Goal: Transaction & Acquisition: Purchase product/service

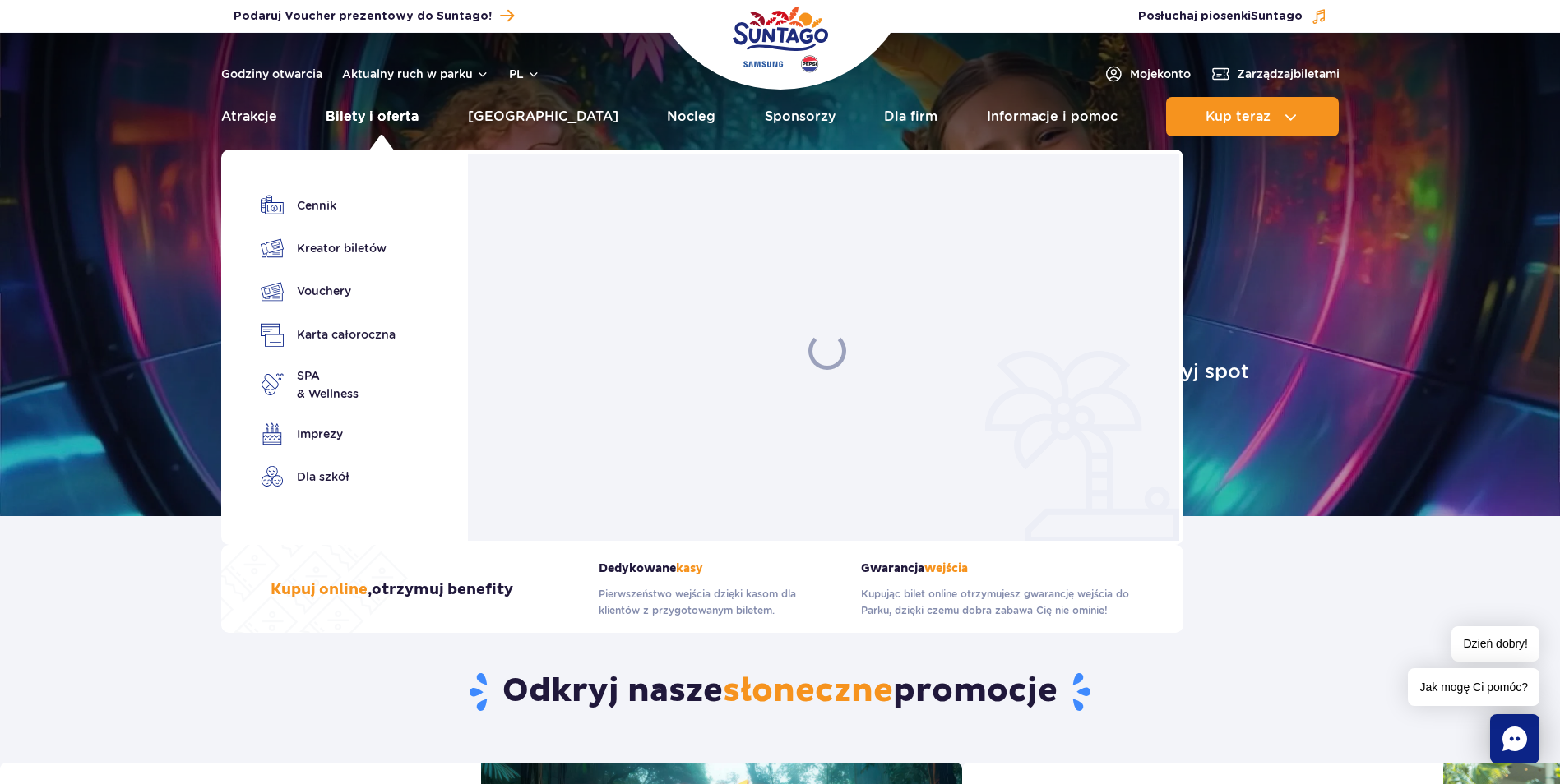
click at [405, 118] on link "Bilety i oferta" at bounding box center [372, 116] width 93 height 39
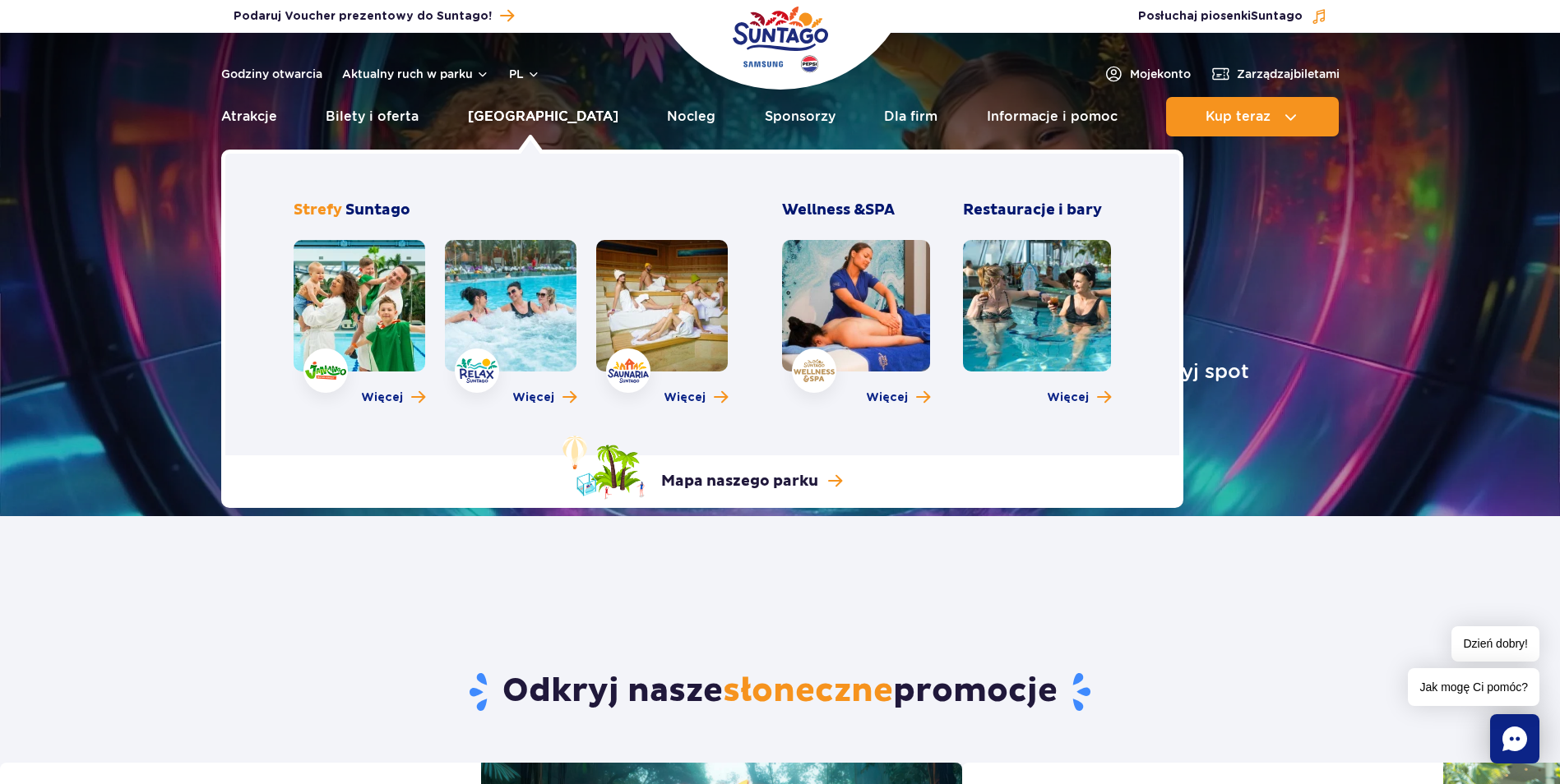
click at [543, 116] on link "[GEOGRAPHIC_DATA]" at bounding box center [542, 116] width 151 height 39
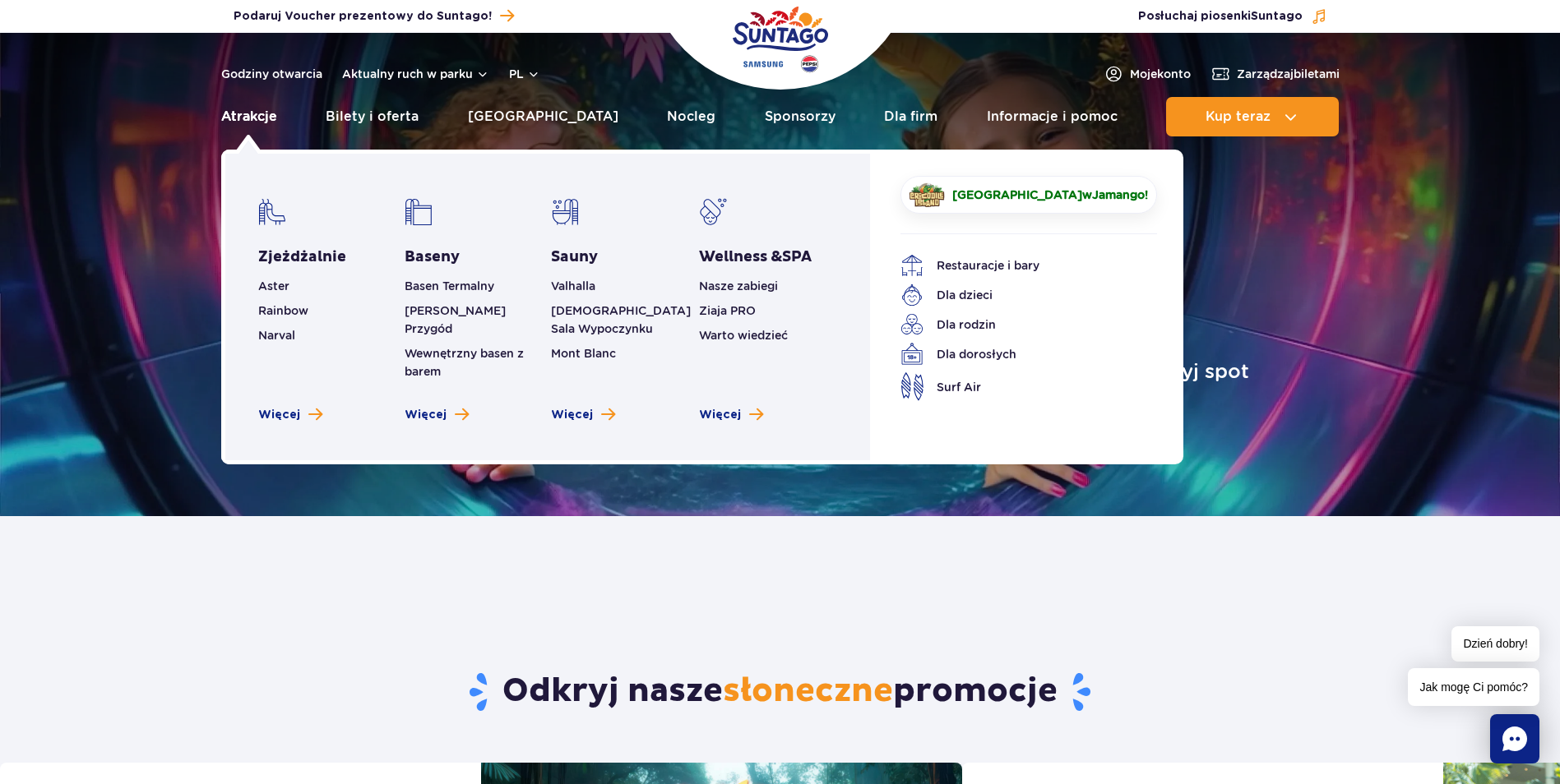
click at [261, 120] on link "Atrakcje" at bounding box center [249, 116] width 56 height 39
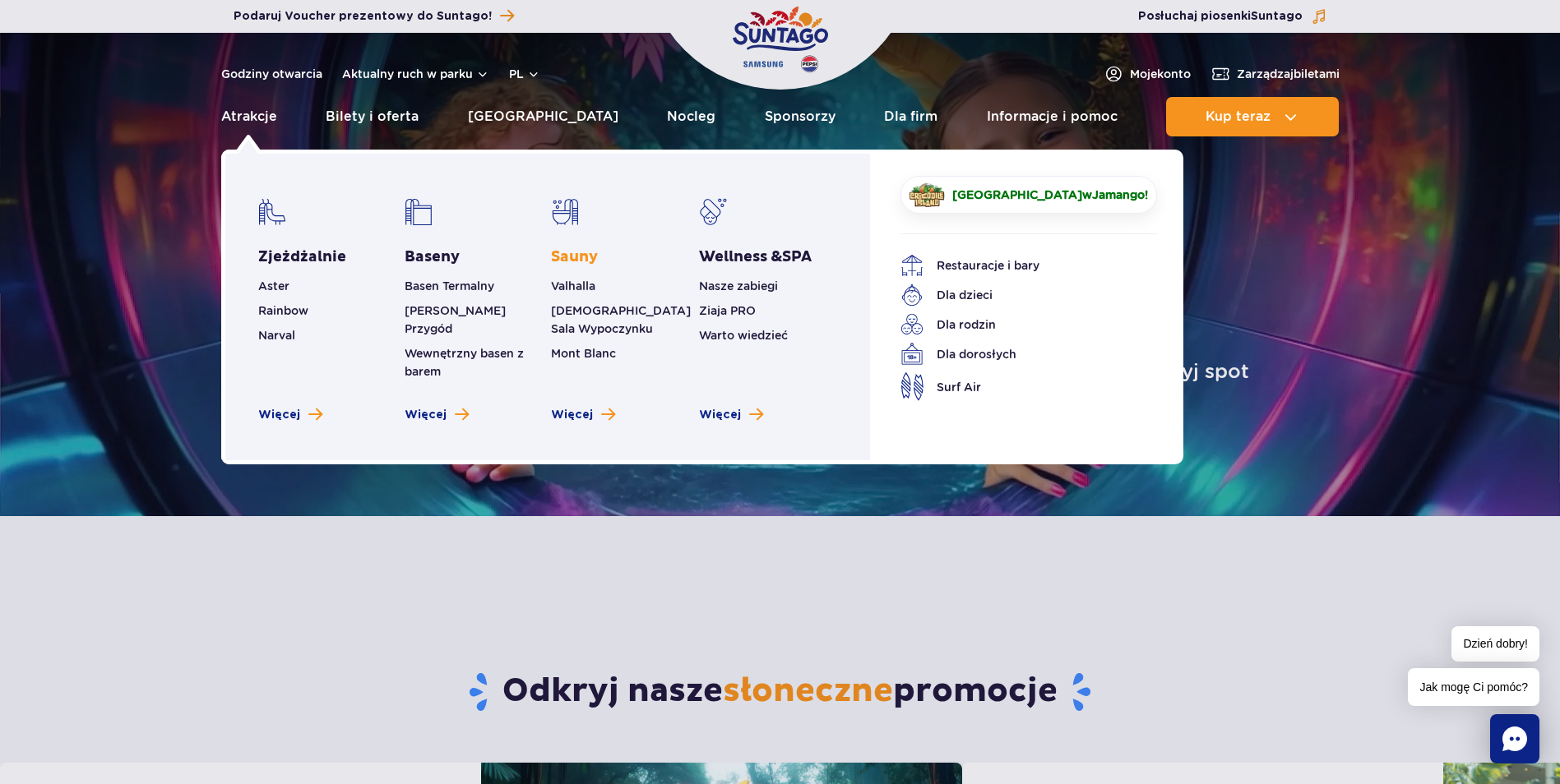
click at [581, 260] on link "Sauny" at bounding box center [574, 257] width 47 height 20
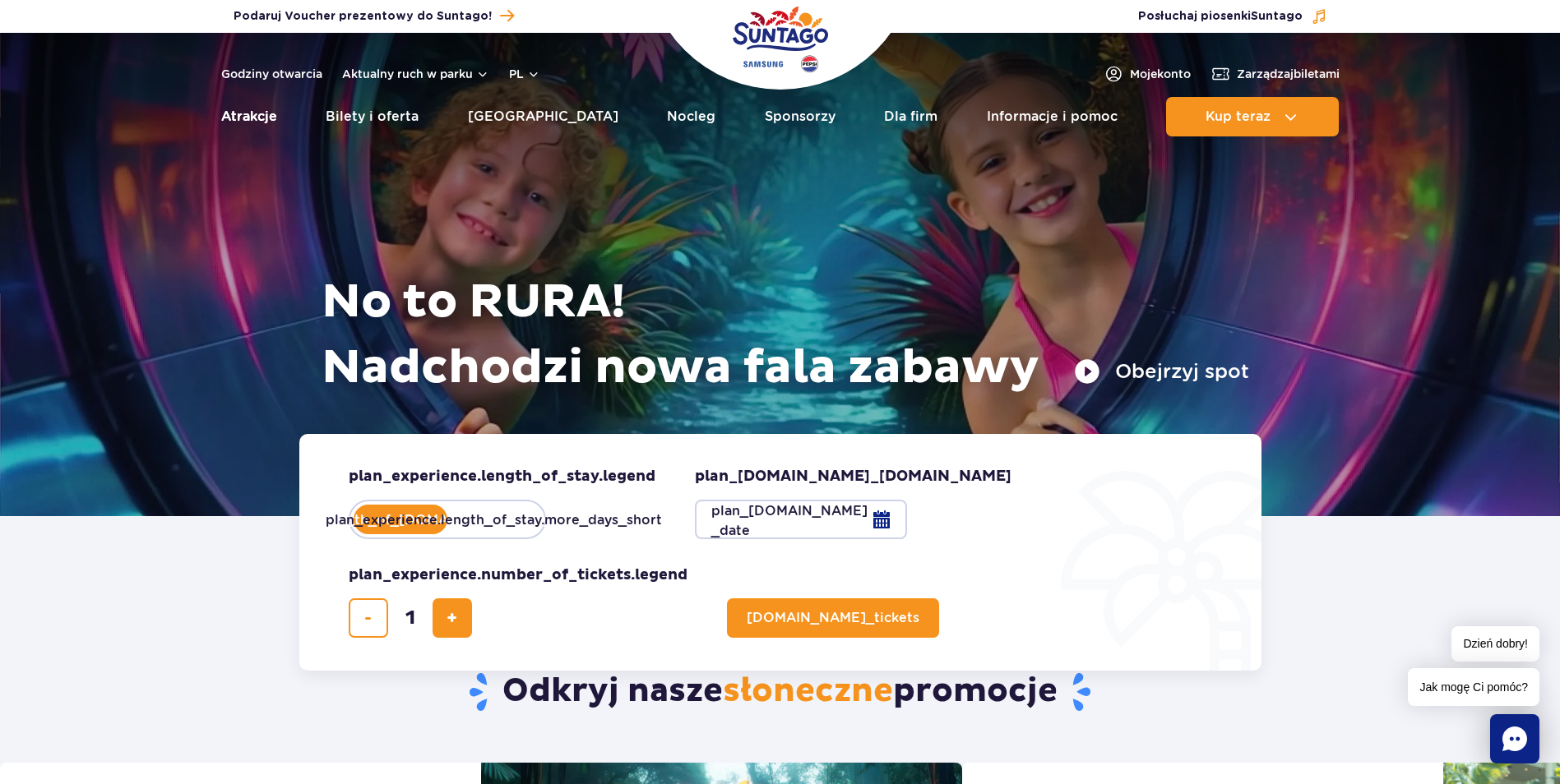
click at [231, 116] on link "Atrakcje" at bounding box center [249, 116] width 56 height 39
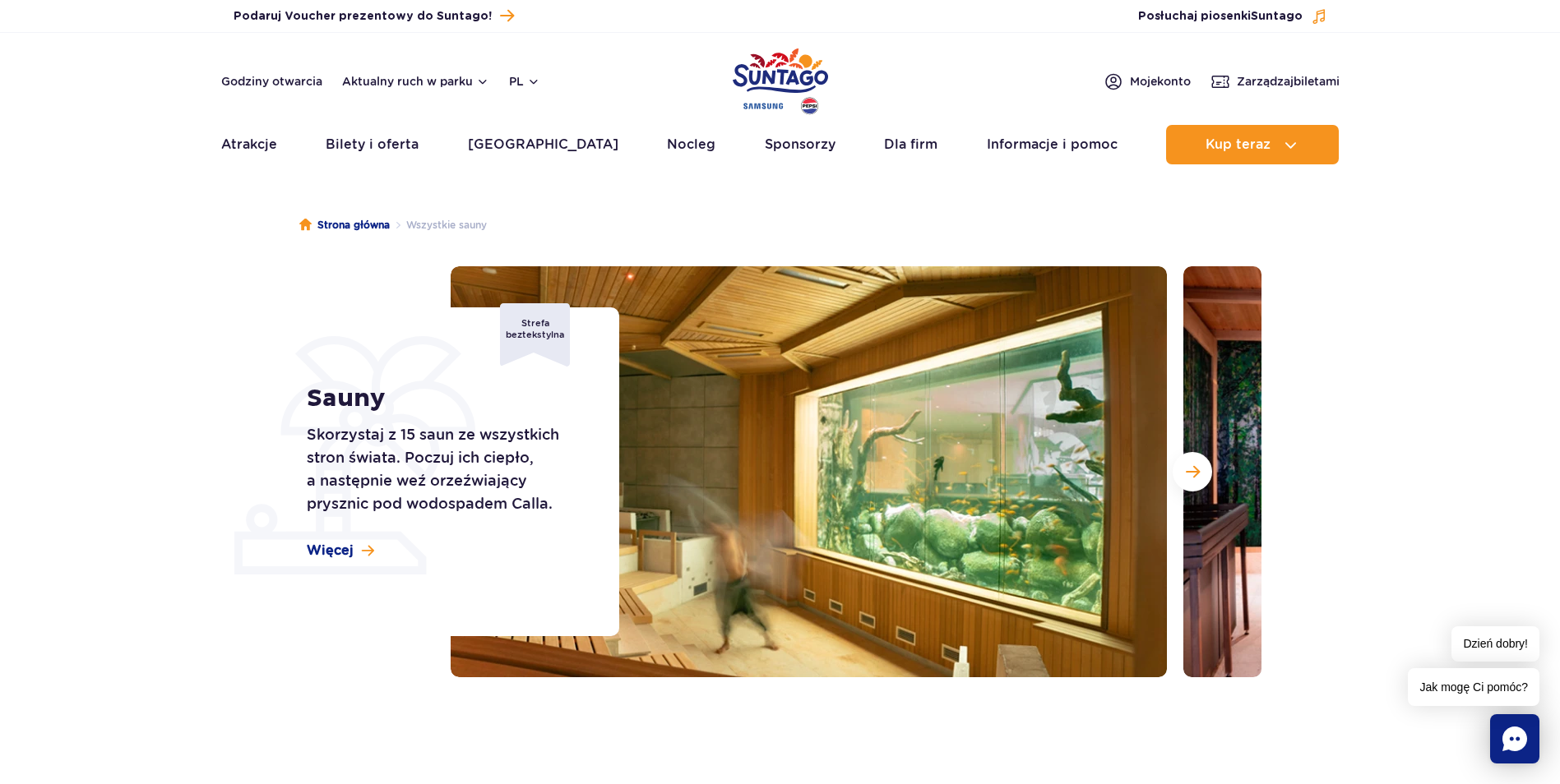
click at [362, 545] on span at bounding box center [368, 551] width 12 height 14
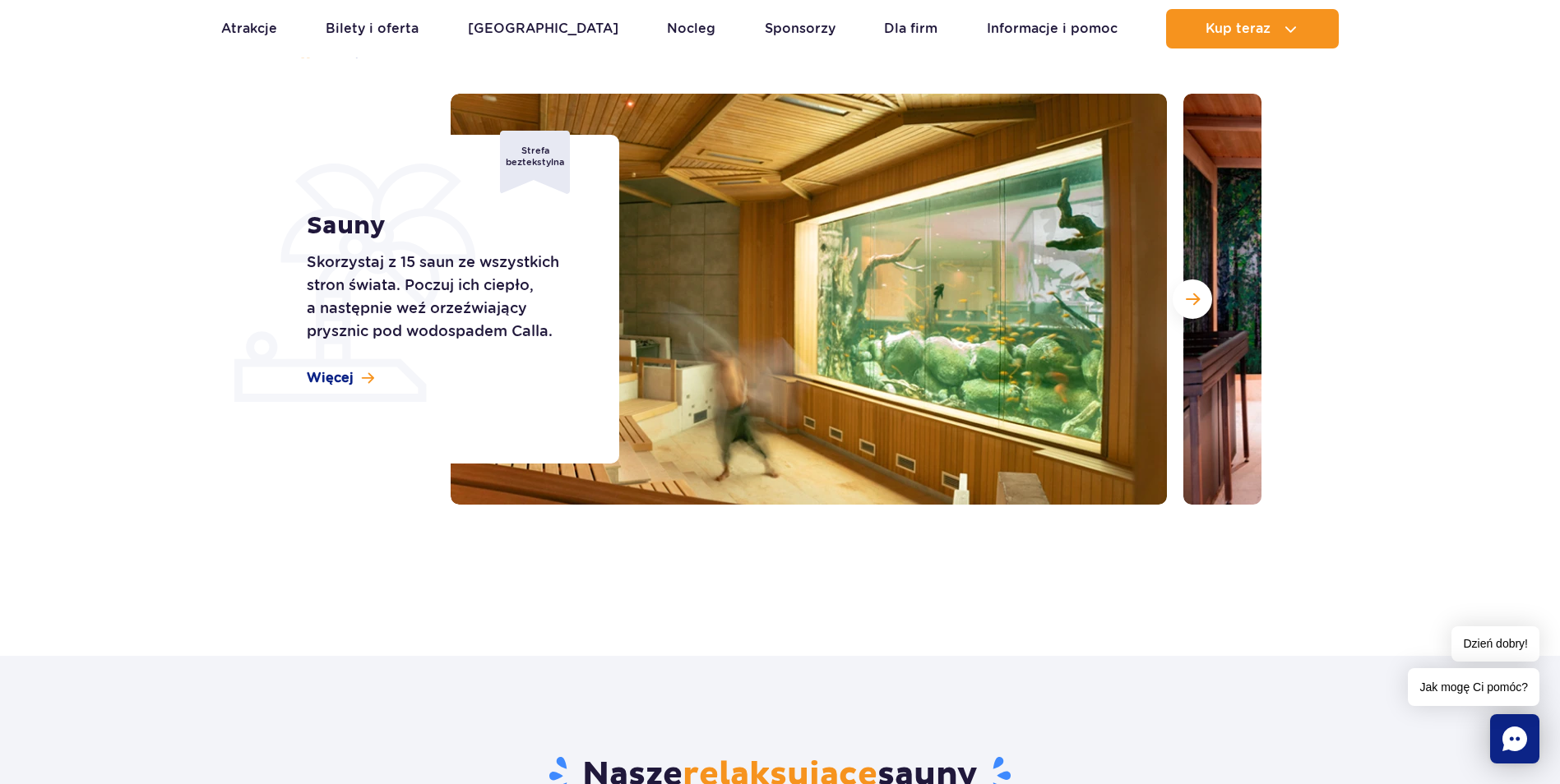
scroll to position [171, 0]
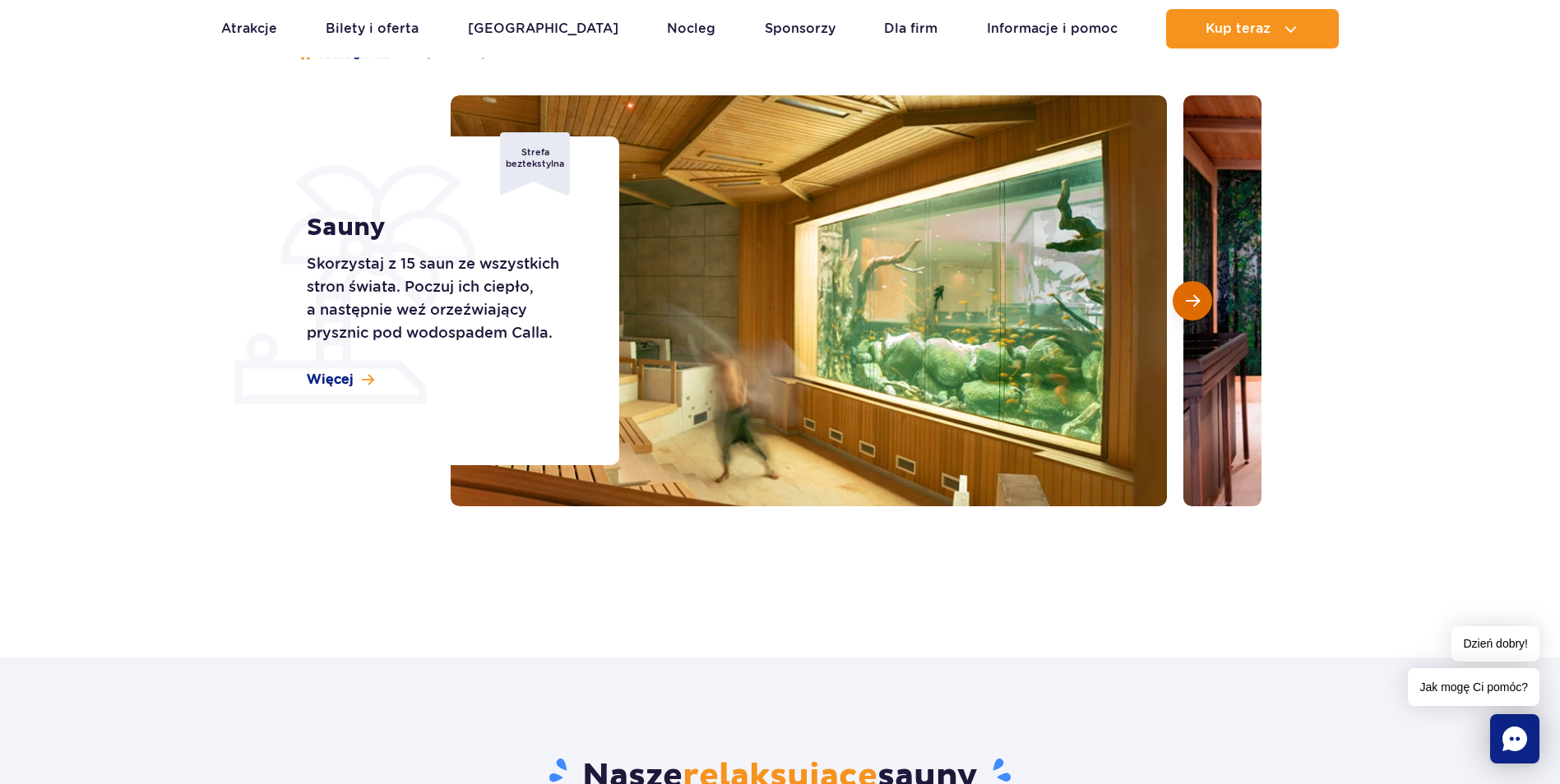
click at [1189, 298] on span "Następny slajd" at bounding box center [1192, 300] width 14 height 14
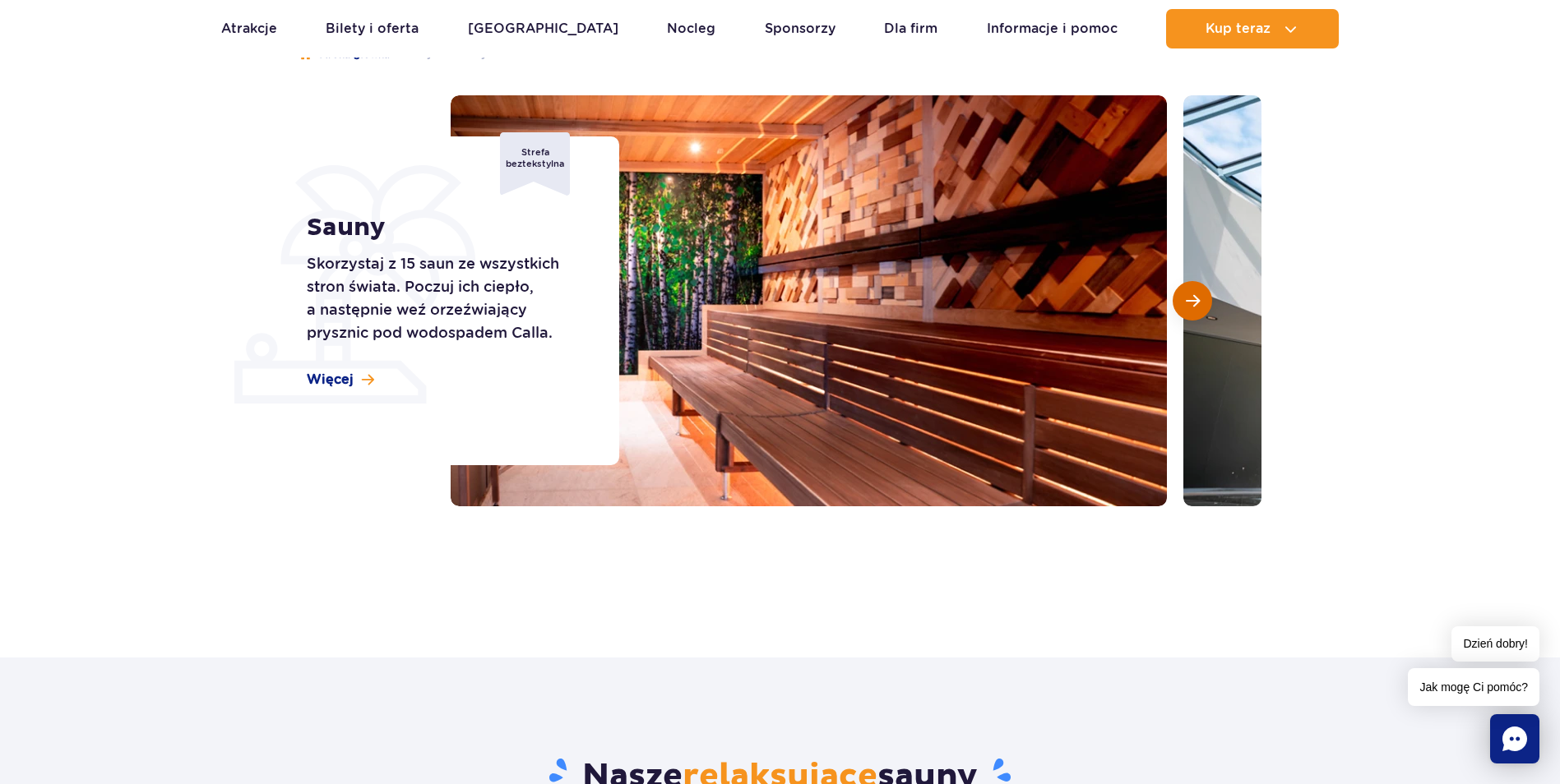
click at [1189, 298] on span "Następny slajd" at bounding box center [1192, 300] width 14 height 14
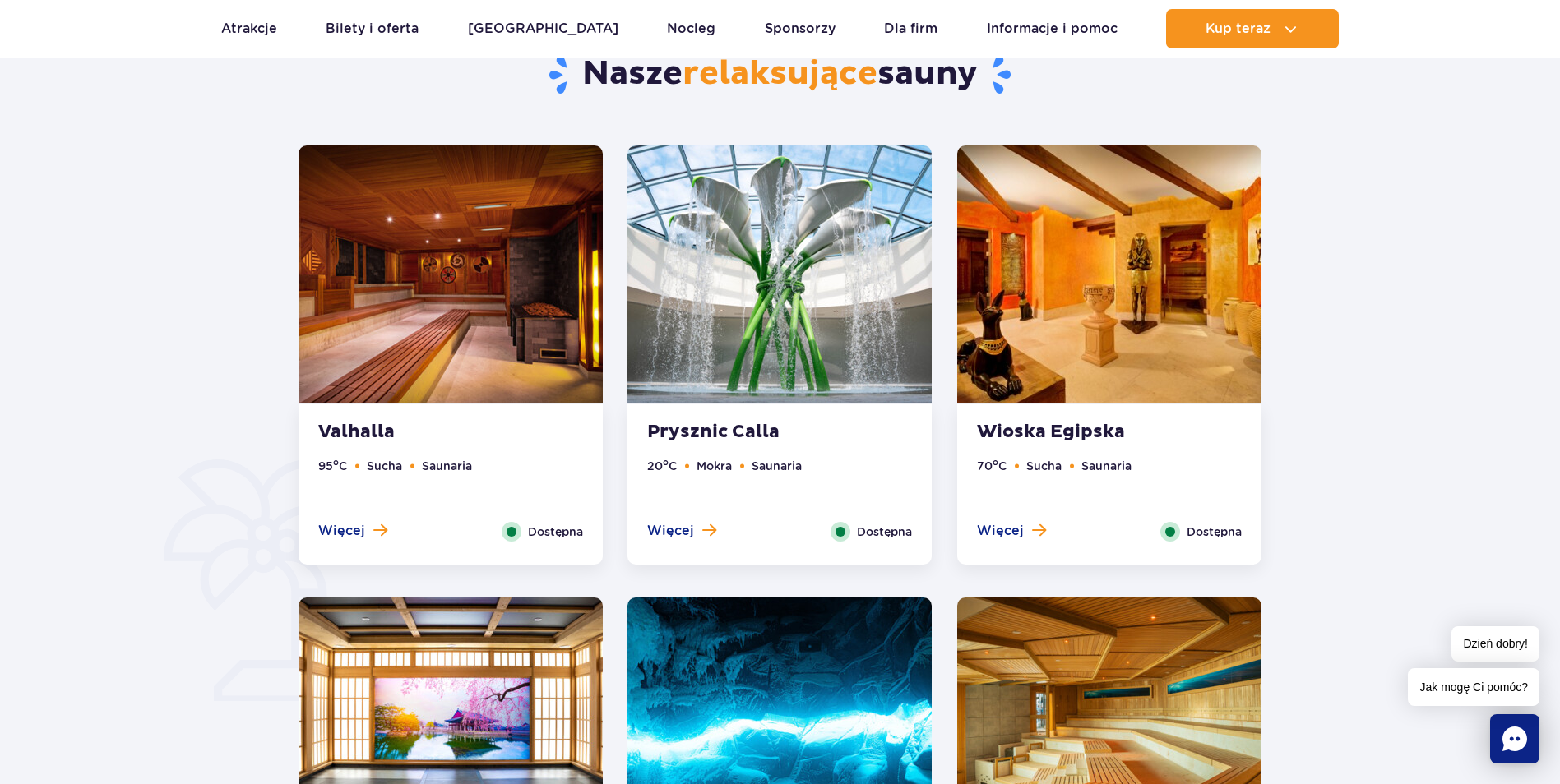
scroll to position [911, 0]
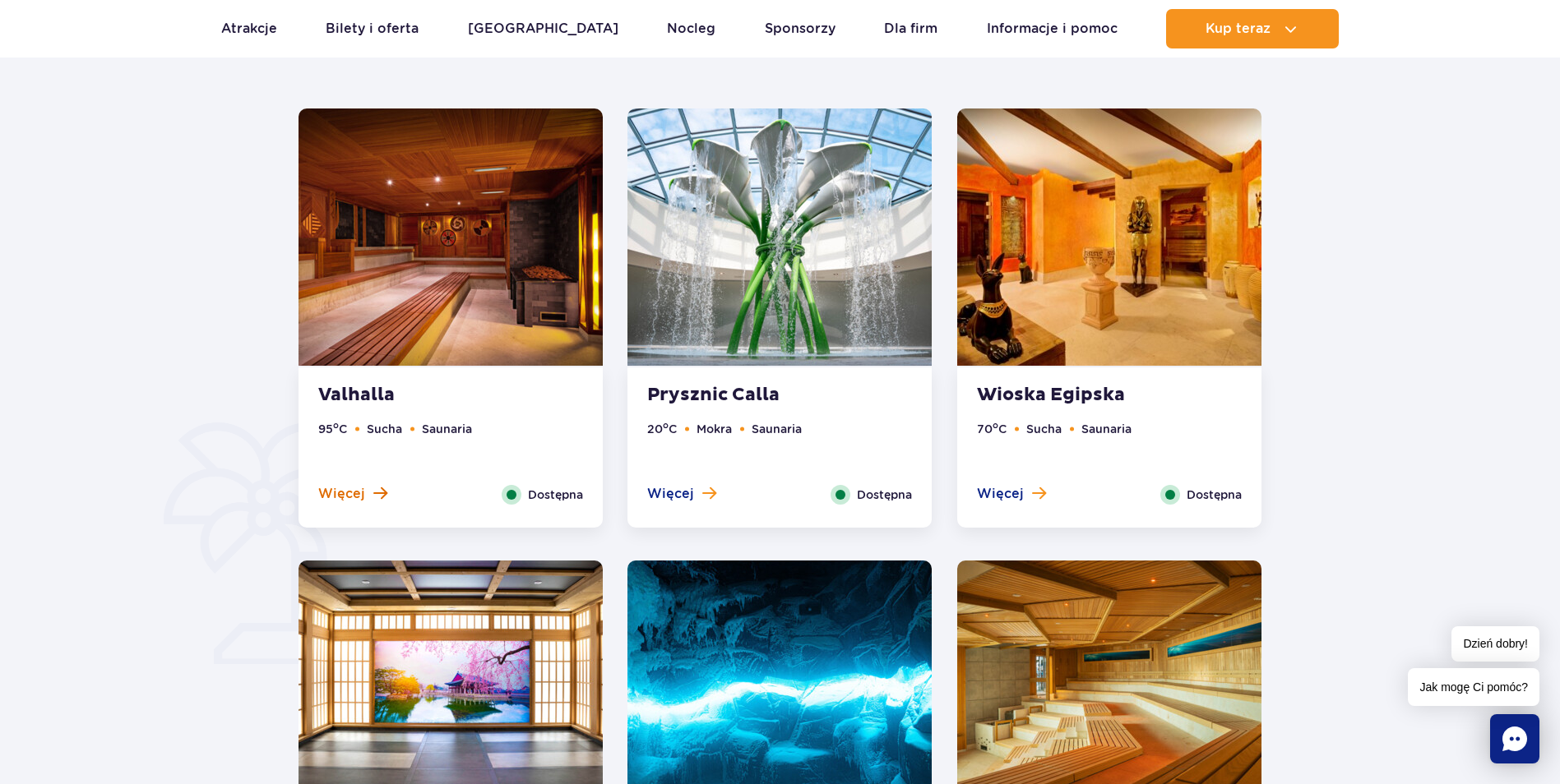
click at [352, 487] on span "Więcej" at bounding box center [342, 493] width 47 height 18
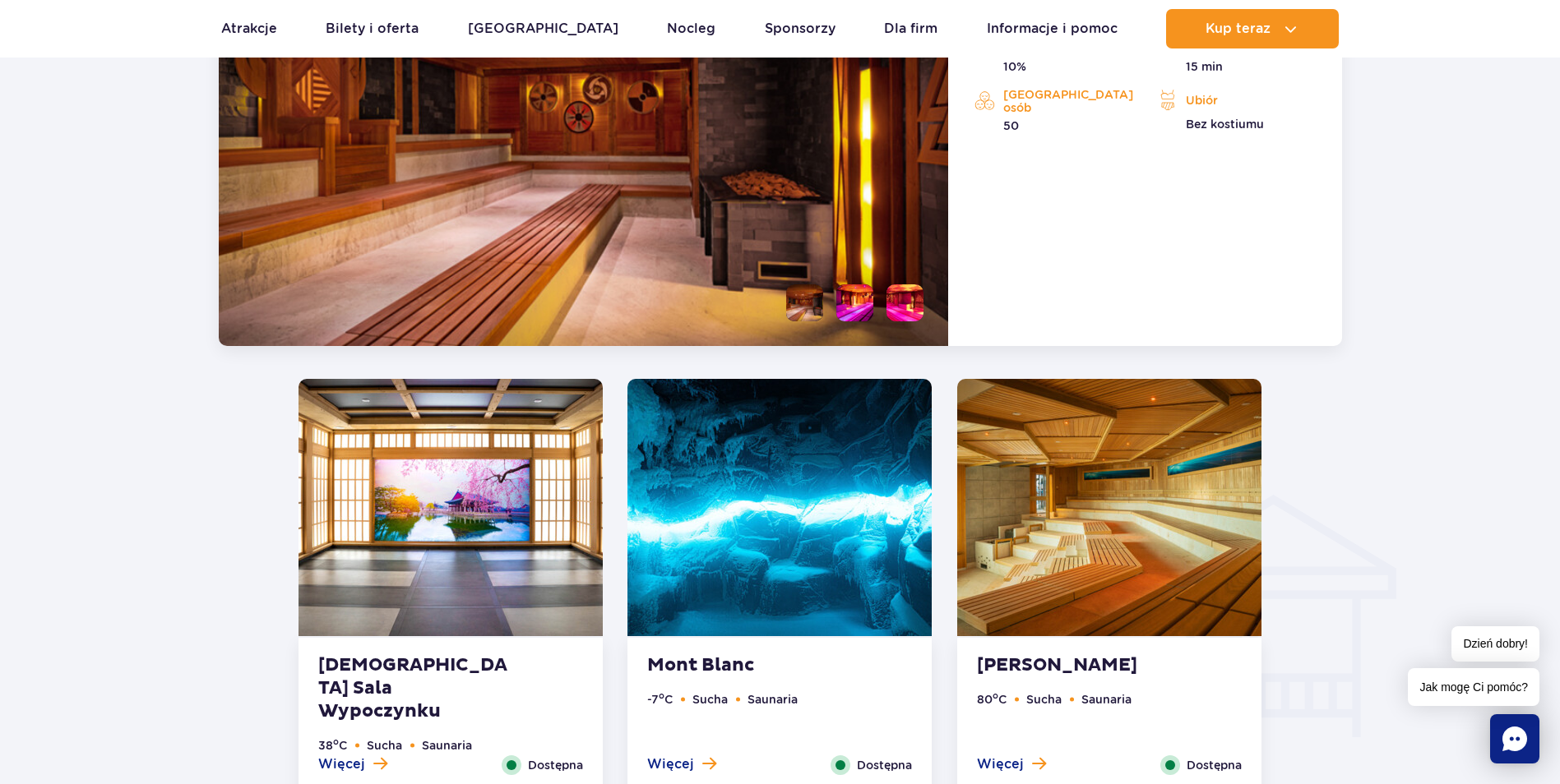
scroll to position [1624, 0]
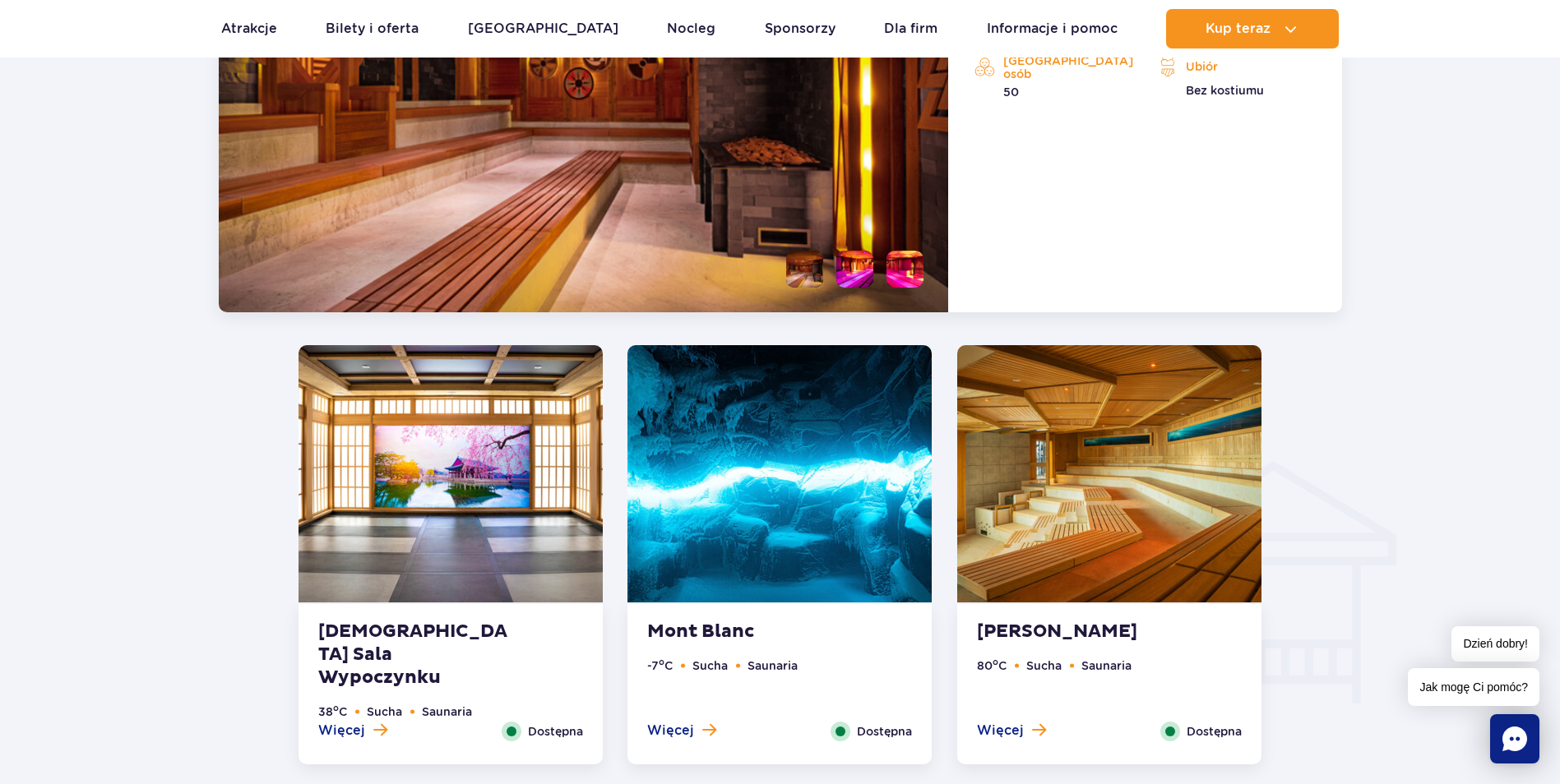
click at [422, 637] on strong "Koreańska Sala Wypoczynku" at bounding box center [418, 655] width 199 height 69
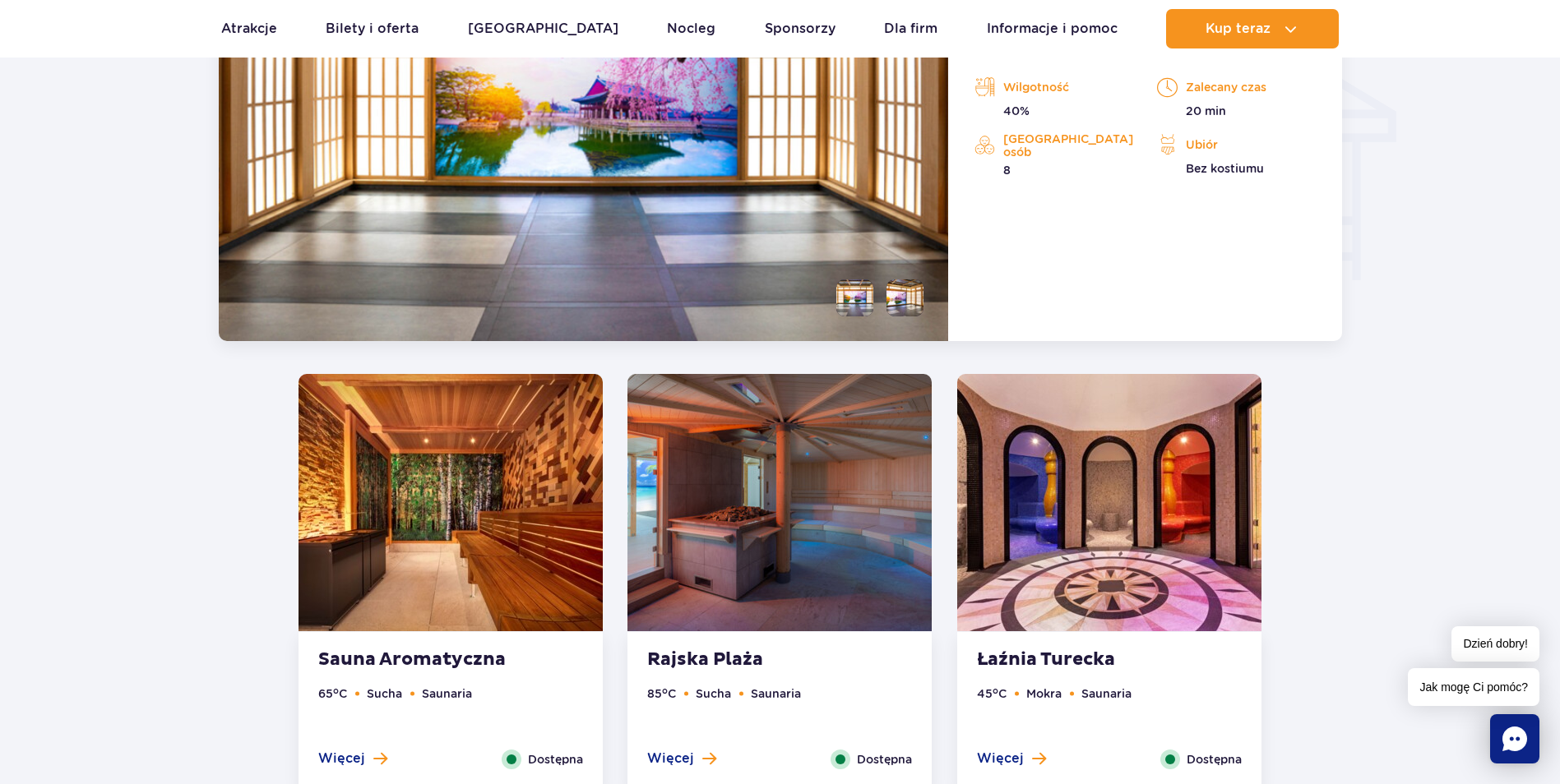
scroll to position [2076, 0]
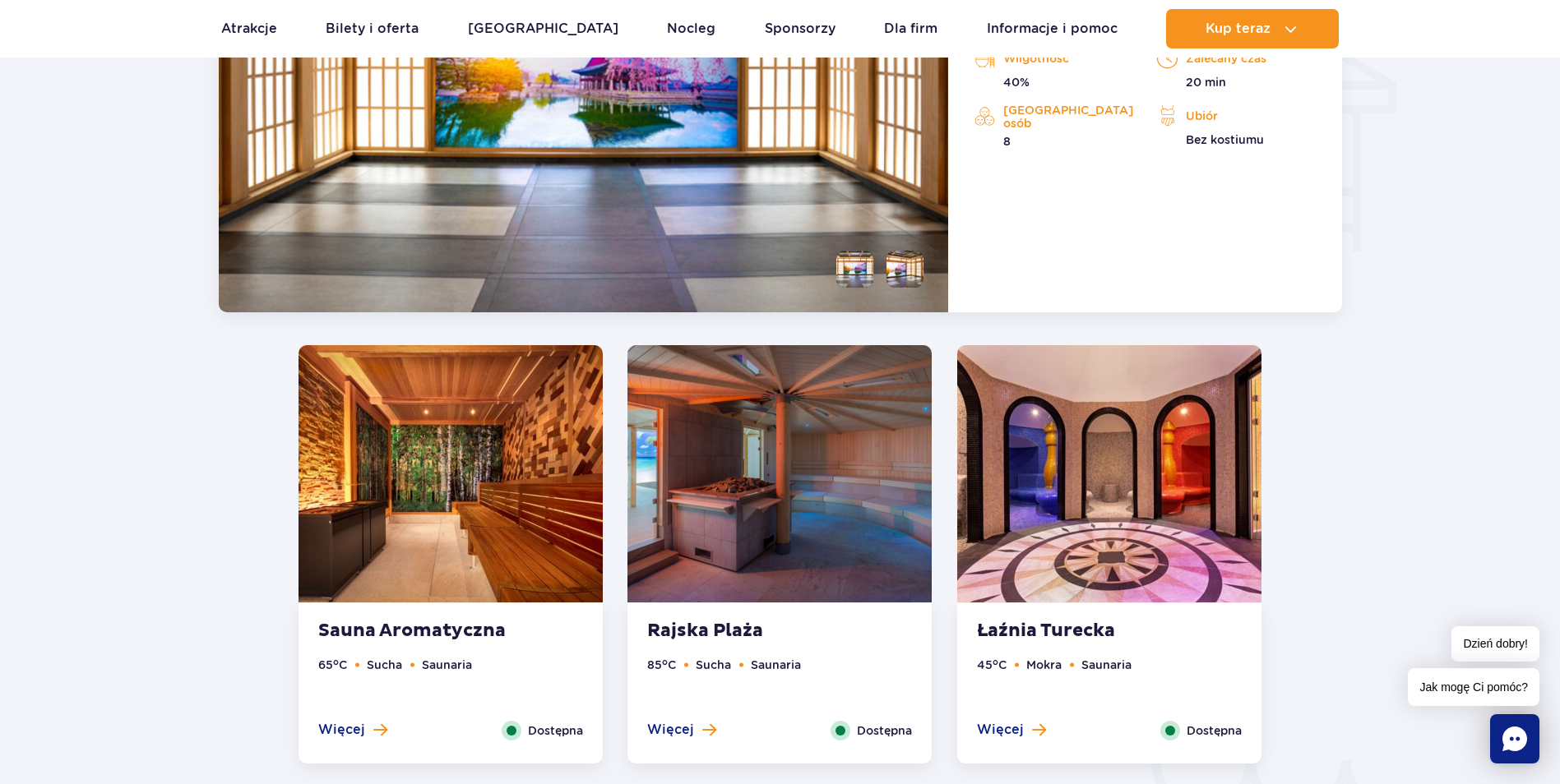
click at [722, 630] on strong "Rajska Plaża" at bounding box center [746, 631] width 199 height 23
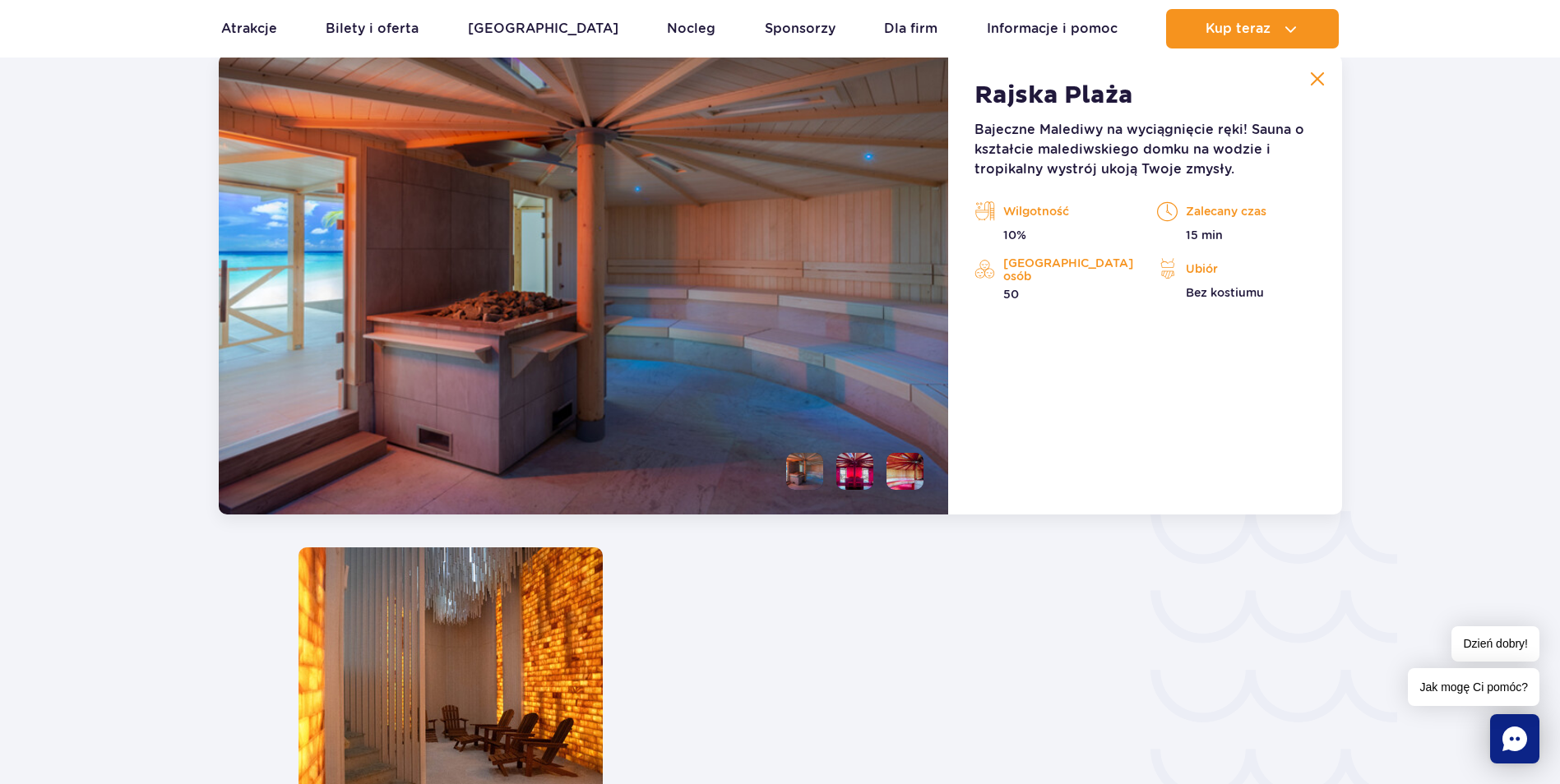
scroll to position [2609, 0]
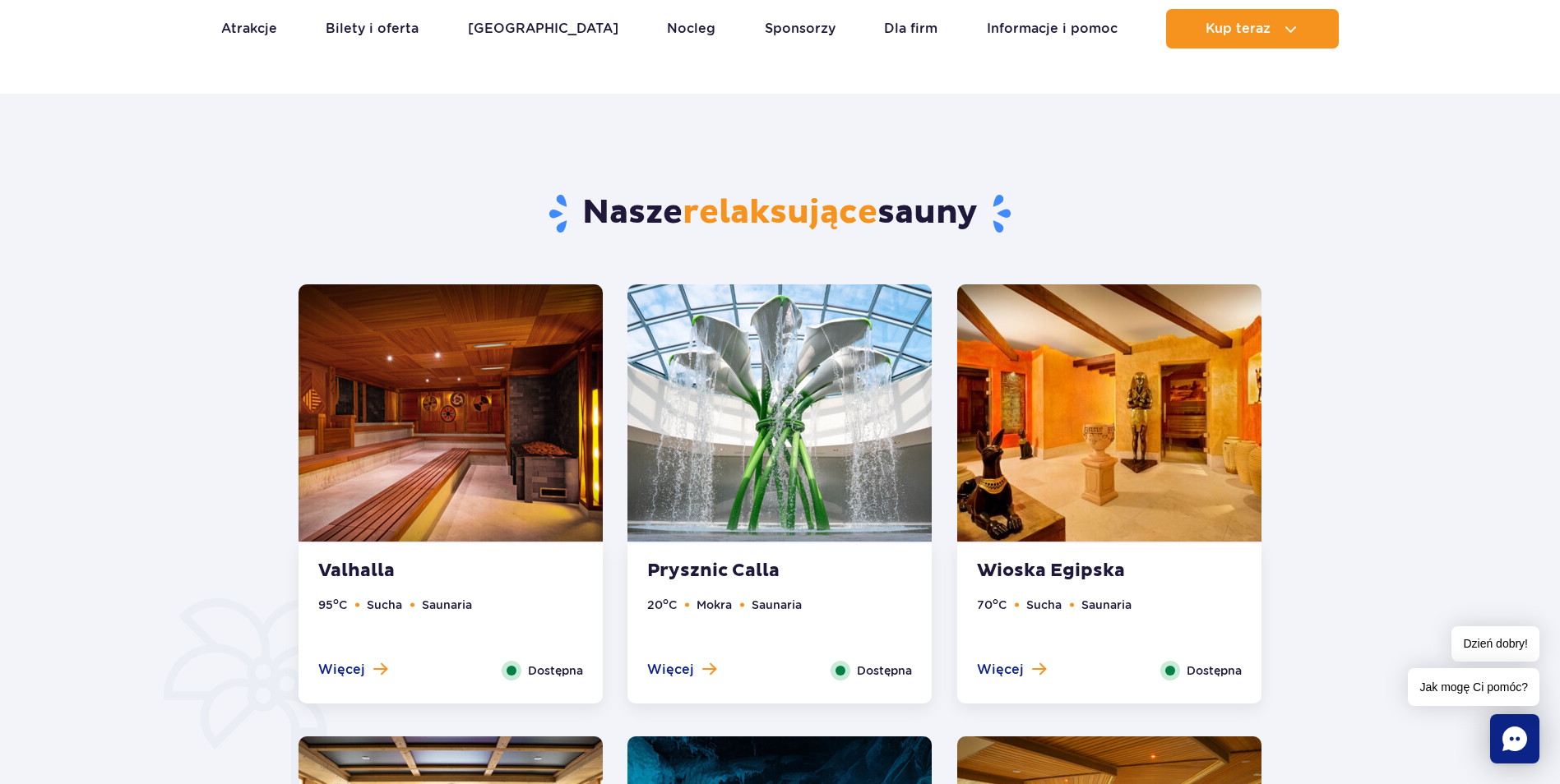
scroll to position [740, 0]
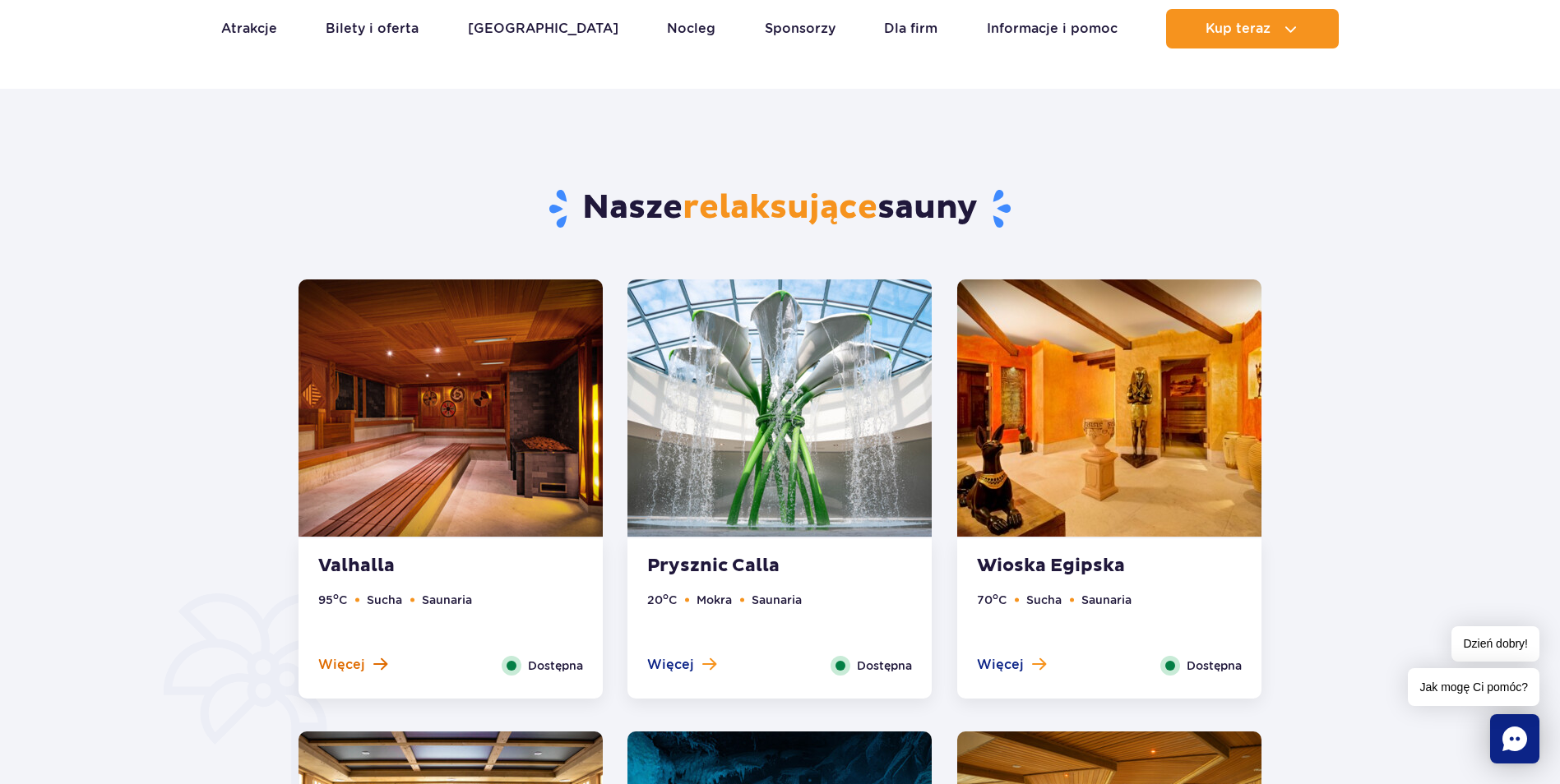
click at [343, 666] on span "Więcej" at bounding box center [342, 665] width 47 height 18
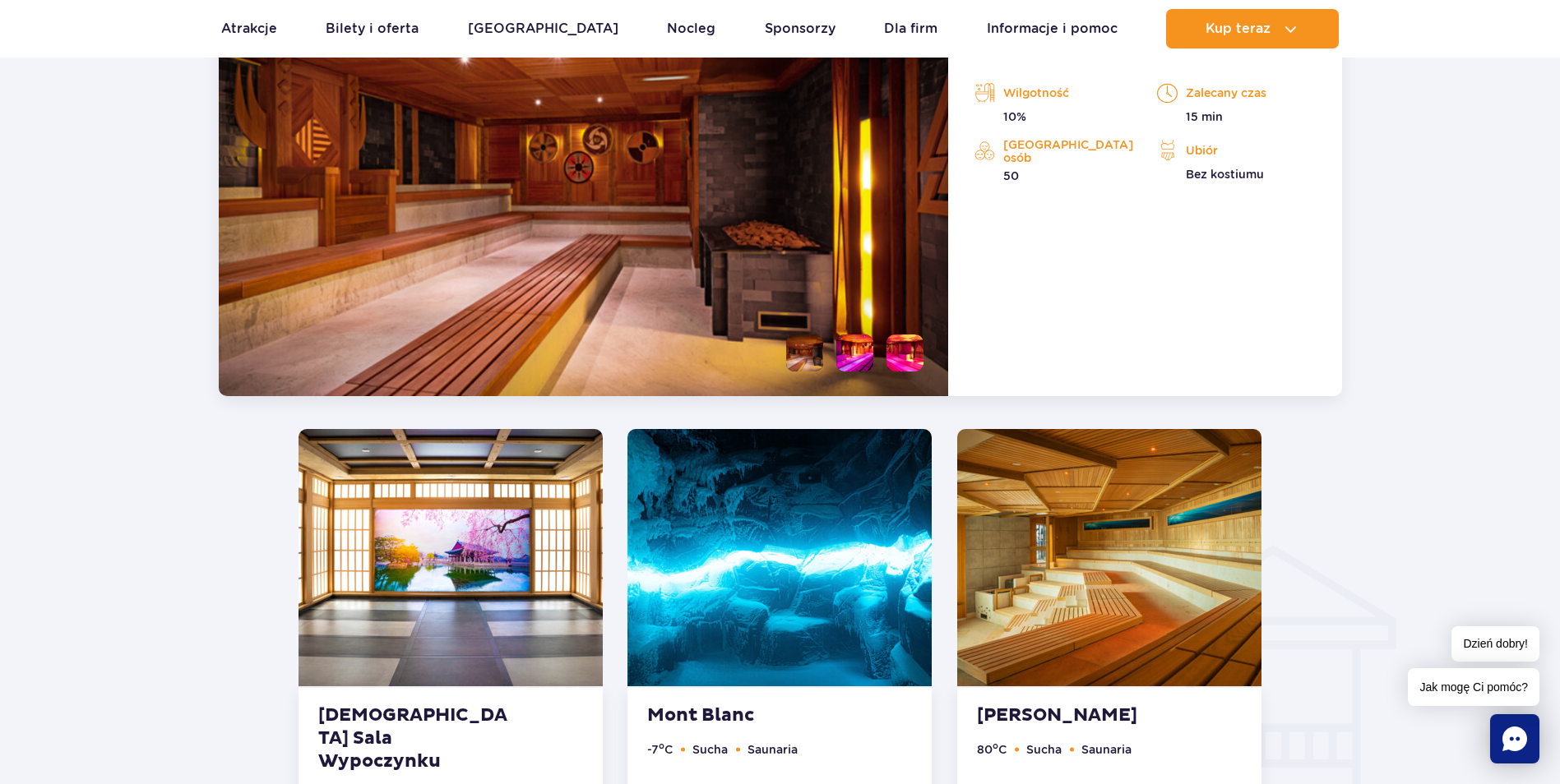
scroll to position [1541, 0]
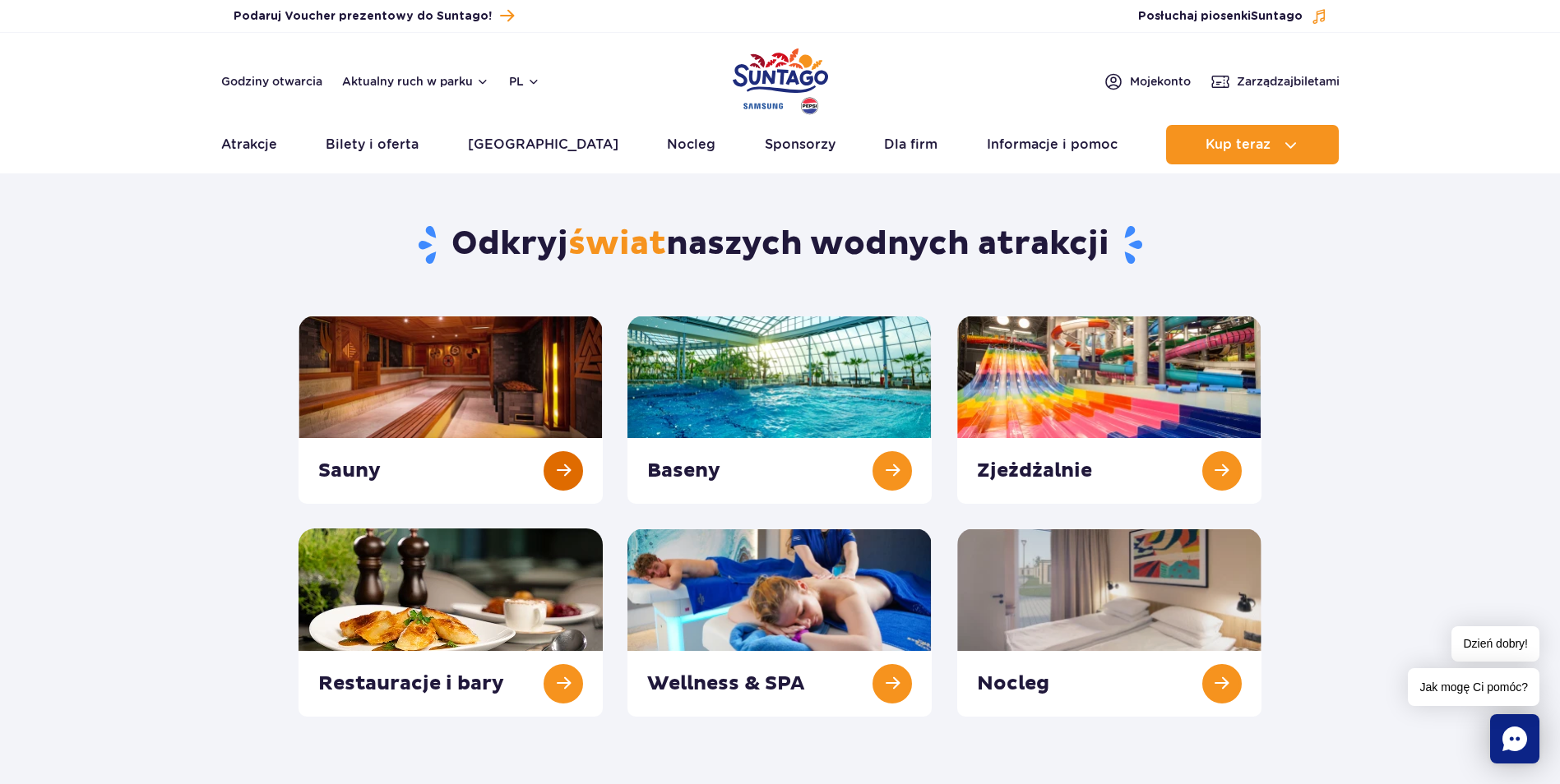
click at [354, 468] on link at bounding box center [450, 410] width 304 height 188
click at [352, 477] on link at bounding box center [450, 410] width 304 height 188
click at [348, 472] on link at bounding box center [450, 410] width 304 height 188
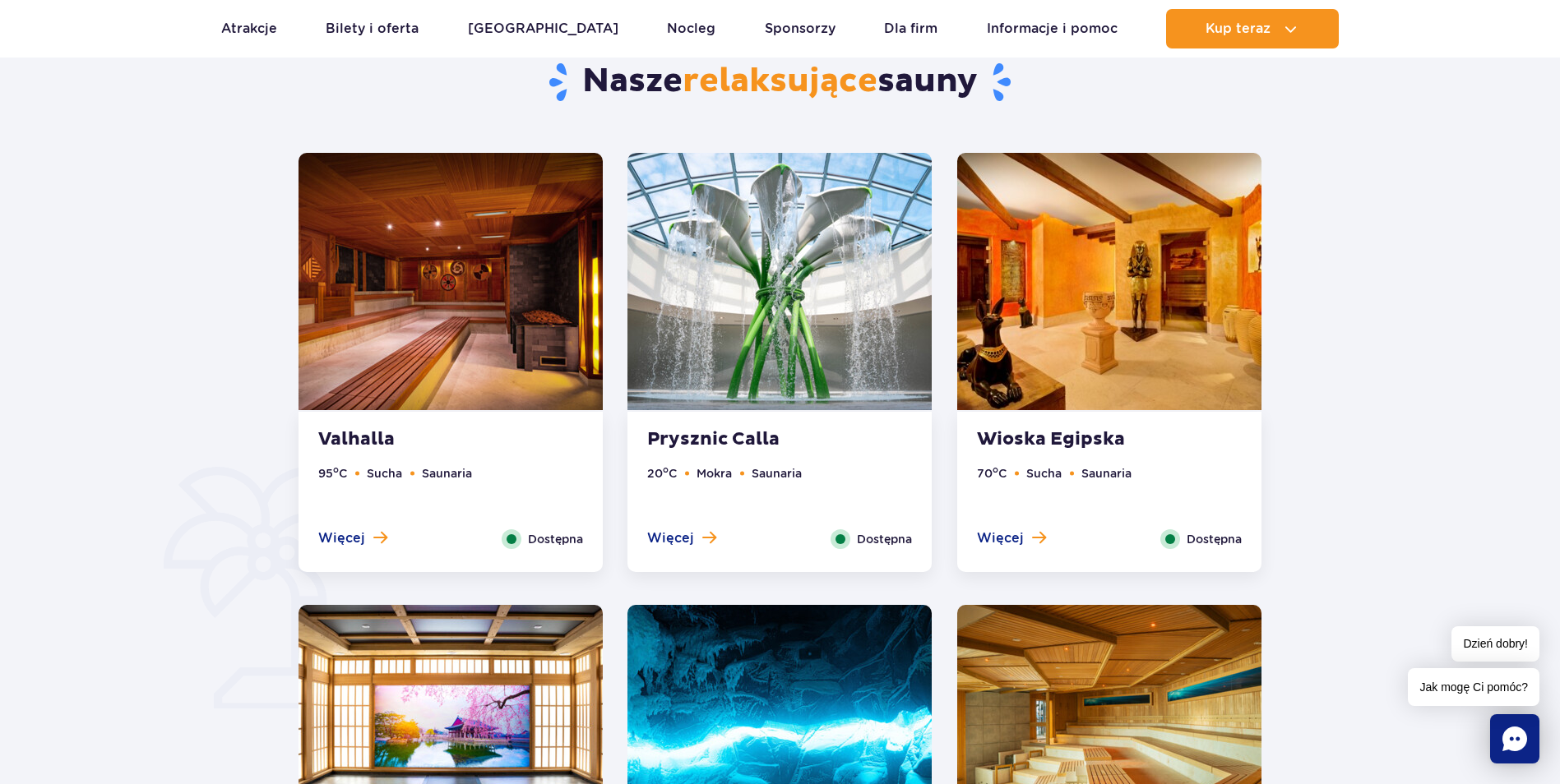
scroll to position [904, 0]
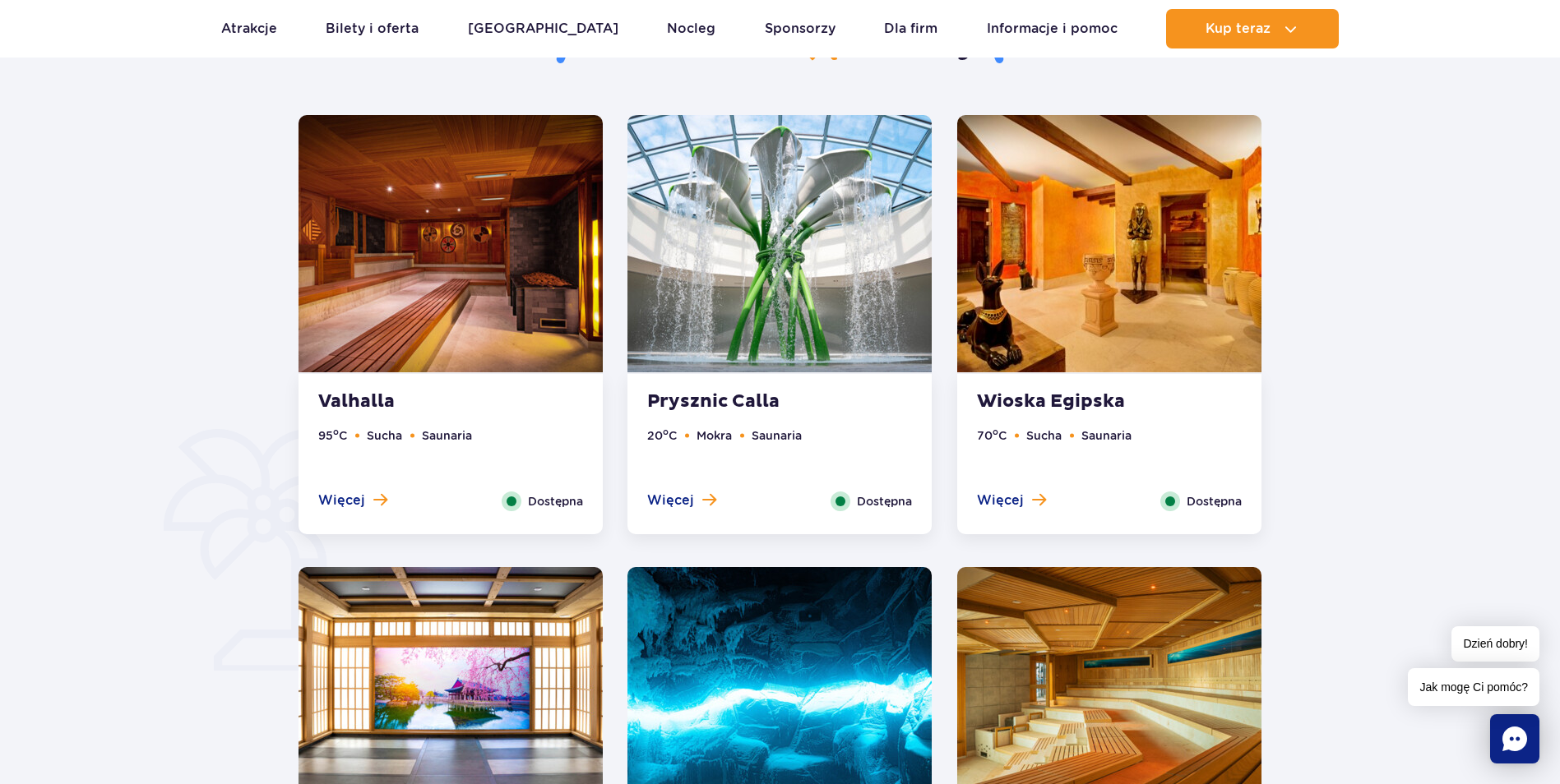
click at [1053, 403] on strong "Wioska Egipska" at bounding box center [1076, 402] width 199 height 23
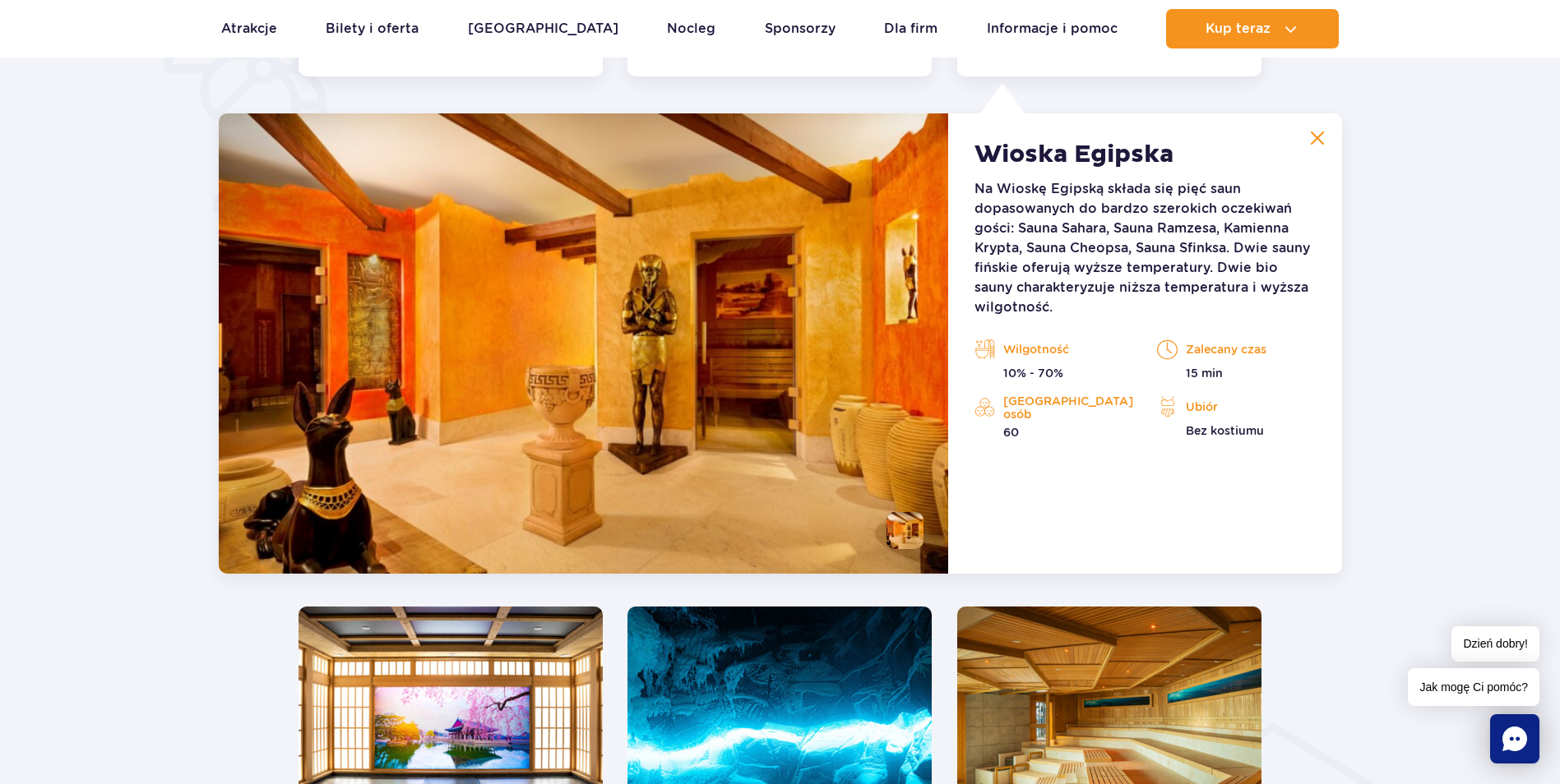
scroll to position [1377, 0]
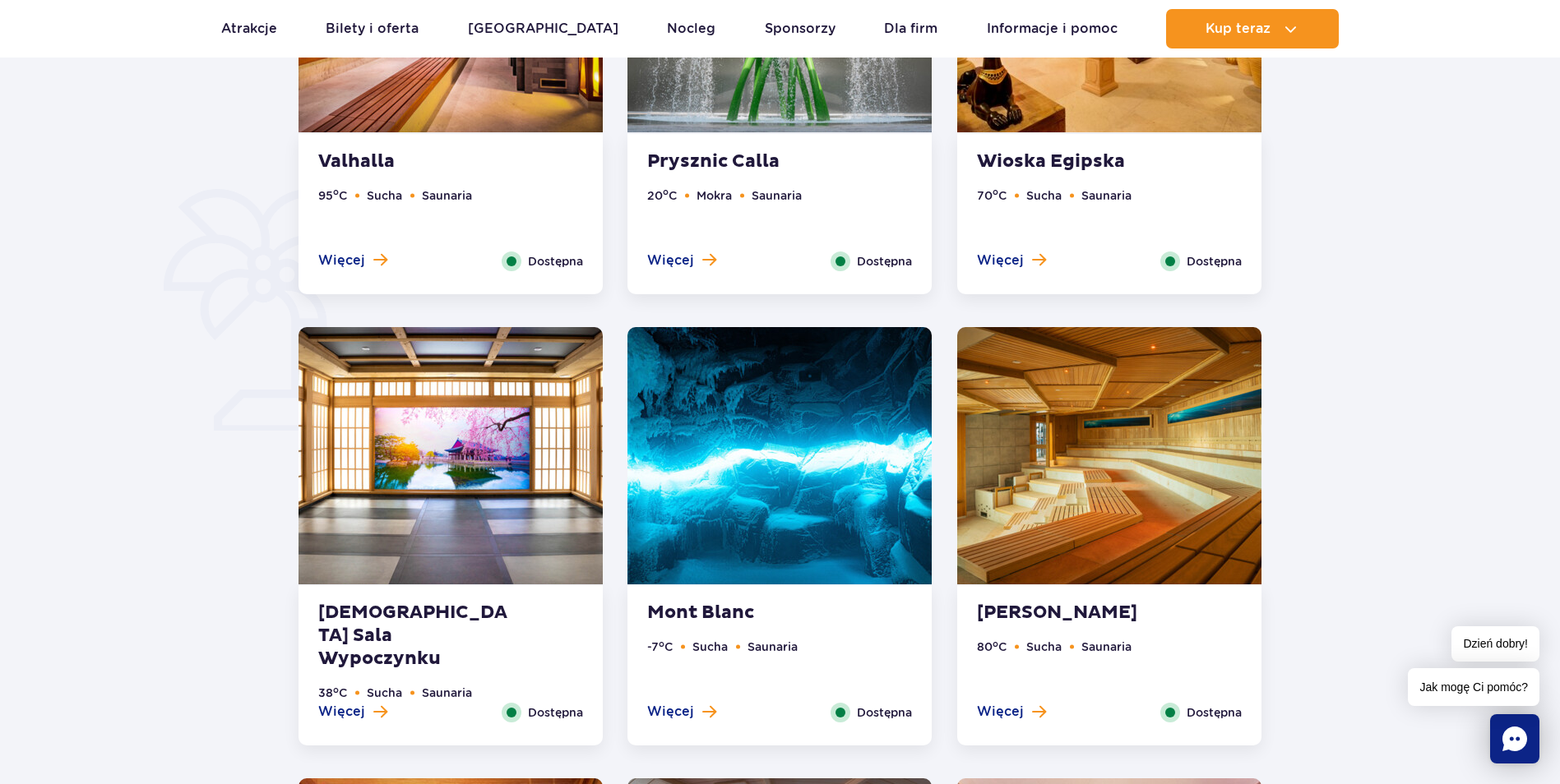
scroll to position [1151, 0]
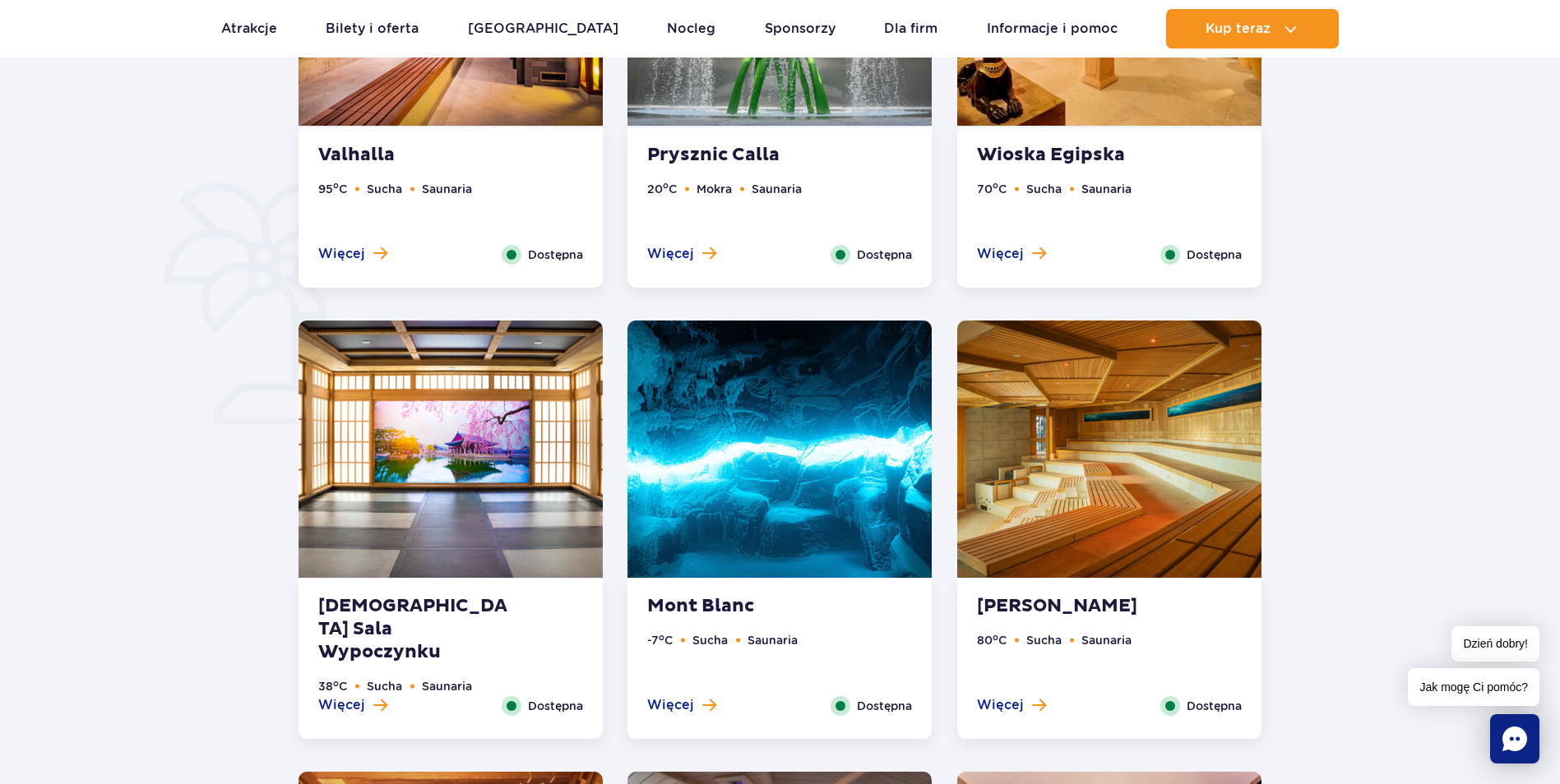
click at [420, 601] on strong "[DEMOGRAPHIC_DATA] Sala Wypoczynku" at bounding box center [418, 630] width 199 height 69
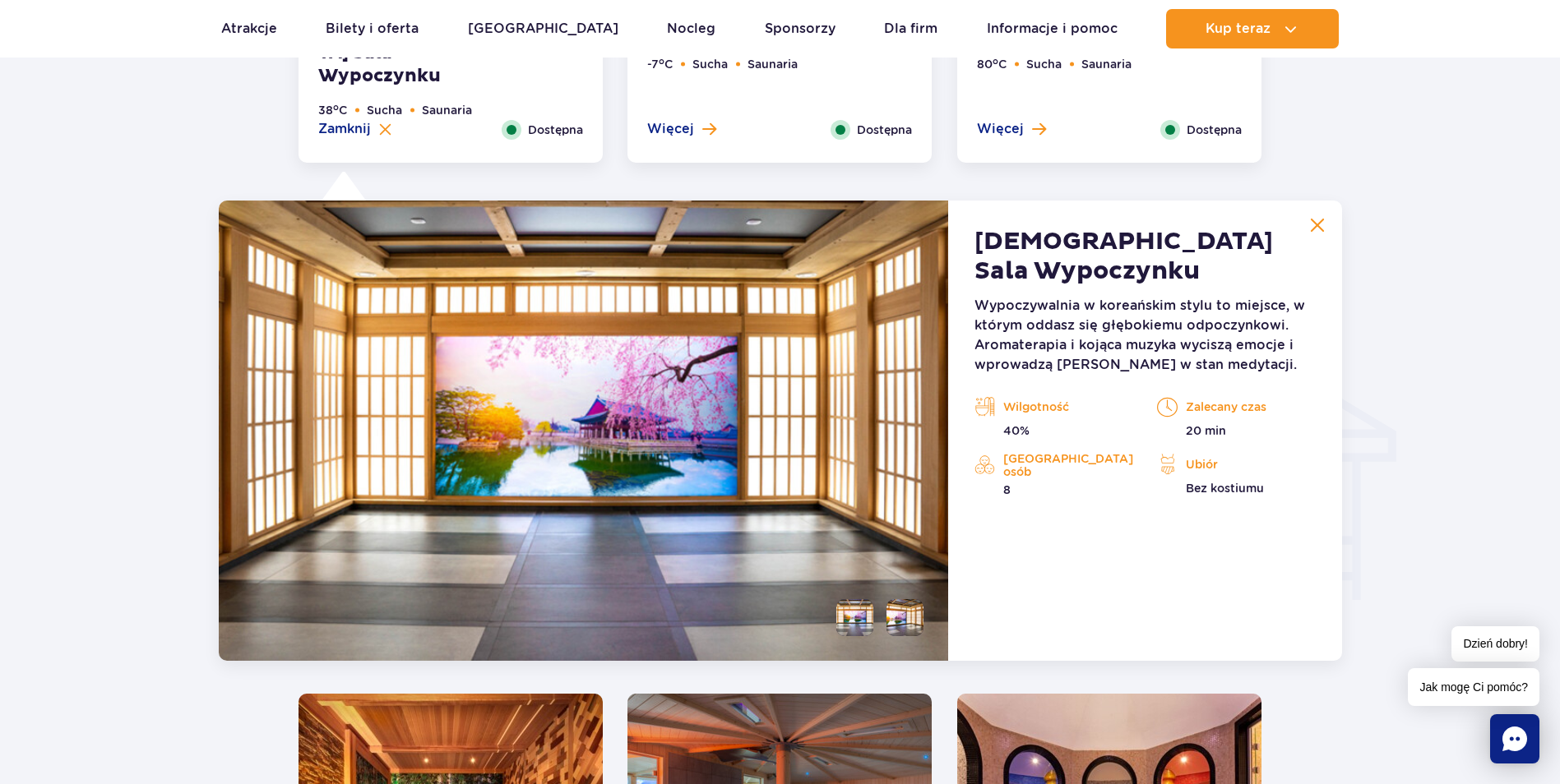
scroll to position [1829, 0]
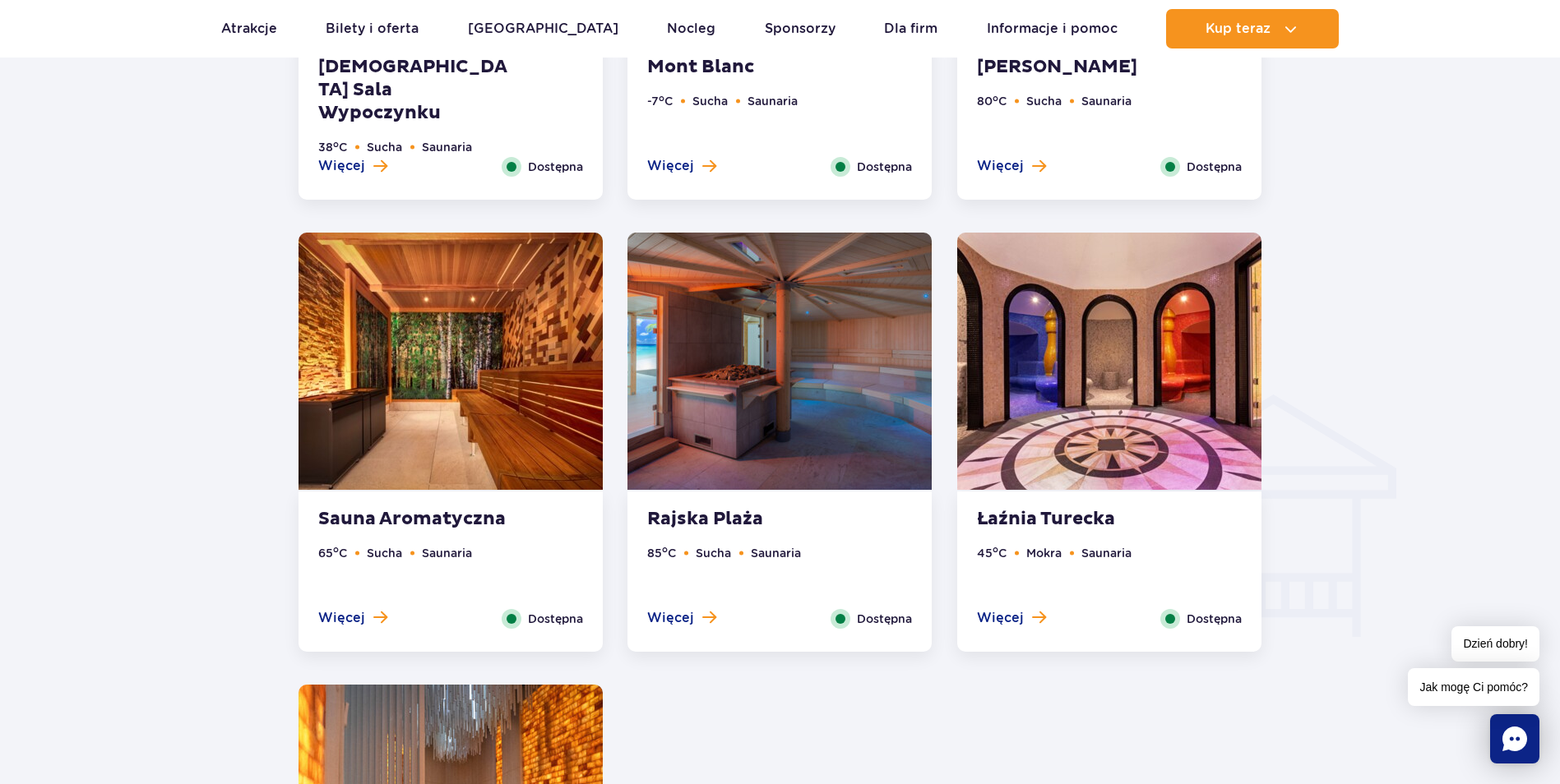
scroll to position [1726, 0]
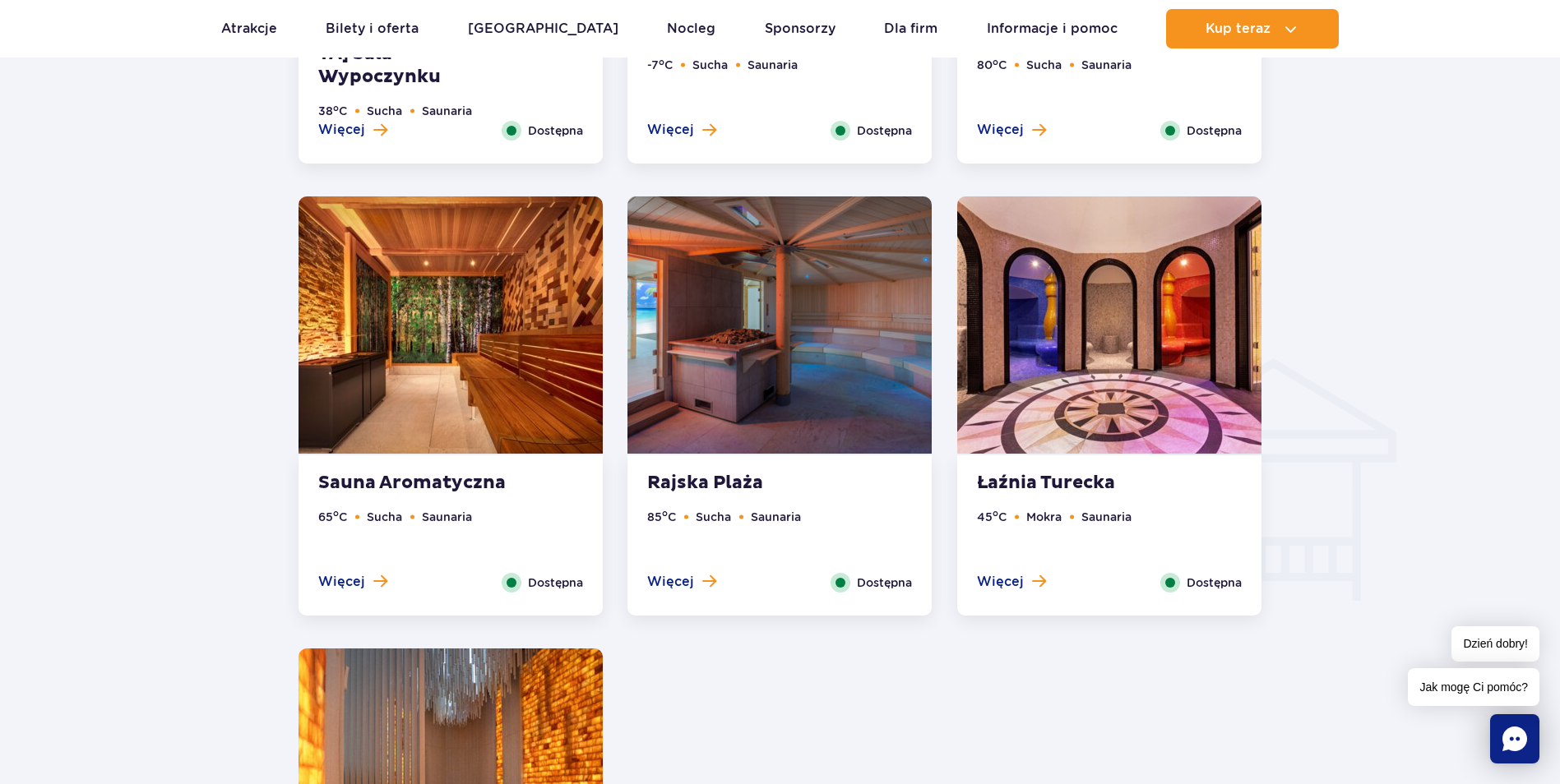
click at [1082, 485] on strong "Łaźnia Turecka" at bounding box center [1076, 484] width 199 height 23
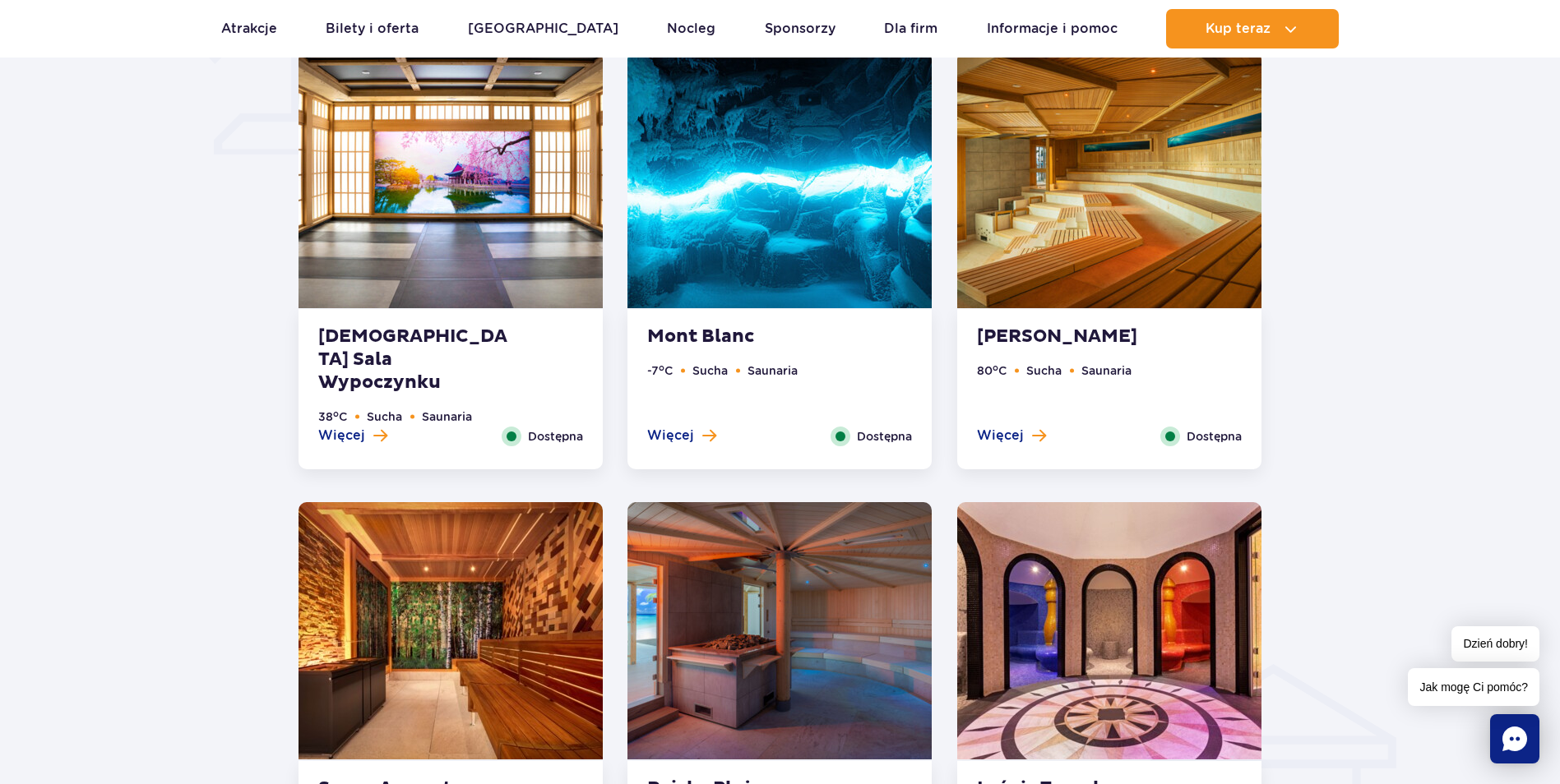
scroll to position [1129, 0]
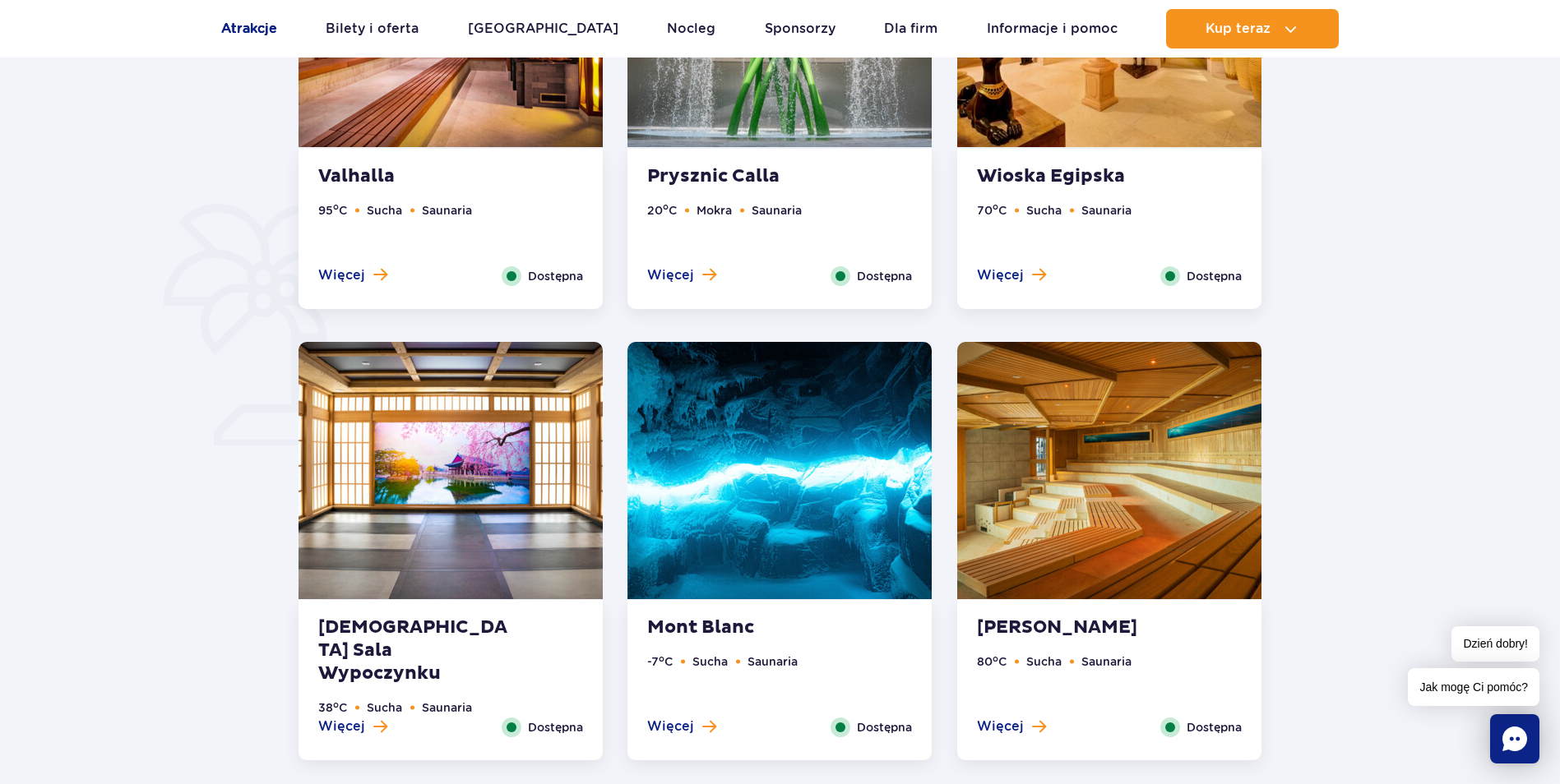
click at [249, 26] on link "Atrakcje" at bounding box center [249, 28] width 56 height 39
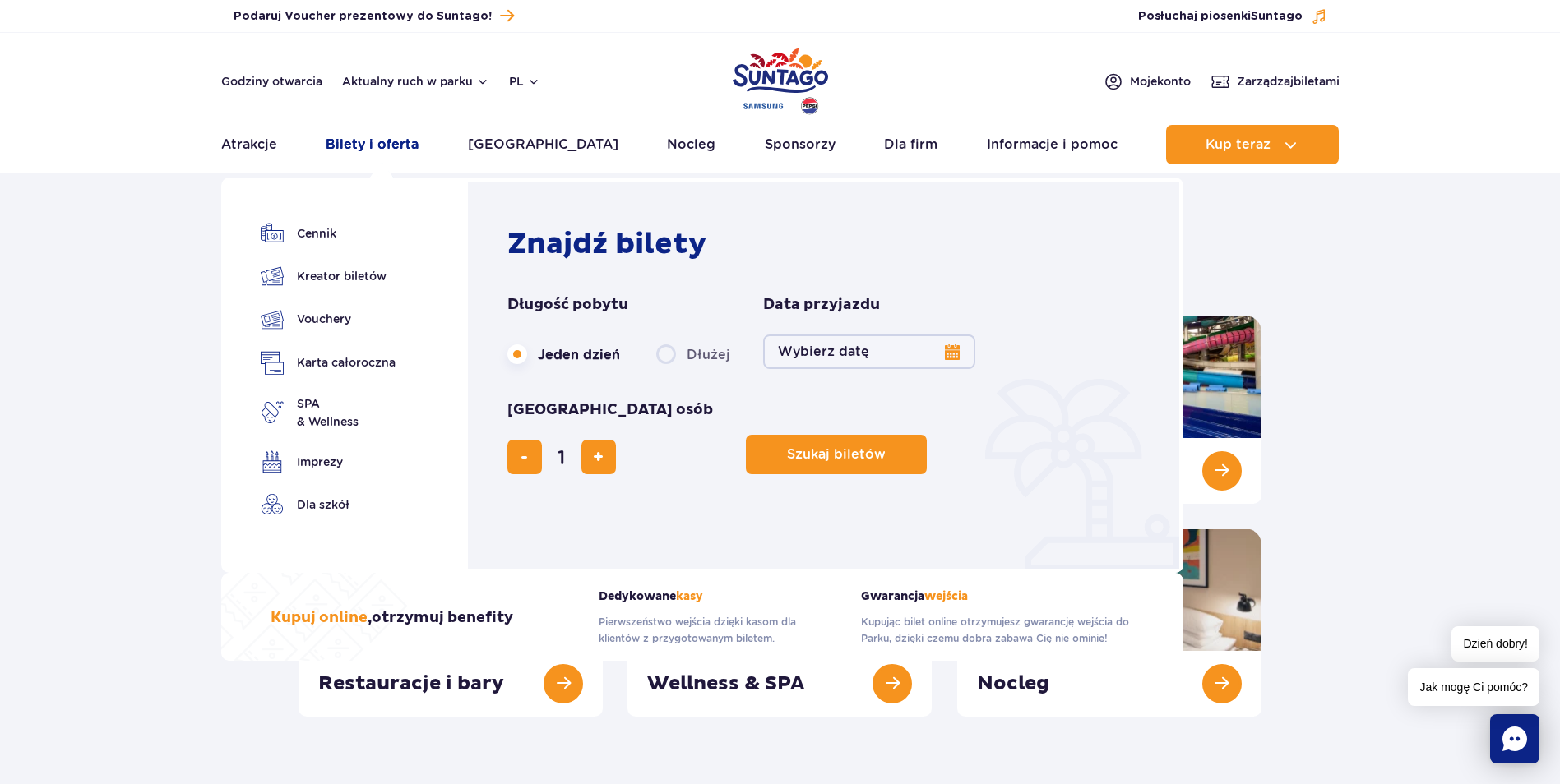
click at [394, 146] on link "Bilety i oferta" at bounding box center [372, 144] width 93 height 39
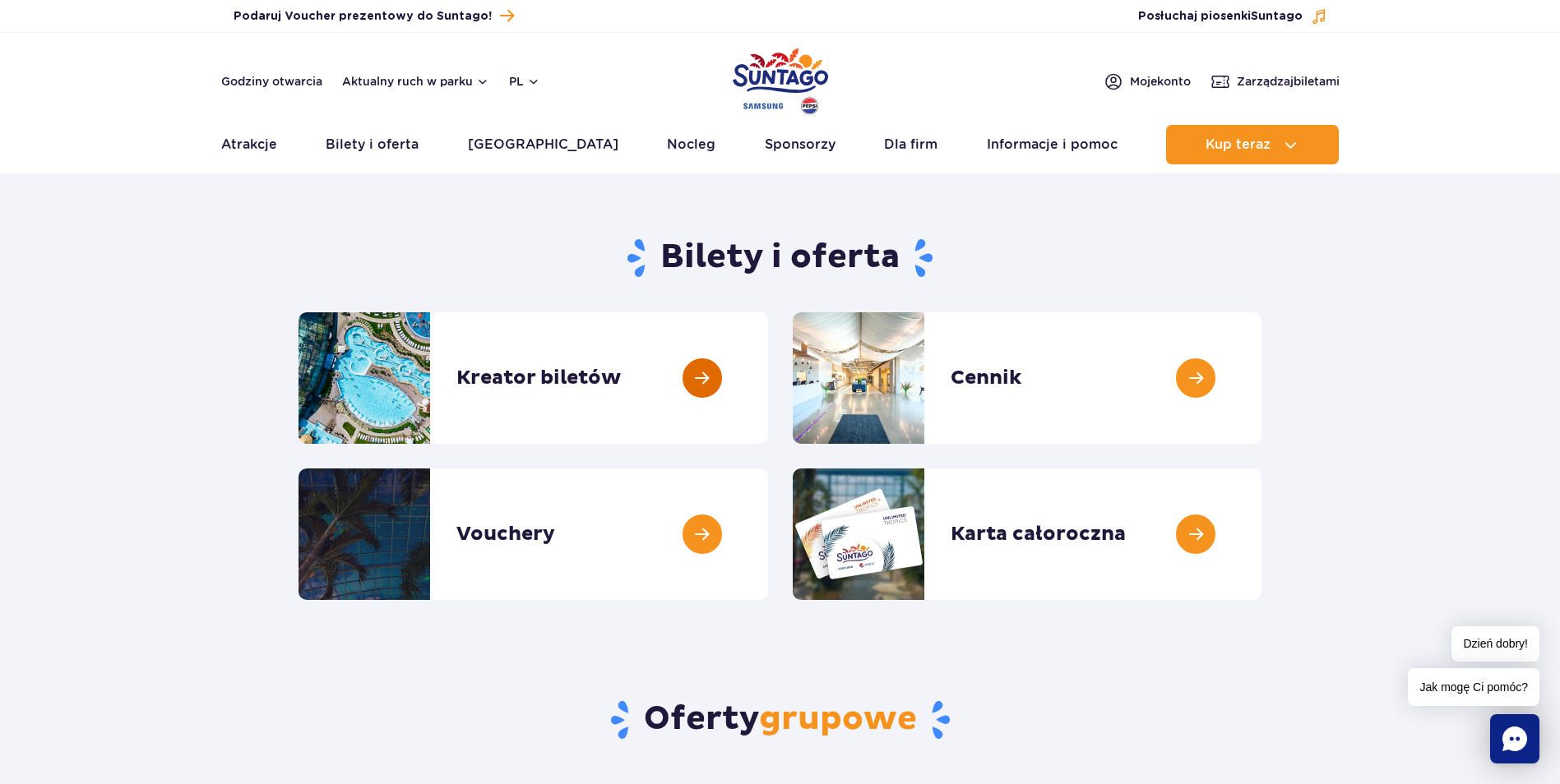
click at [768, 381] on link at bounding box center [768, 378] width 0 height 131
click at [1261, 380] on link at bounding box center [1261, 378] width 0 height 131
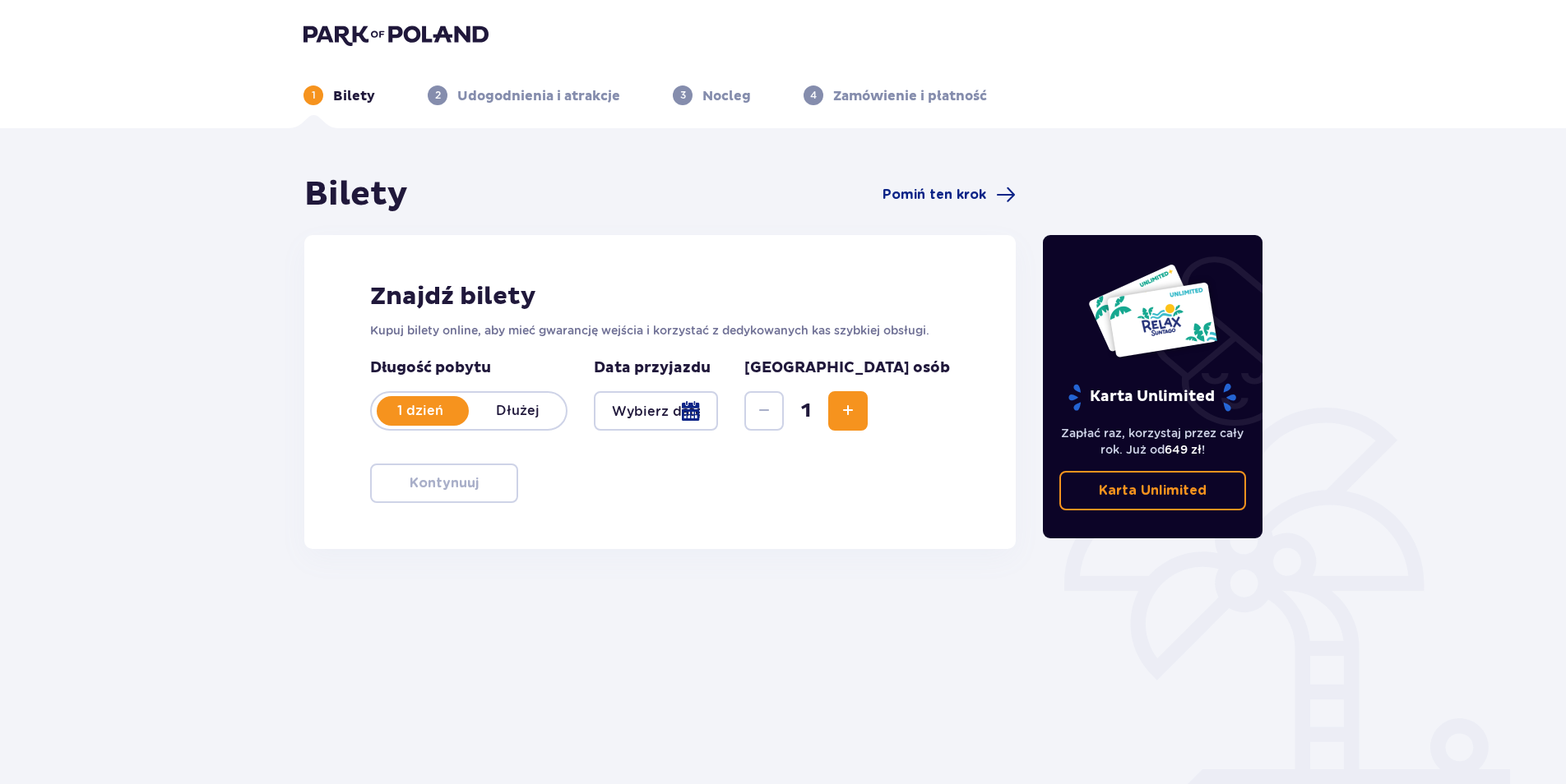
click at [718, 413] on div at bounding box center [656, 411] width 124 height 39
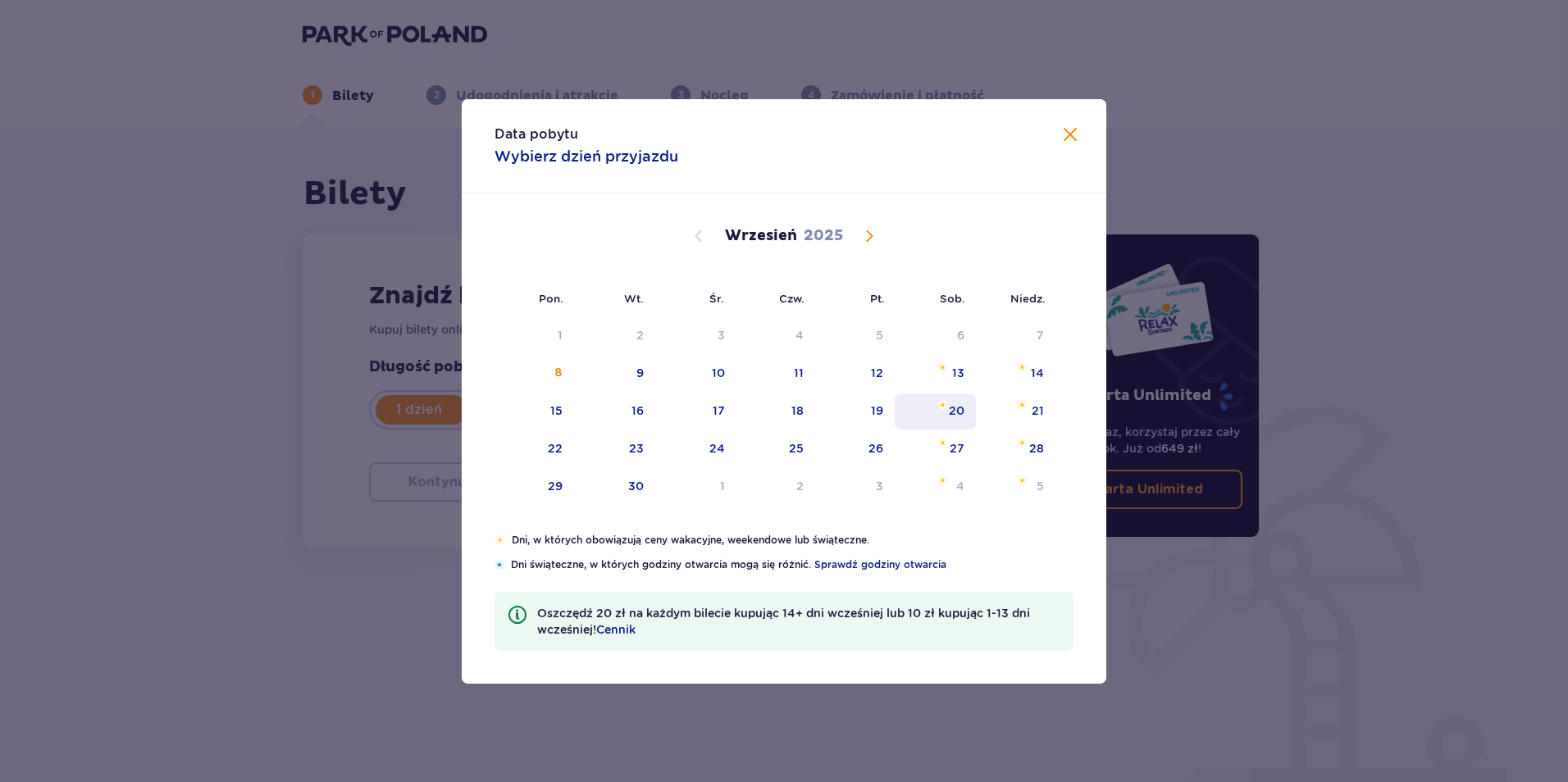
click at [958, 414] on div "20" at bounding box center [956, 411] width 15 height 16
type input "[DATE]"
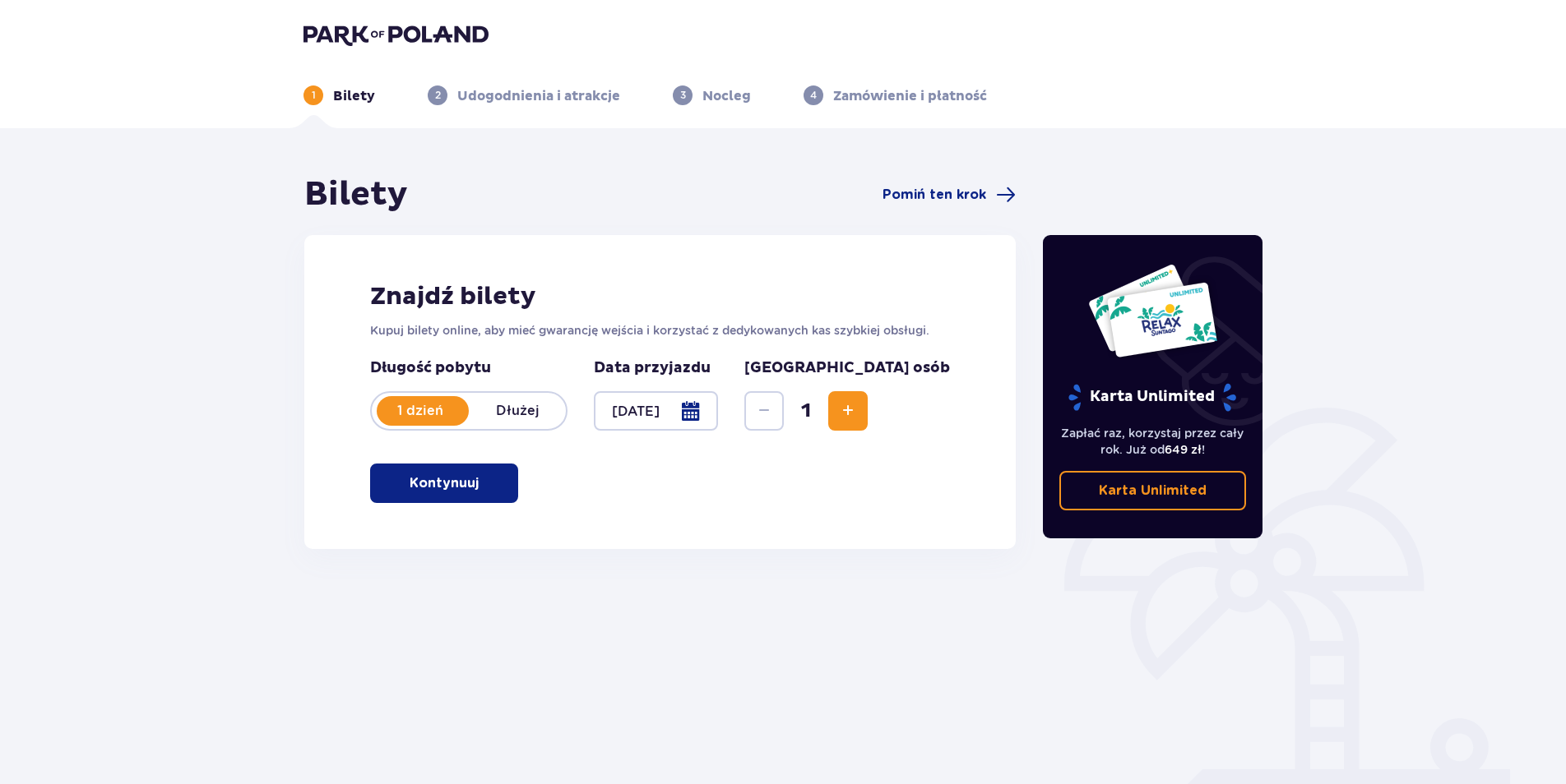
click at [858, 407] on span "Increase" at bounding box center [848, 411] width 20 height 20
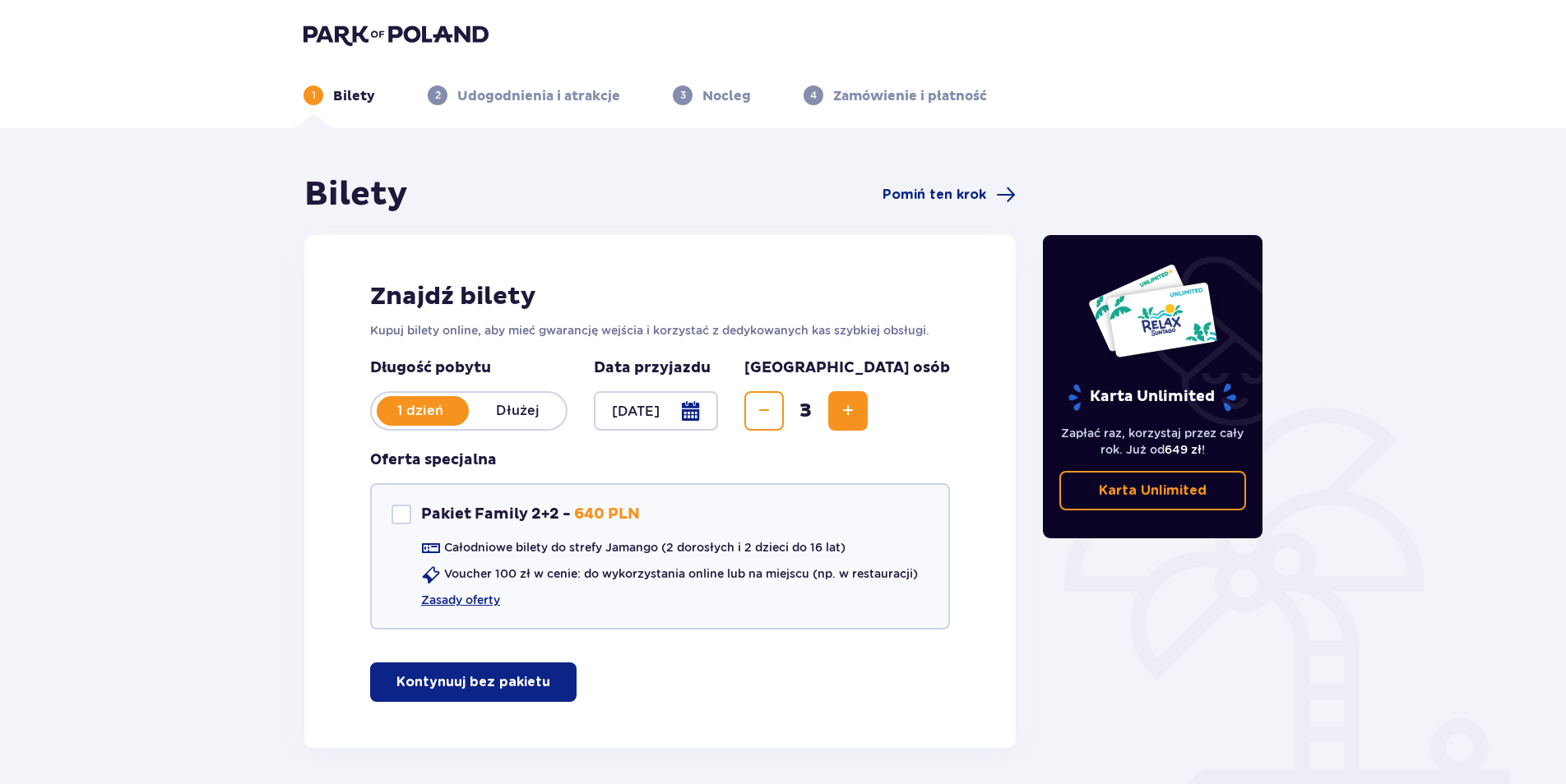
scroll to position [62, 0]
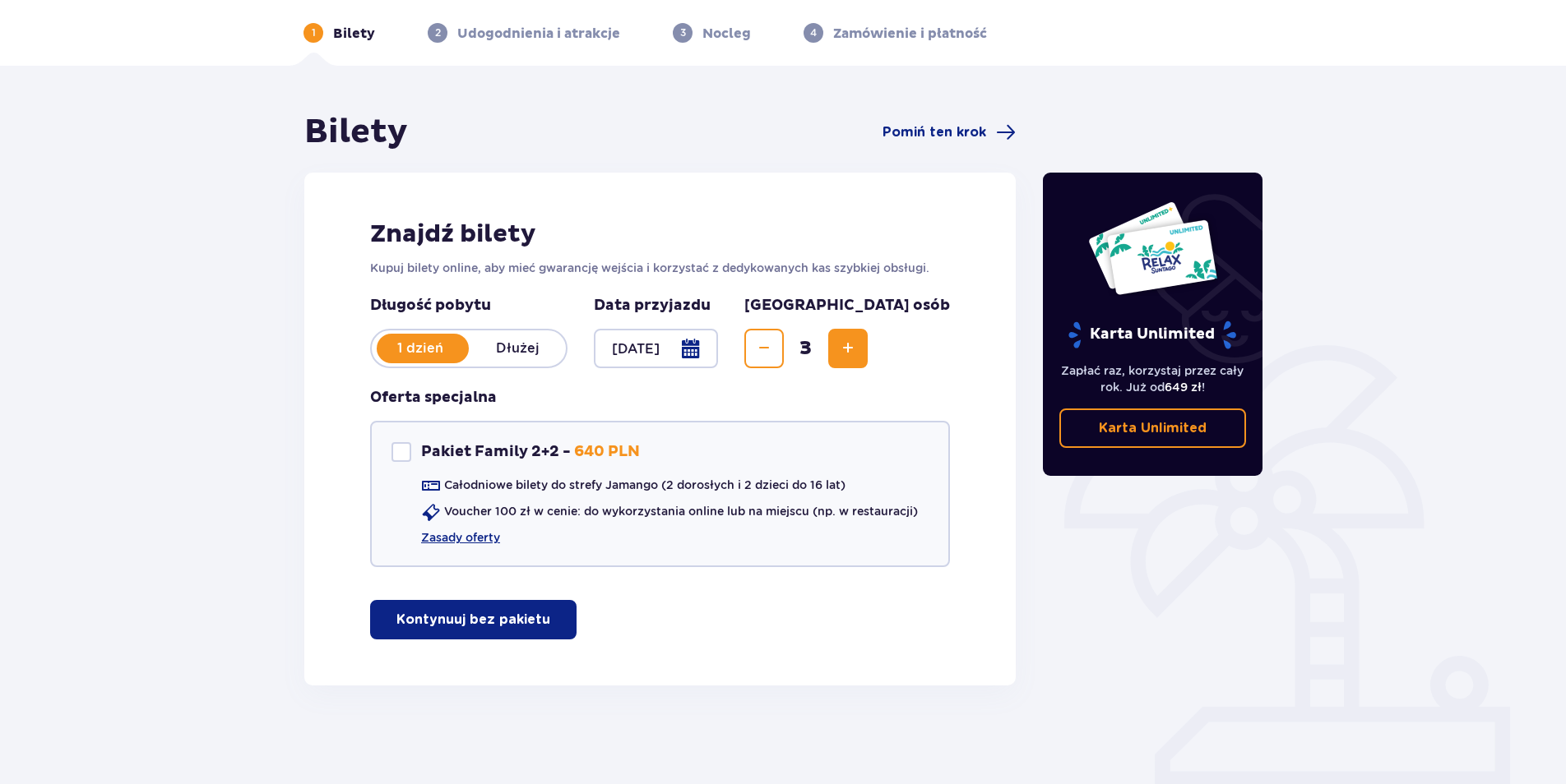
click at [473, 608] on button "Kontynuuj bez pakietu" at bounding box center [473, 619] width 206 height 39
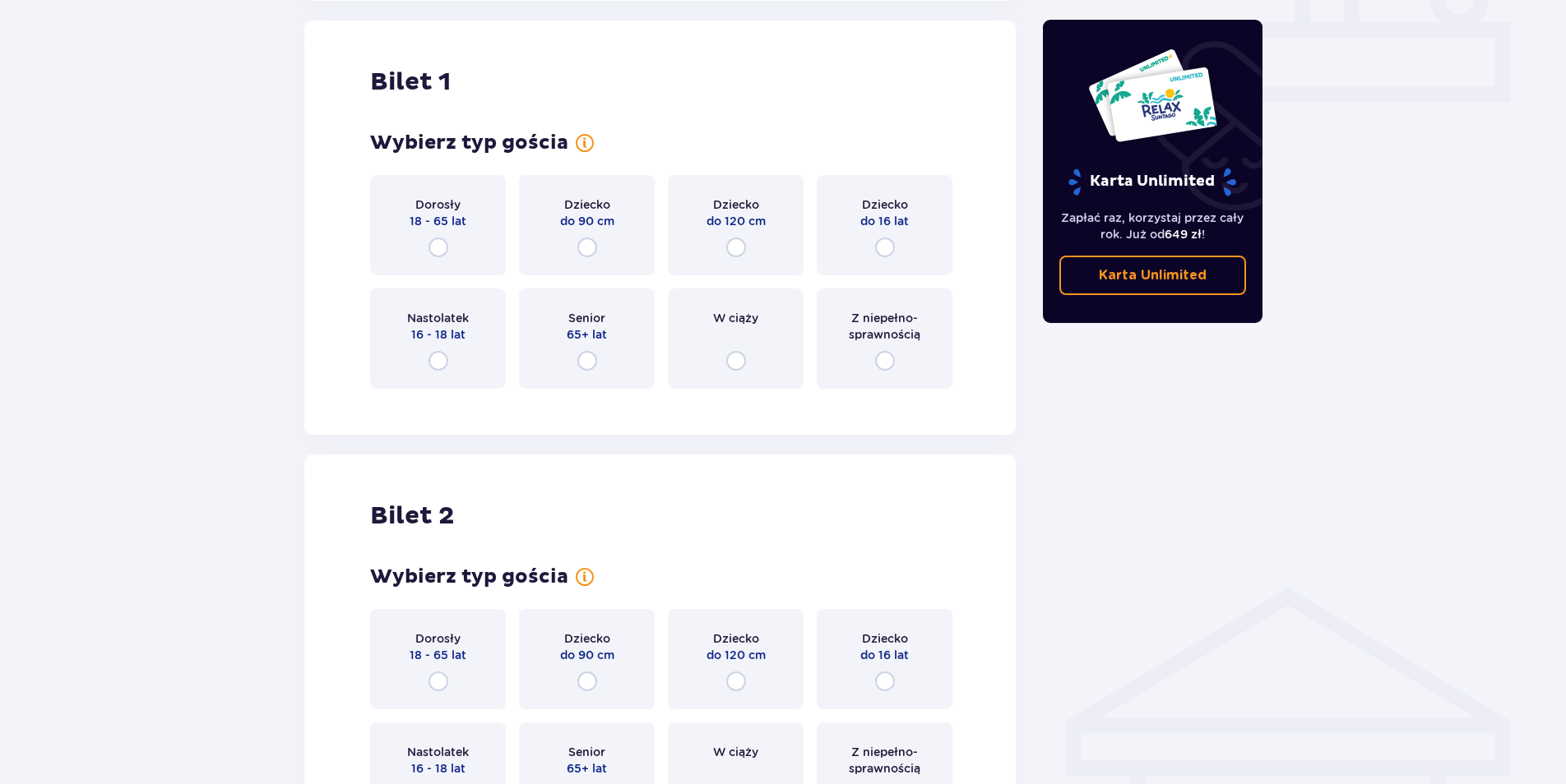
scroll to position [748, 0]
click at [438, 243] on input "radio" at bounding box center [438, 247] width 20 height 20
radio input "true"
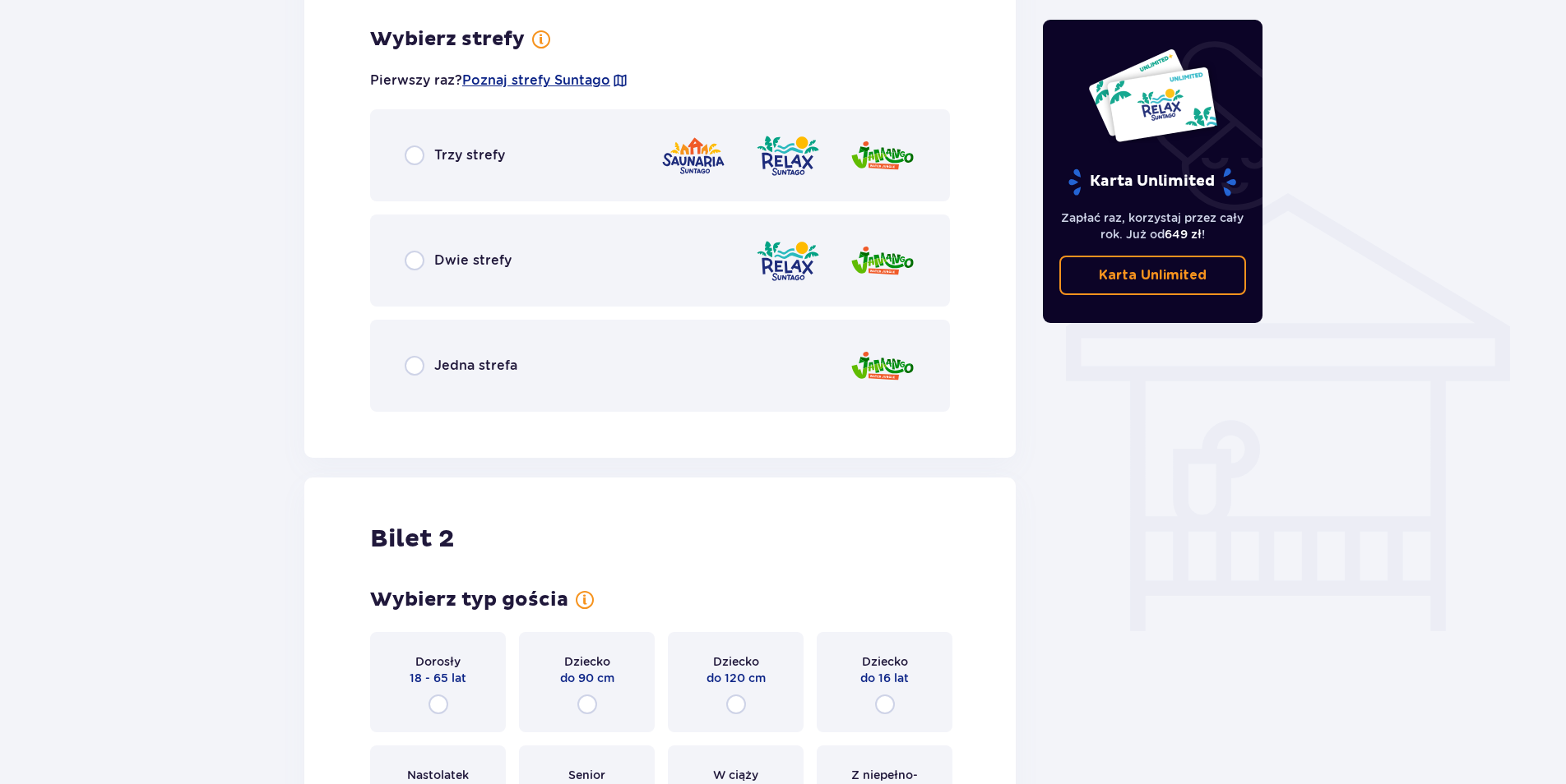
scroll to position [1150, 0]
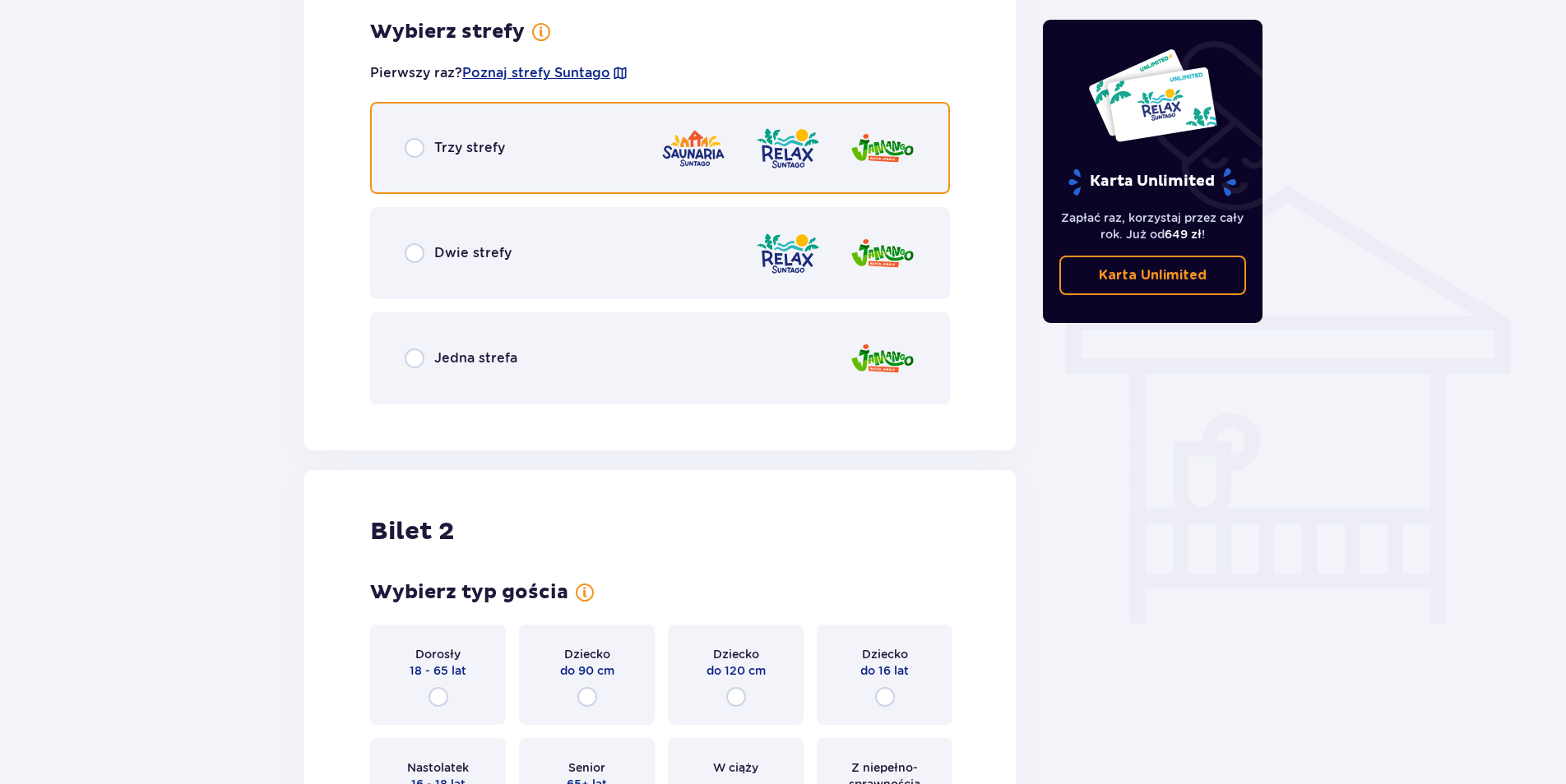
click at [422, 146] on input "radio" at bounding box center [415, 148] width 20 height 20
radio input "true"
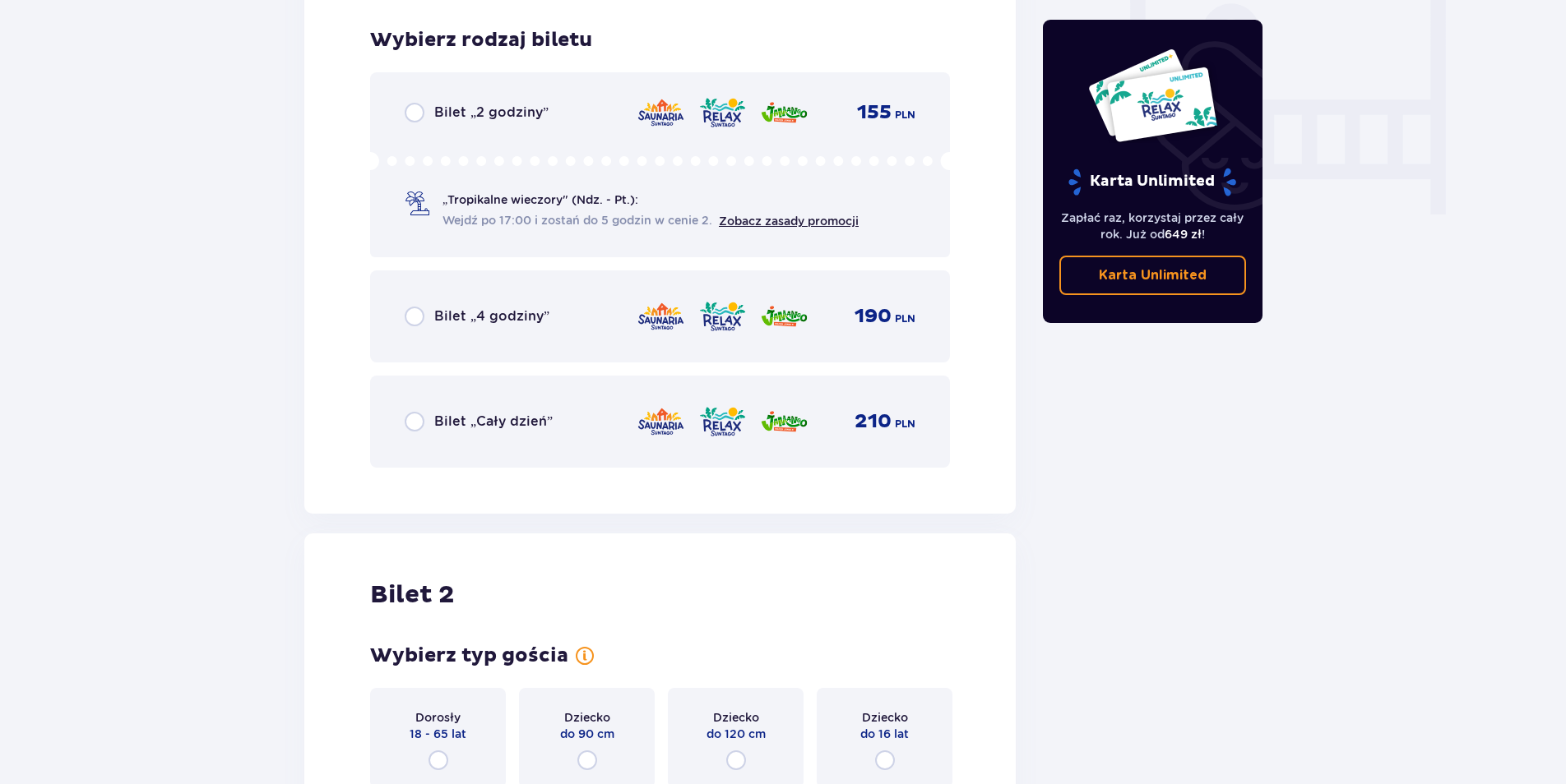
scroll to position [1567, 0]
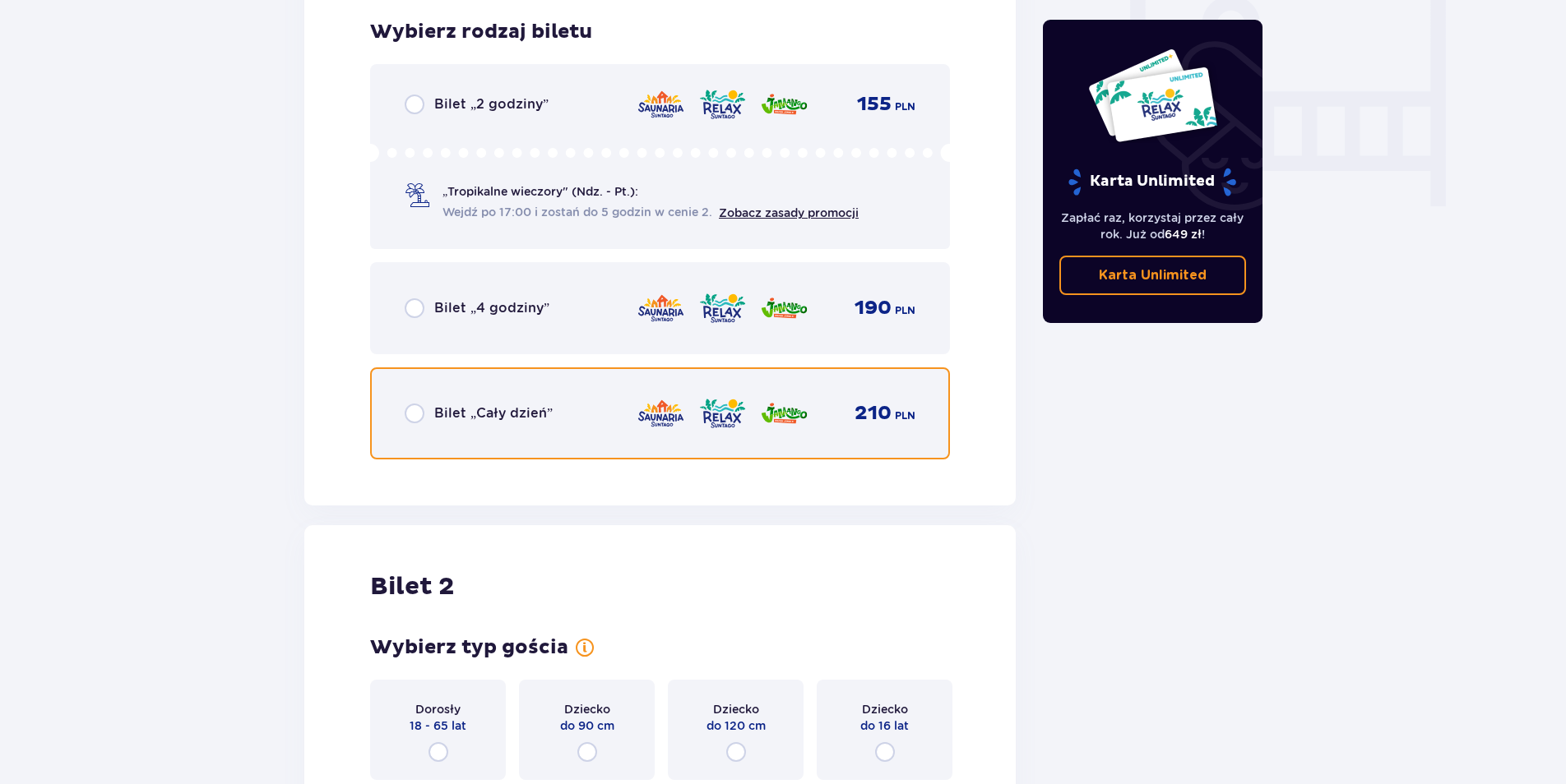
click at [417, 415] on input "radio" at bounding box center [415, 414] width 20 height 20
radio input "true"
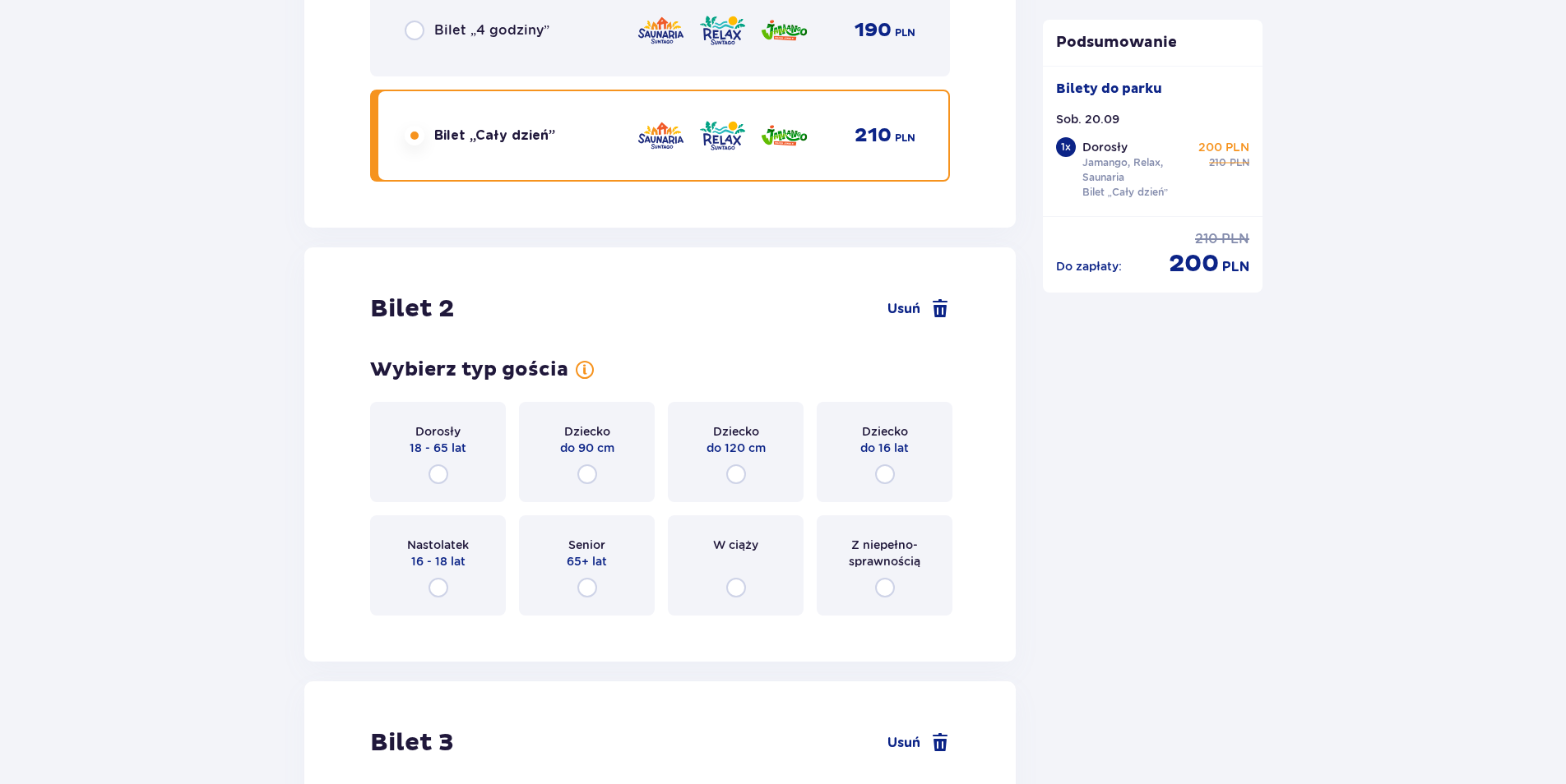
scroll to position [2073, 0]
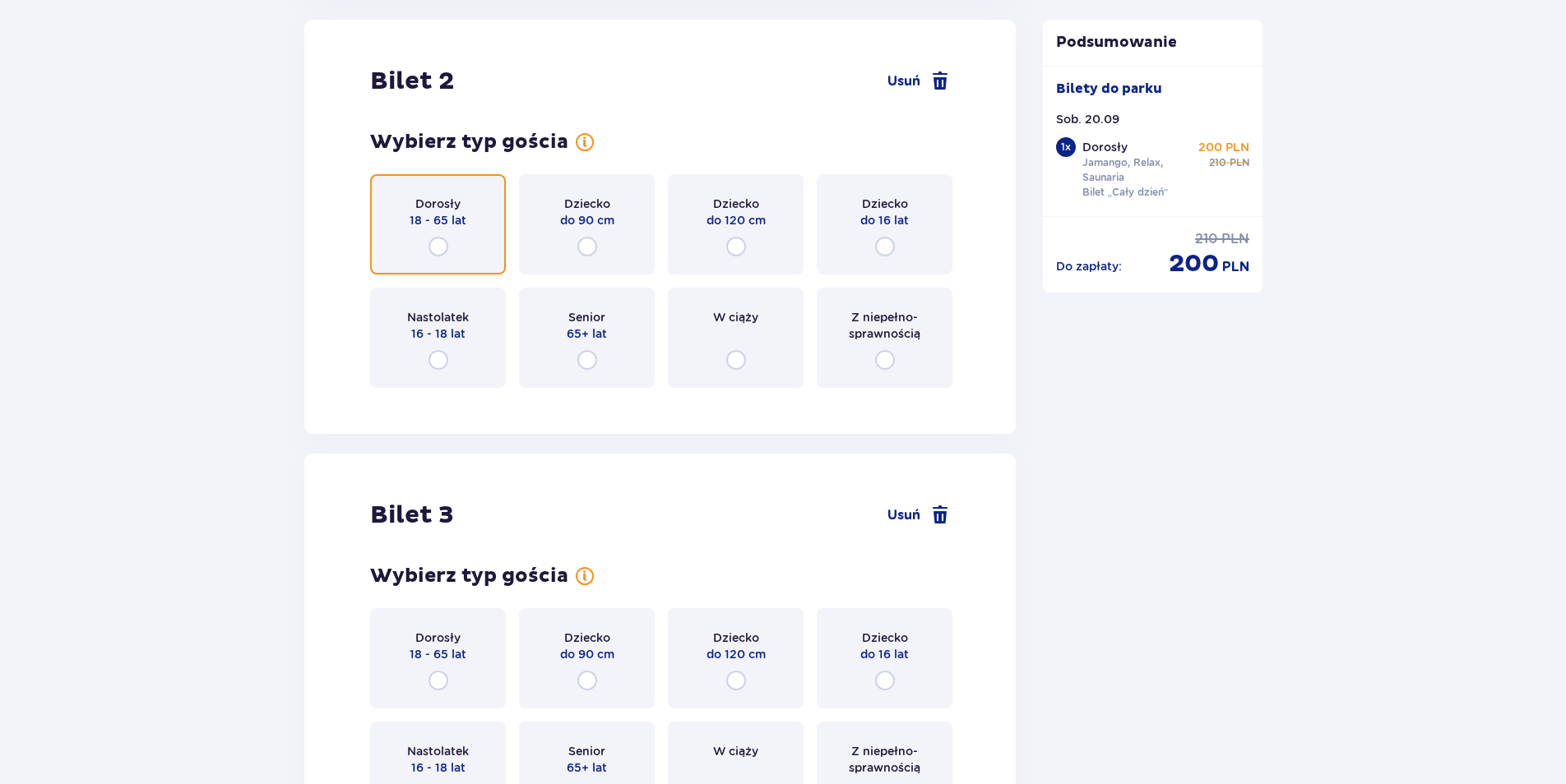
click at [431, 243] on input "radio" at bounding box center [438, 247] width 20 height 20
radio input "true"
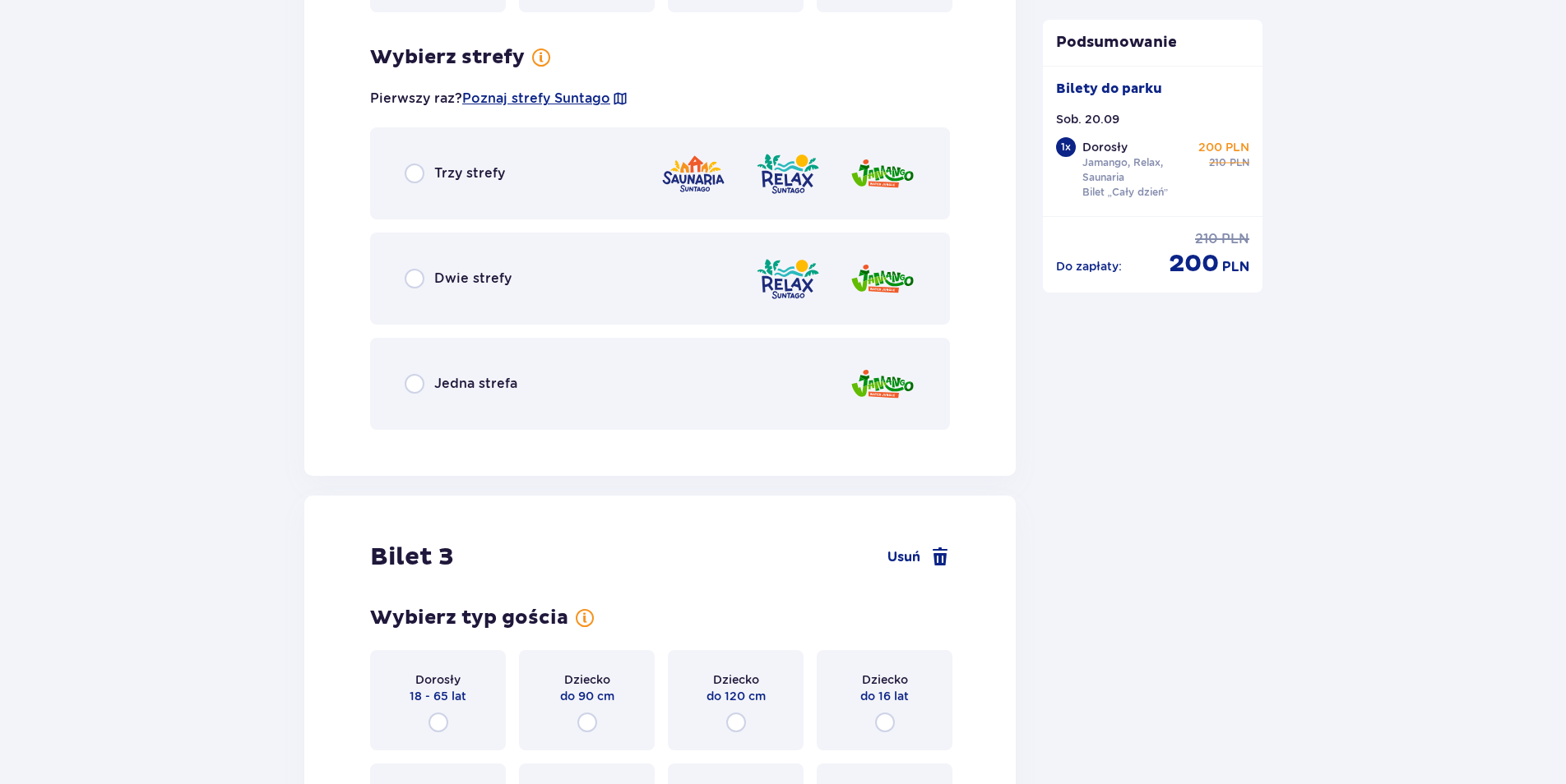
scroll to position [2474, 0]
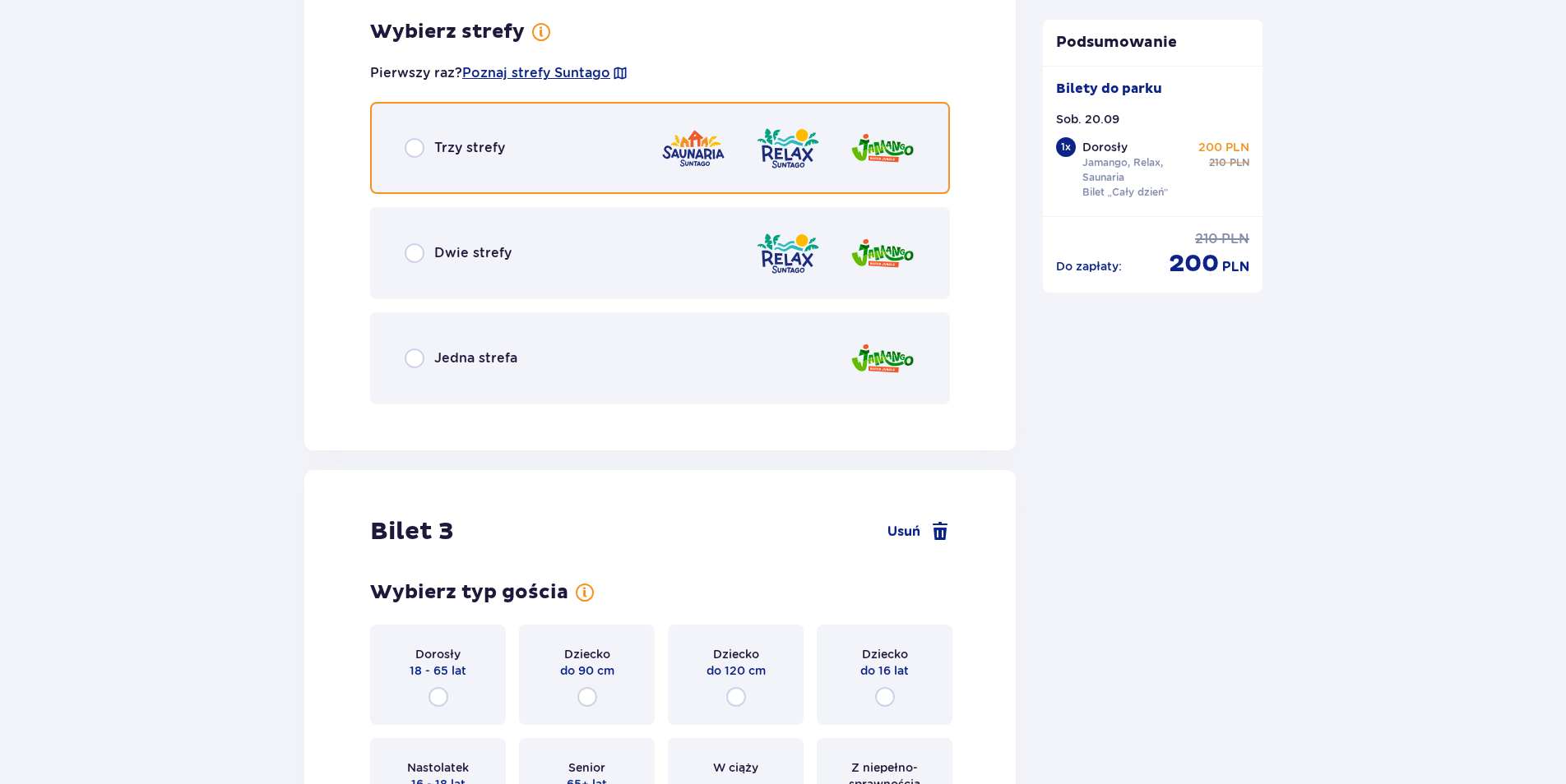
click at [413, 154] on input "radio" at bounding box center [415, 148] width 20 height 20
radio input "true"
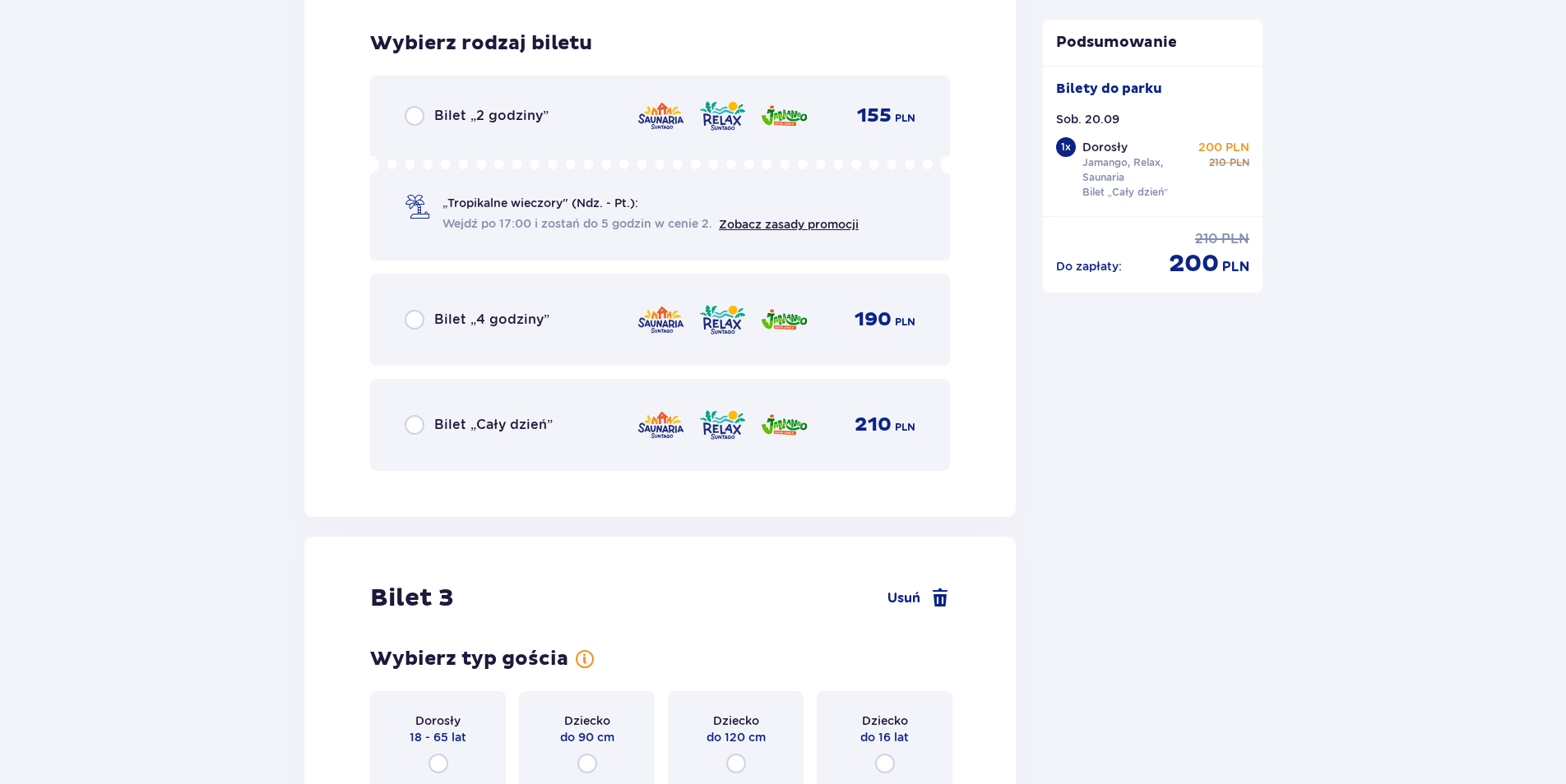
scroll to position [2891, 0]
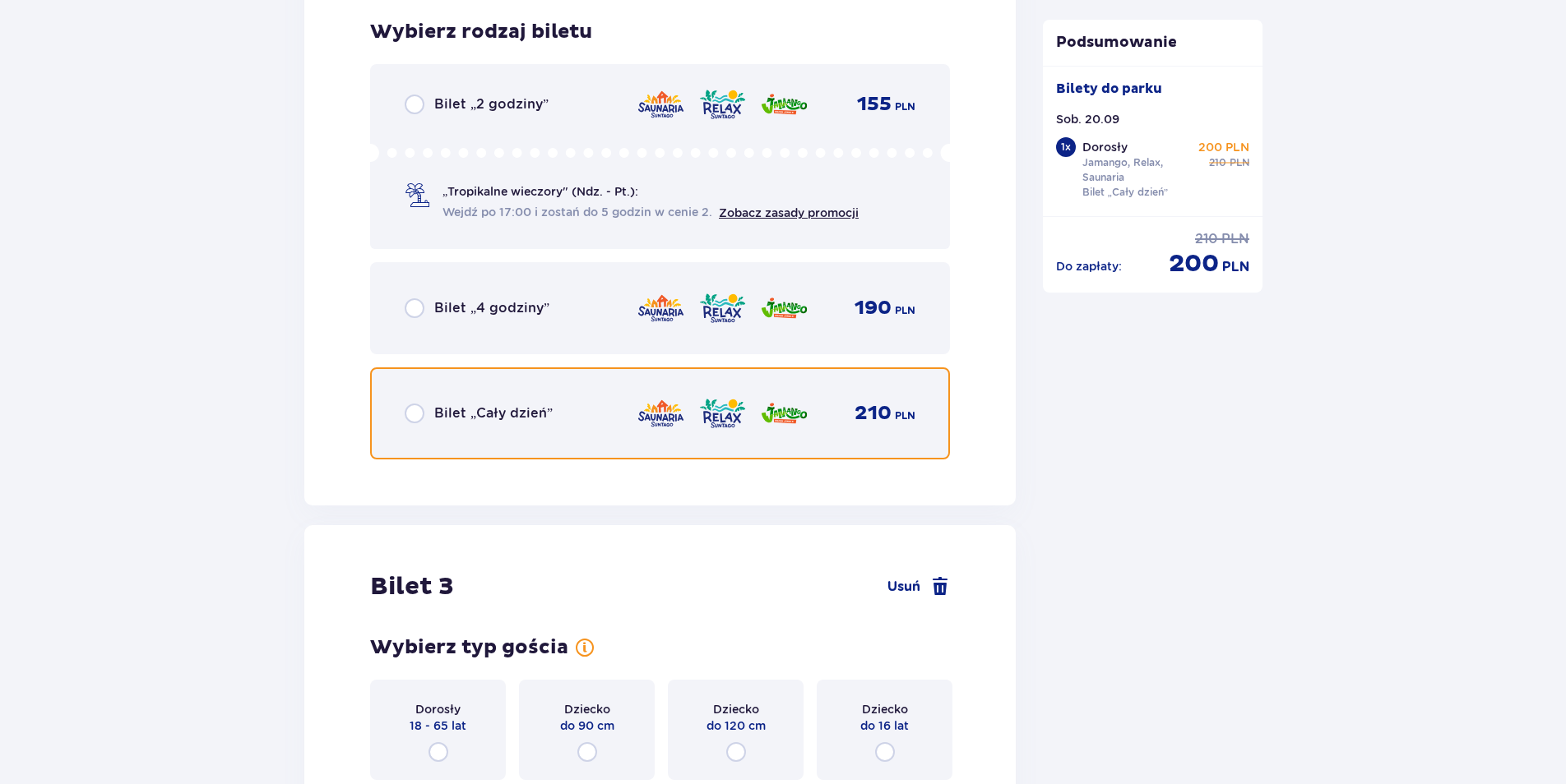
click at [419, 412] on input "radio" at bounding box center [415, 414] width 20 height 20
radio input "true"
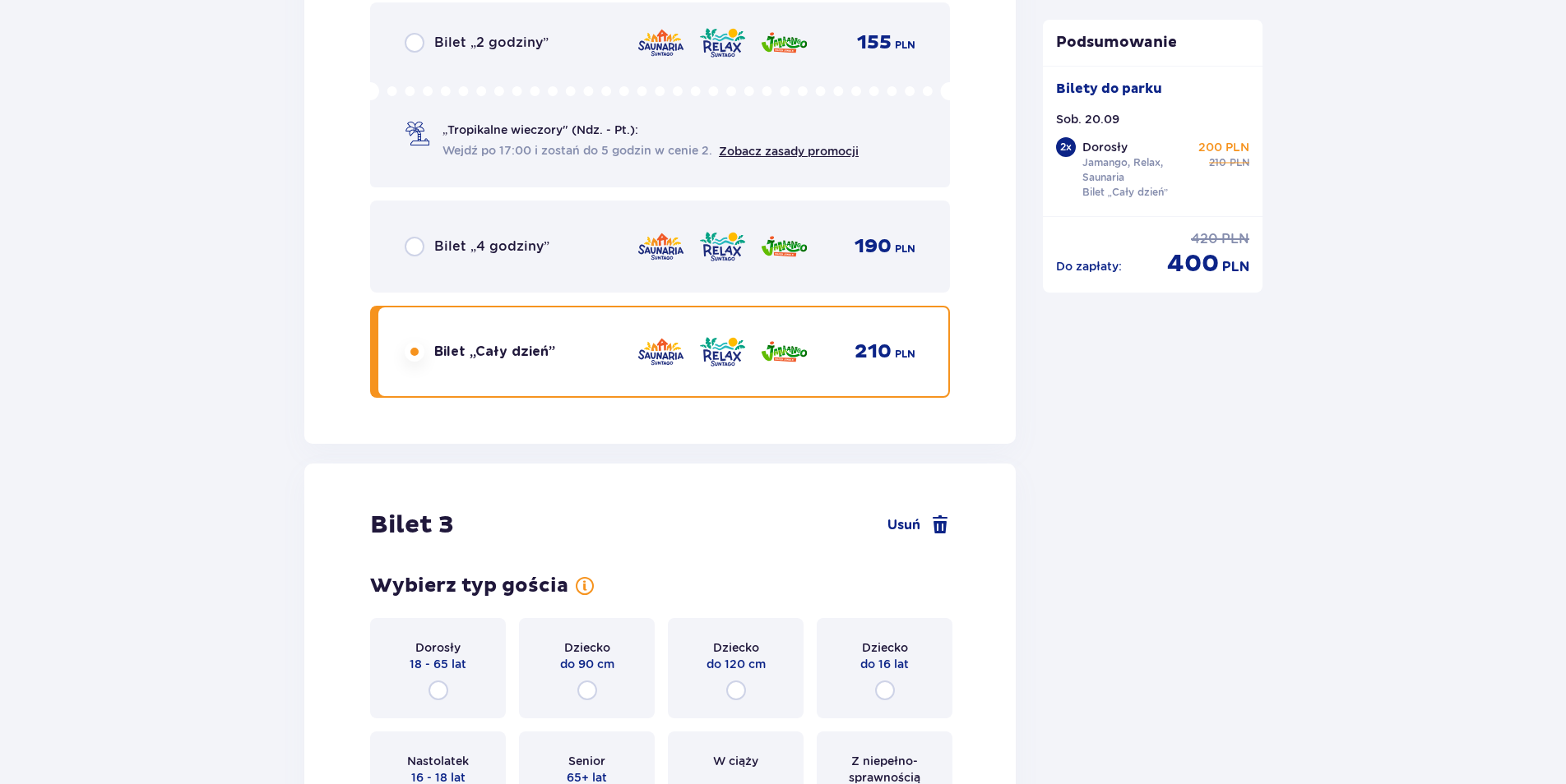
scroll to position [3224, 0]
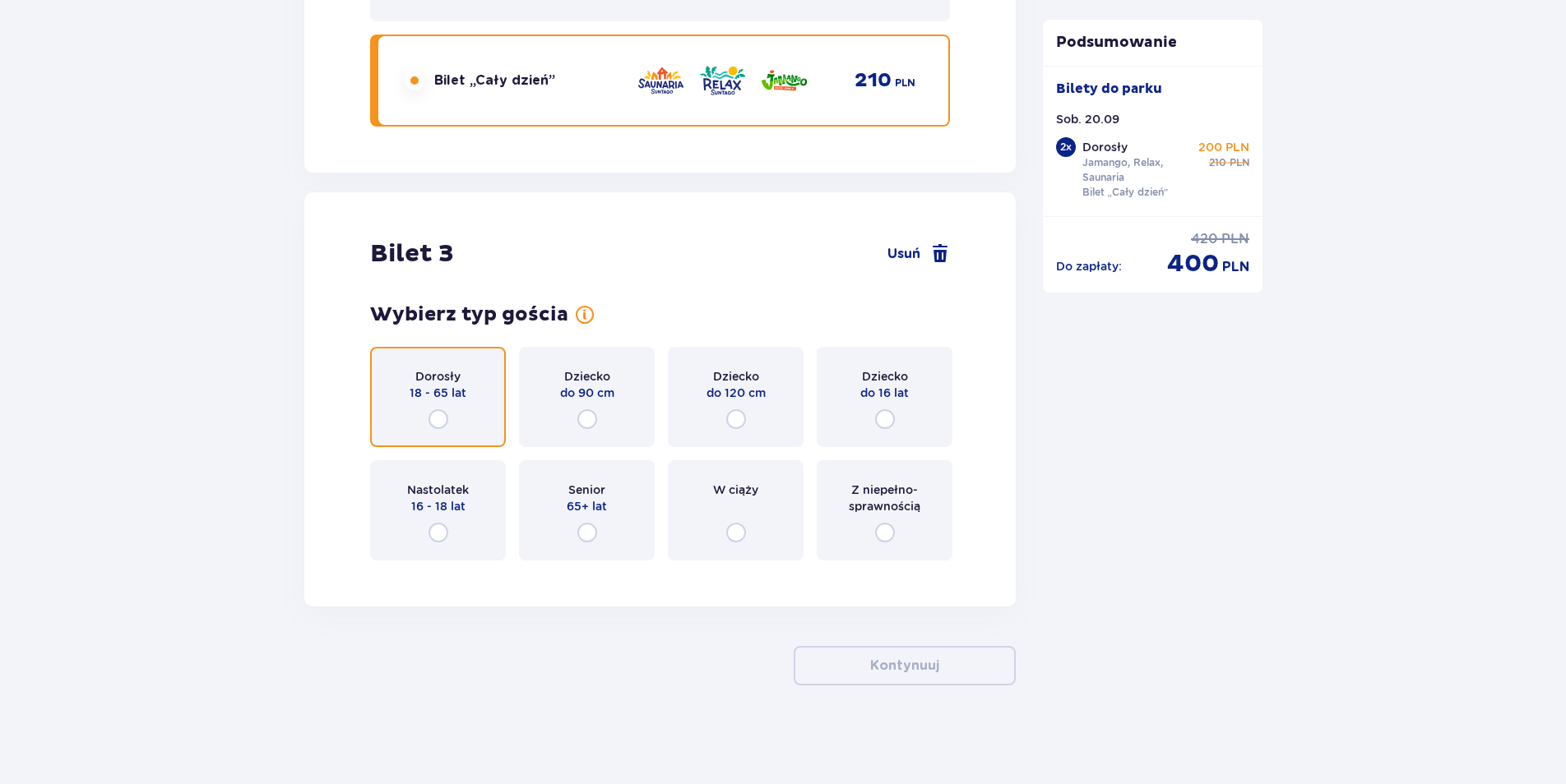
click at [439, 424] on input "radio" at bounding box center [438, 419] width 20 height 20
radio input "true"
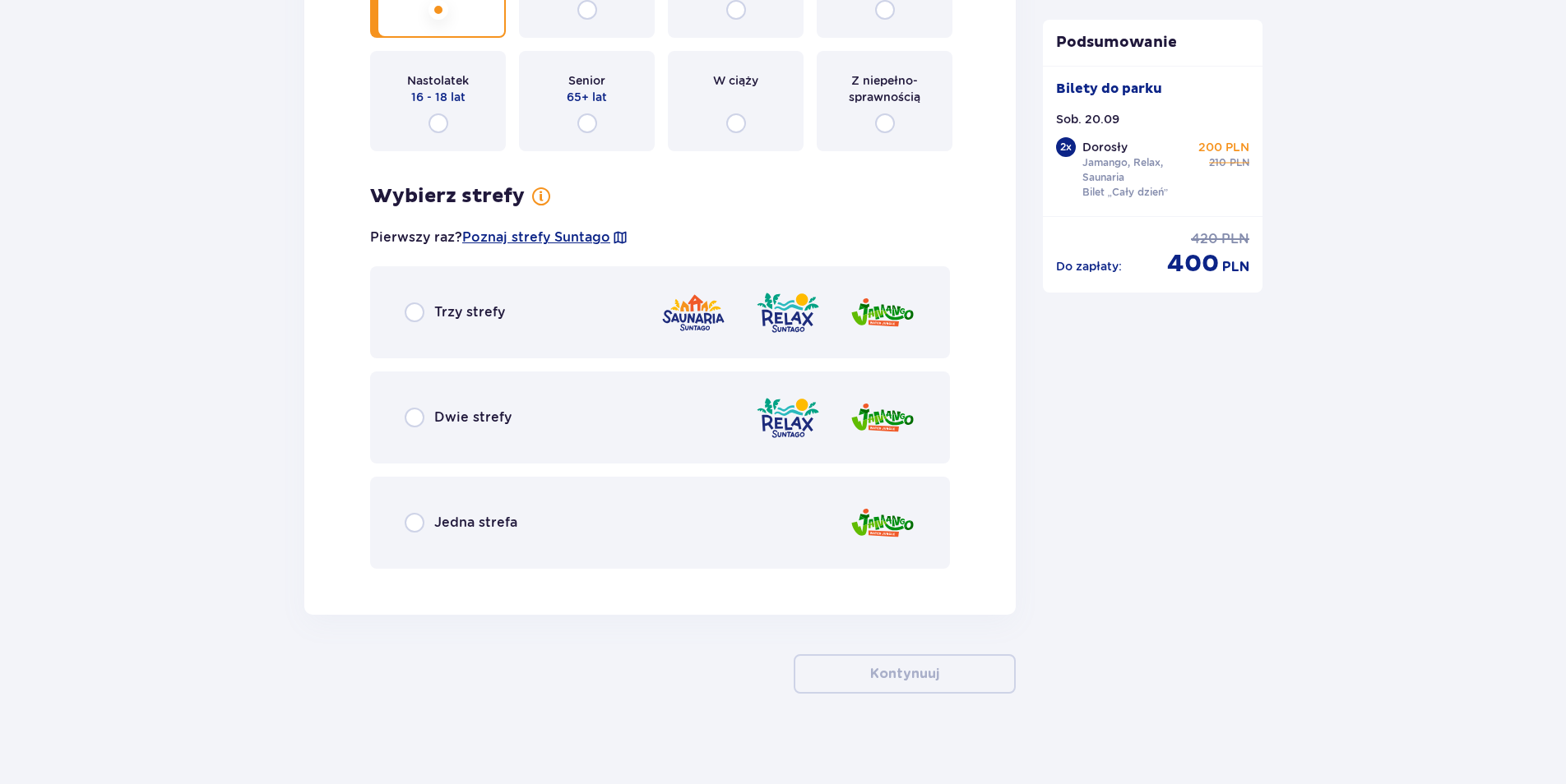
scroll to position [3642, 0]
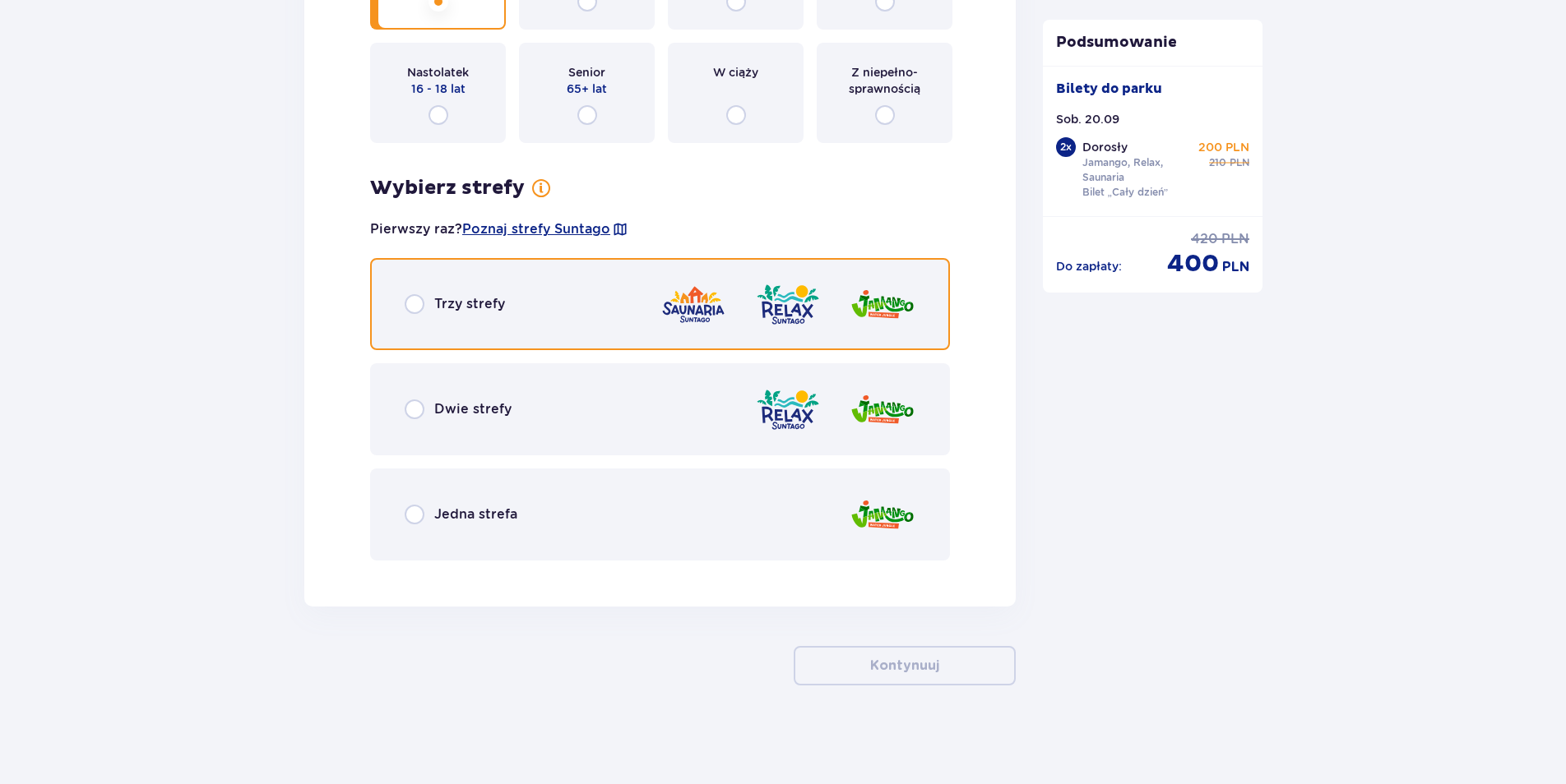
drag, startPoint x: 418, startPoint y: 303, endPoint x: 401, endPoint y: 298, distance: 17.7
click at [417, 303] on input "radio" at bounding box center [415, 304] width 20 height 20
radio input "true"
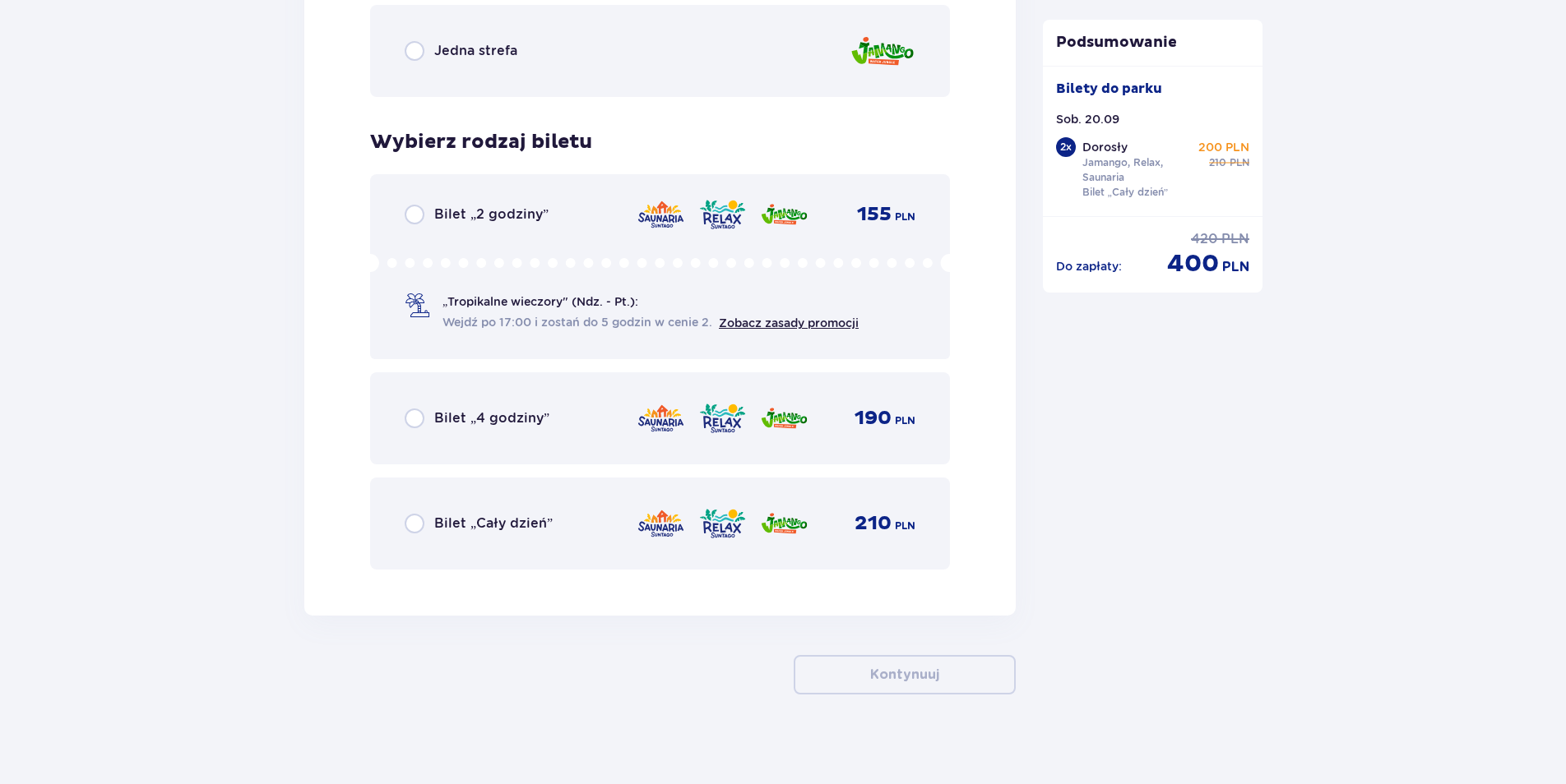
scroll to position [4115, 0]
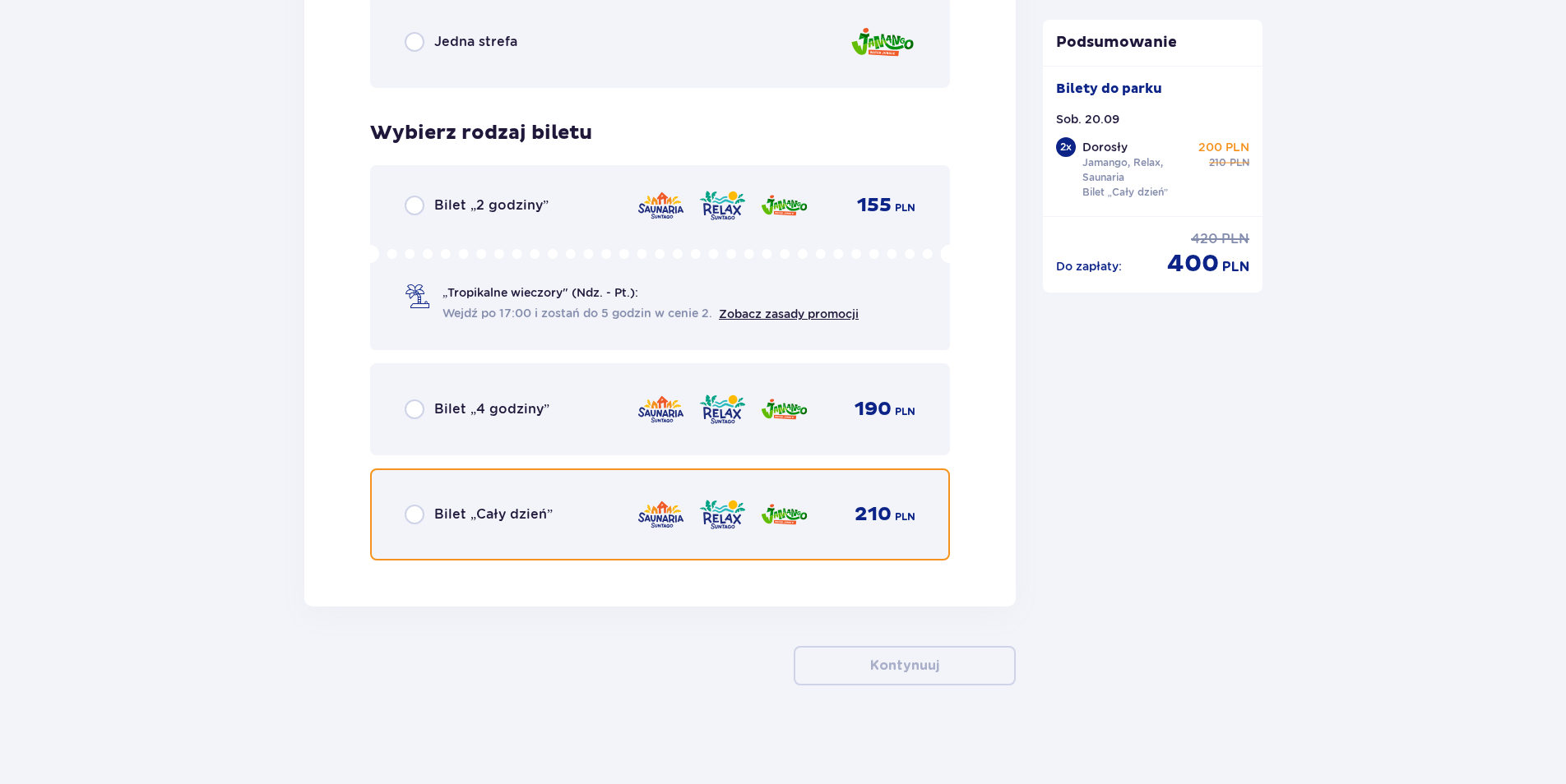
click at [414, 514] on input "radio" at bounding box center [415, 514] width 20 height 20
radio input "true"
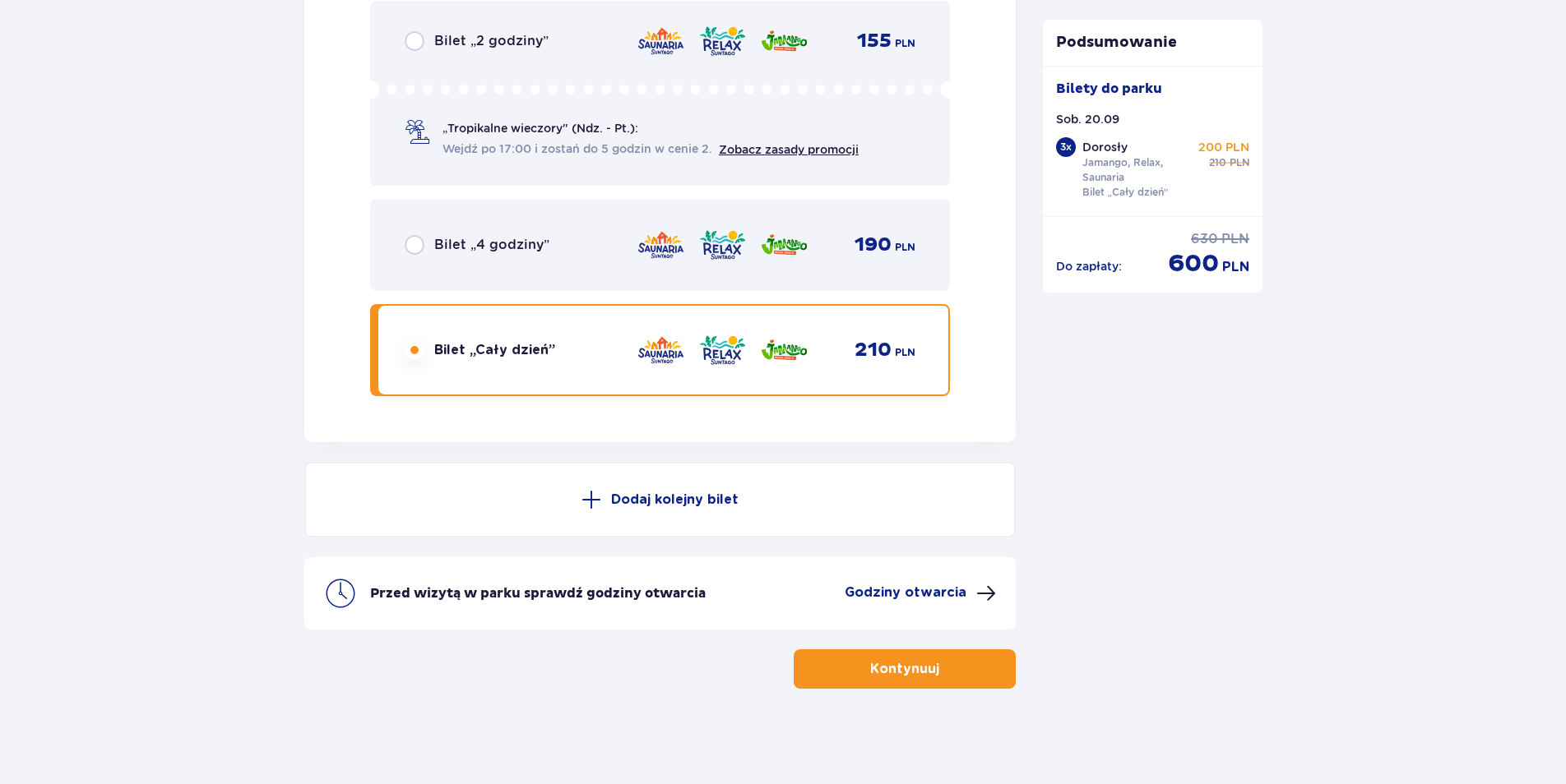
scroll to position [4283, 0]
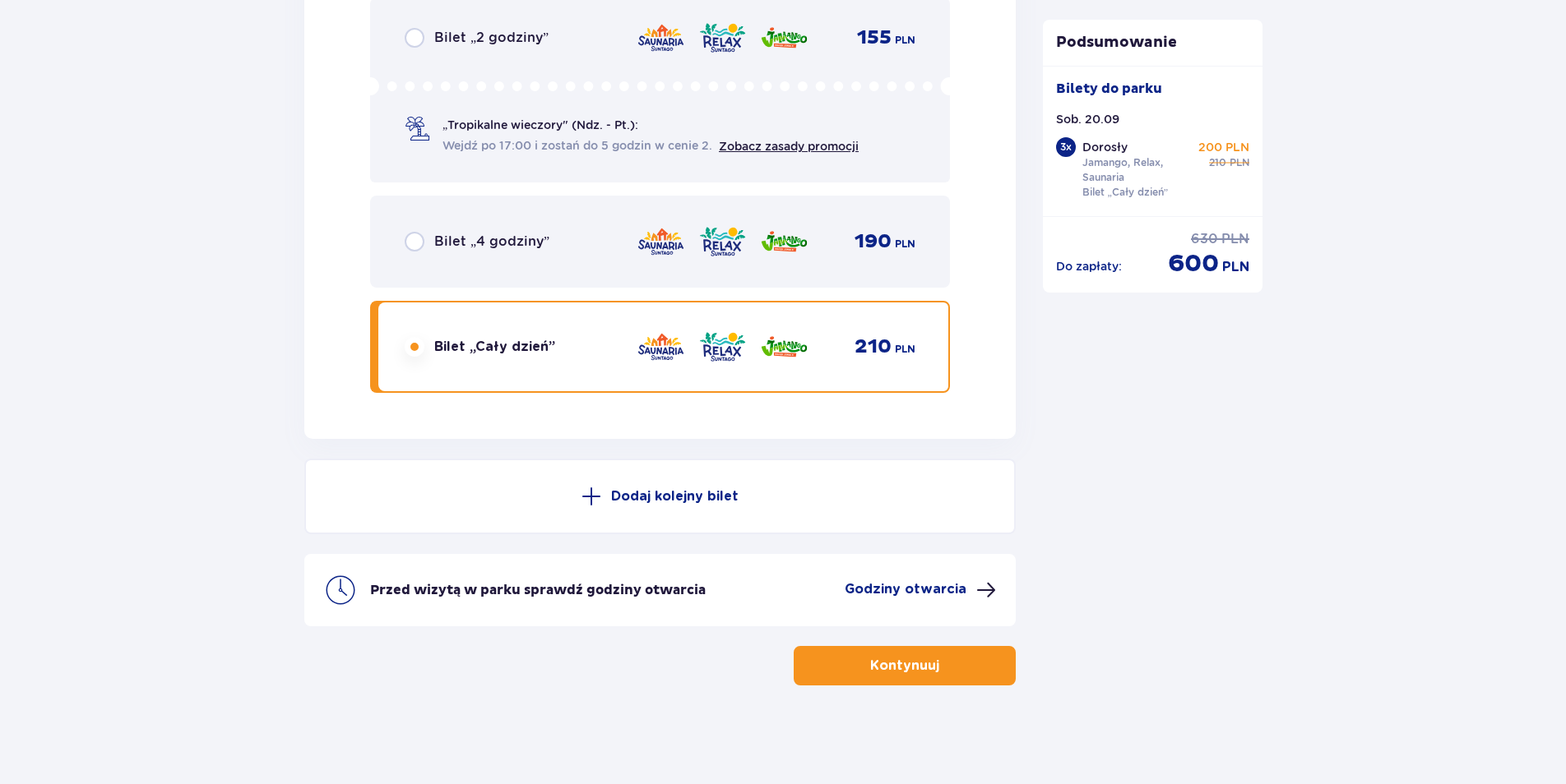
click at [922, 668] on p "Kontynuuj" at bounding box center [904, 666] width 69 height 18
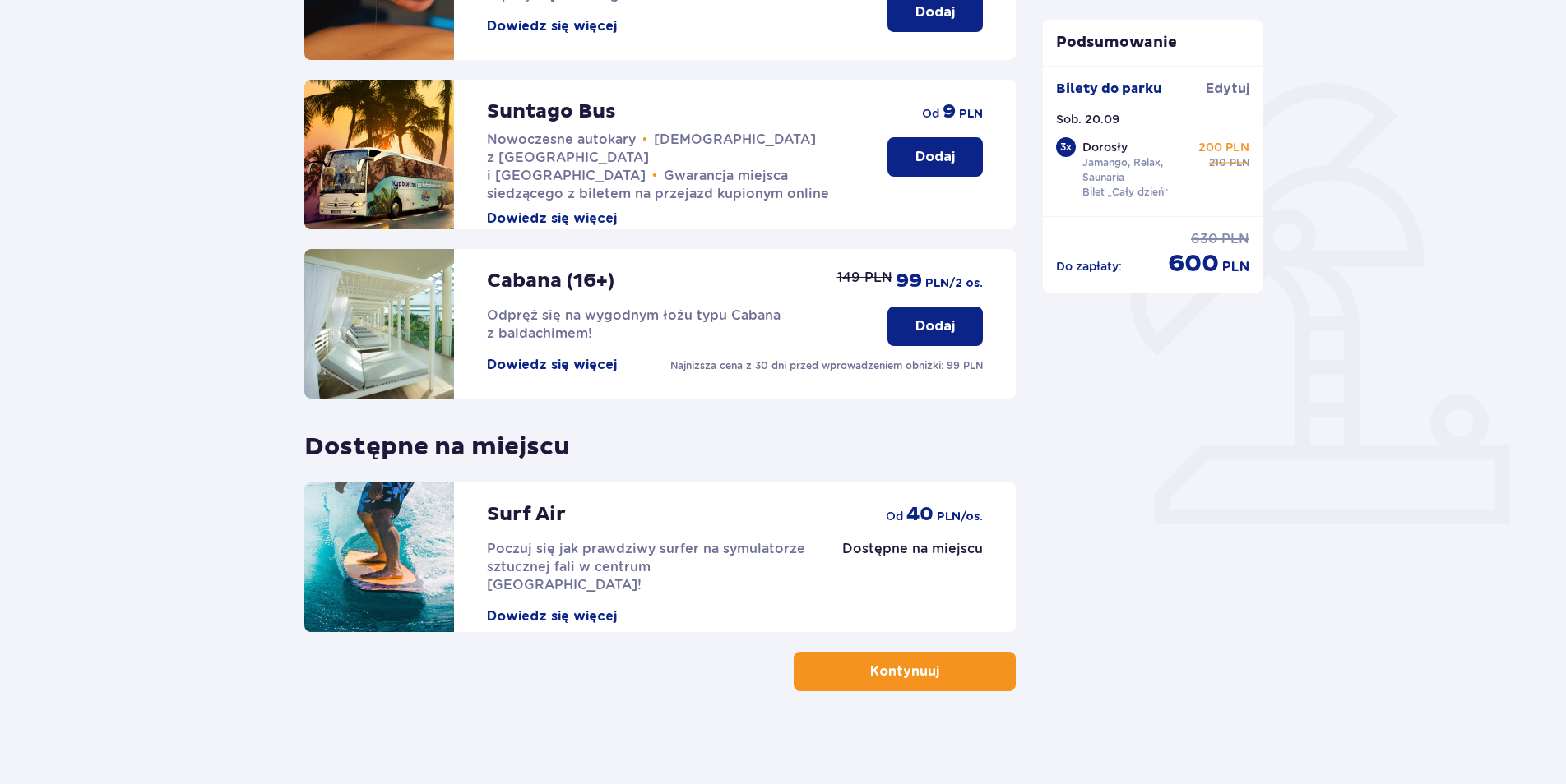
scroll to position [330, 0]
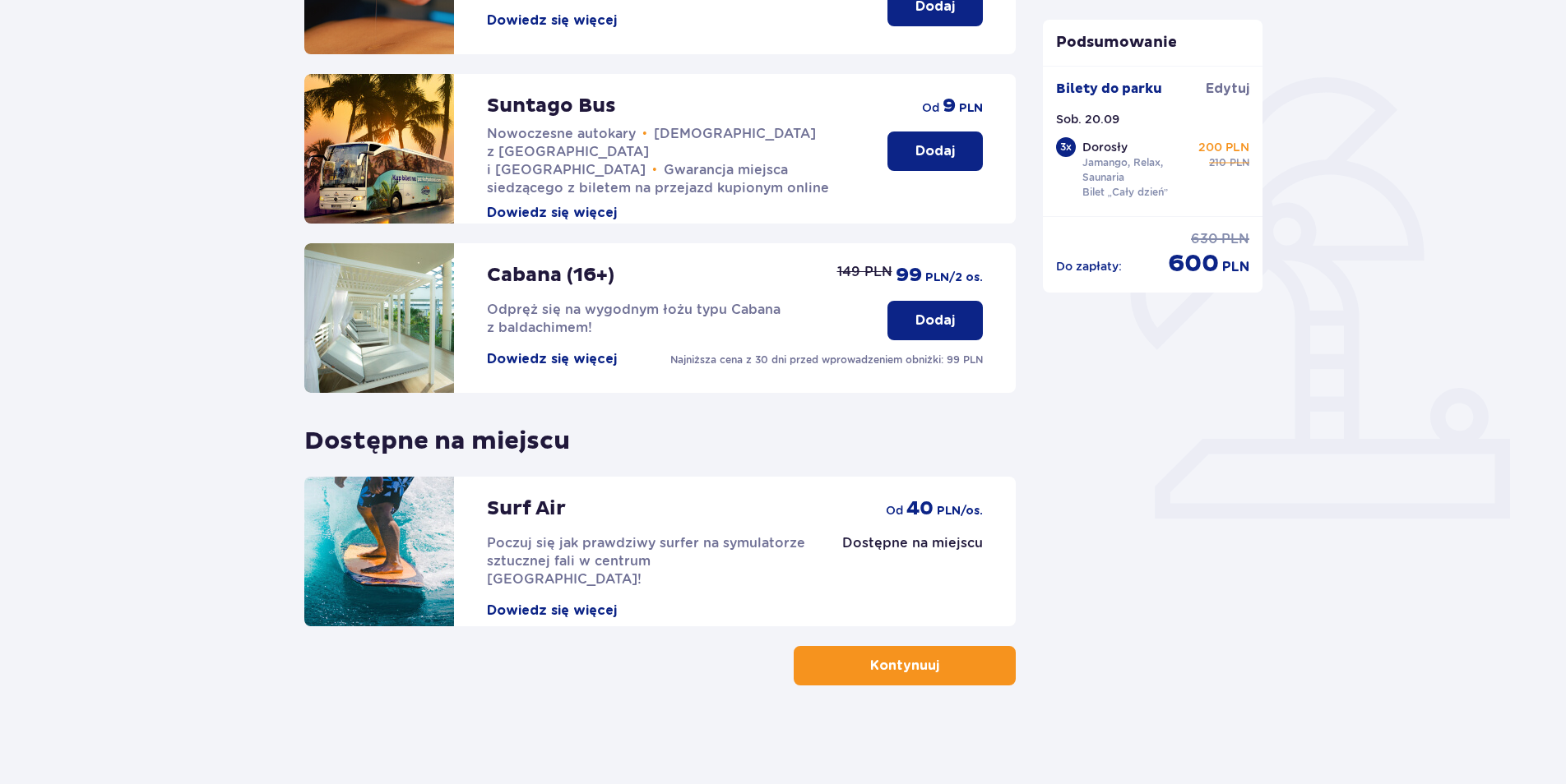
click at [940, 682] on button "Kontynuuj" at bounding box center [904, 665] width 222 height 39
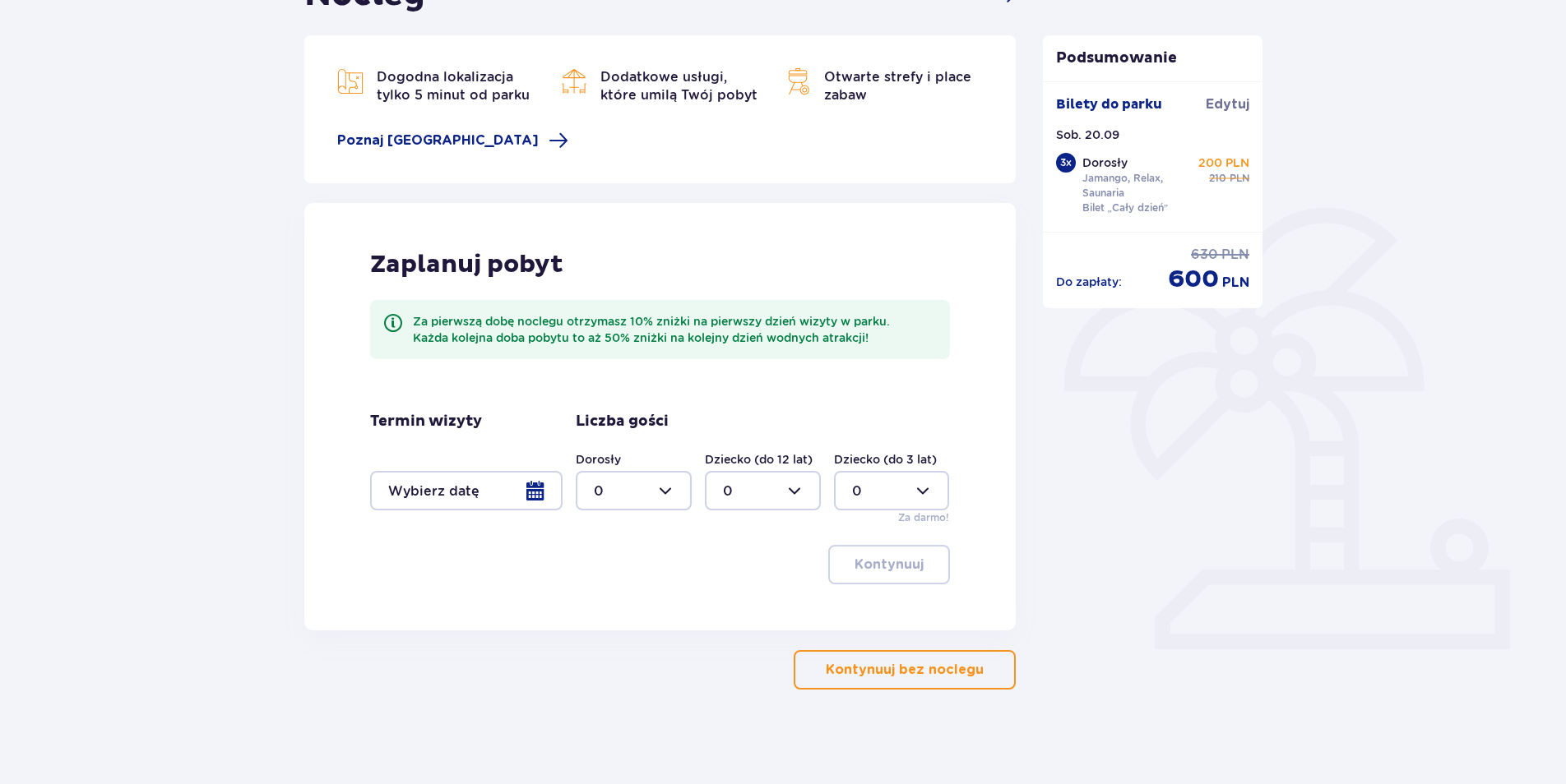
scroll to position [203, 0]
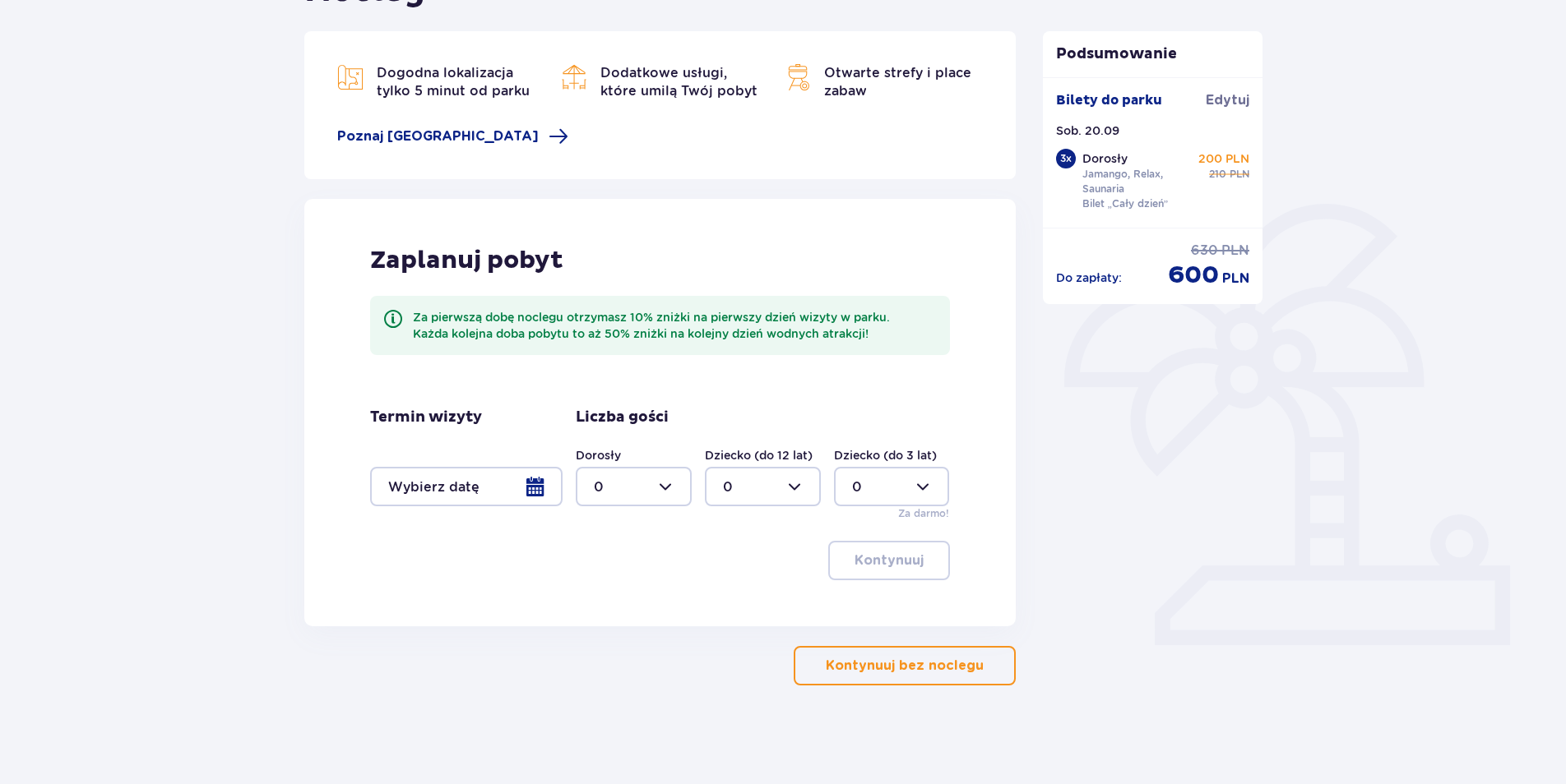
click at [898, 665] on p "Kontynuuj bez noclegu" at bounding box center [904, 666] width 157 height 18
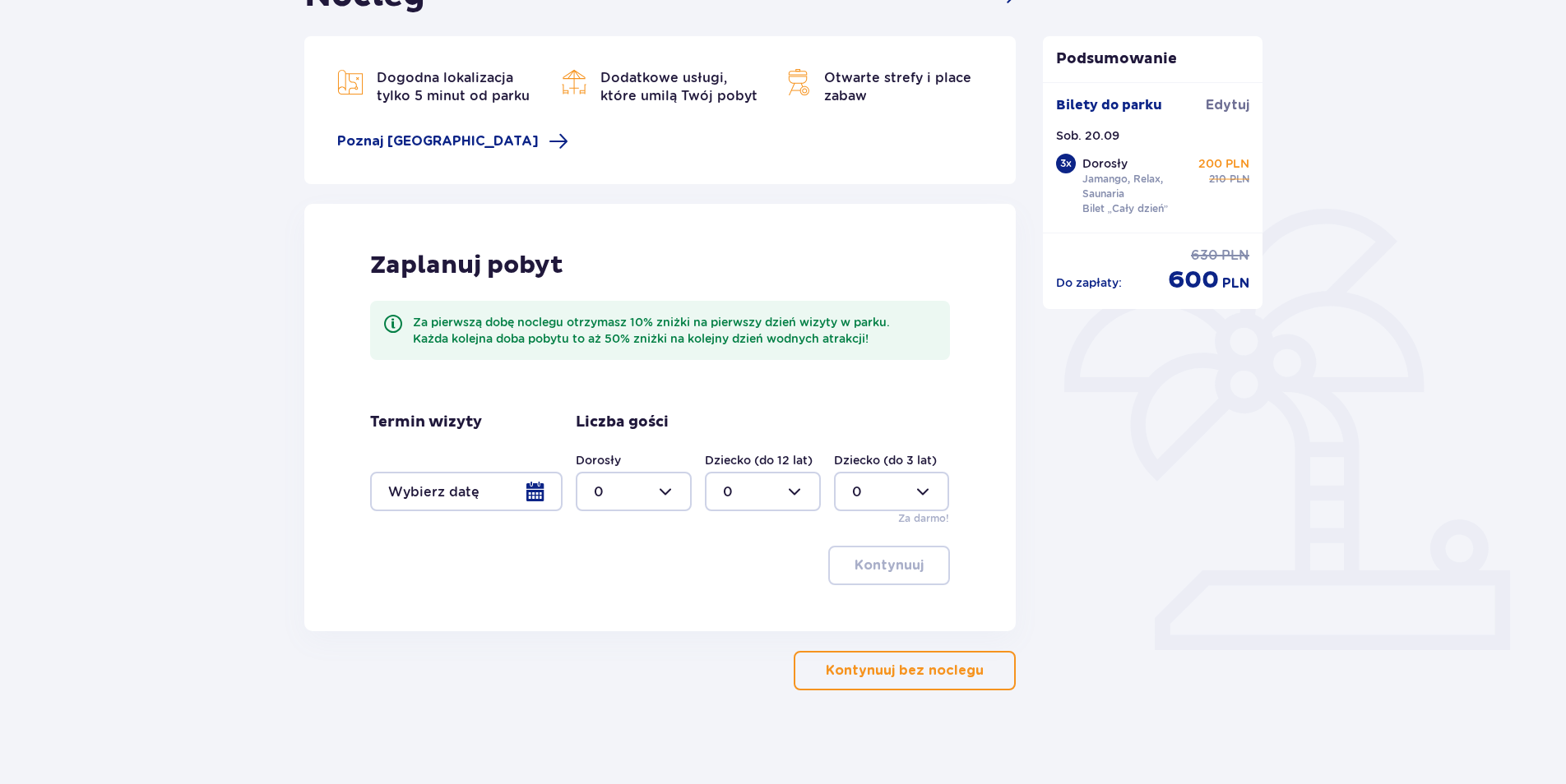
scroll to position [203, 0]
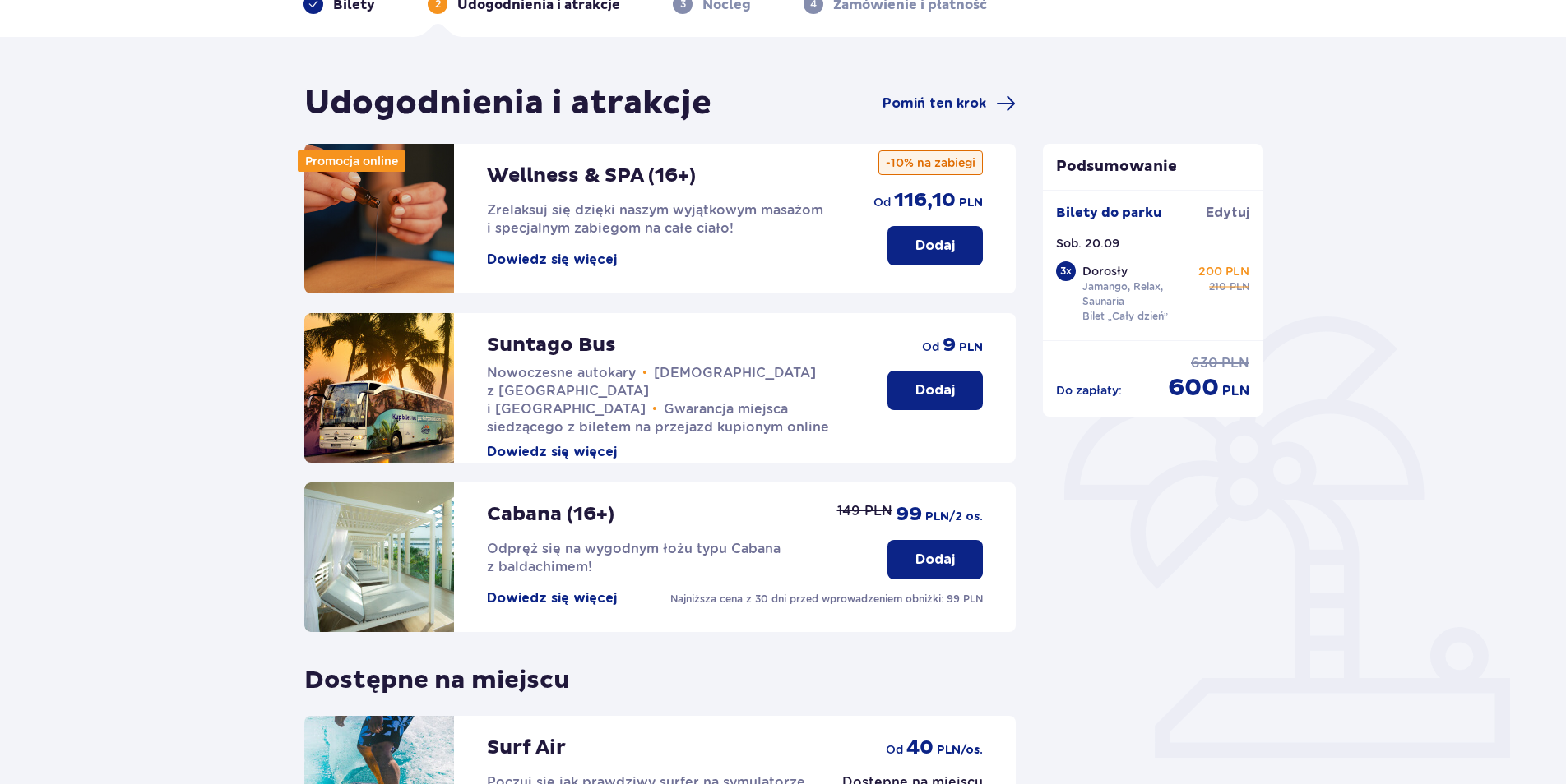
scroll to position [2, 0]
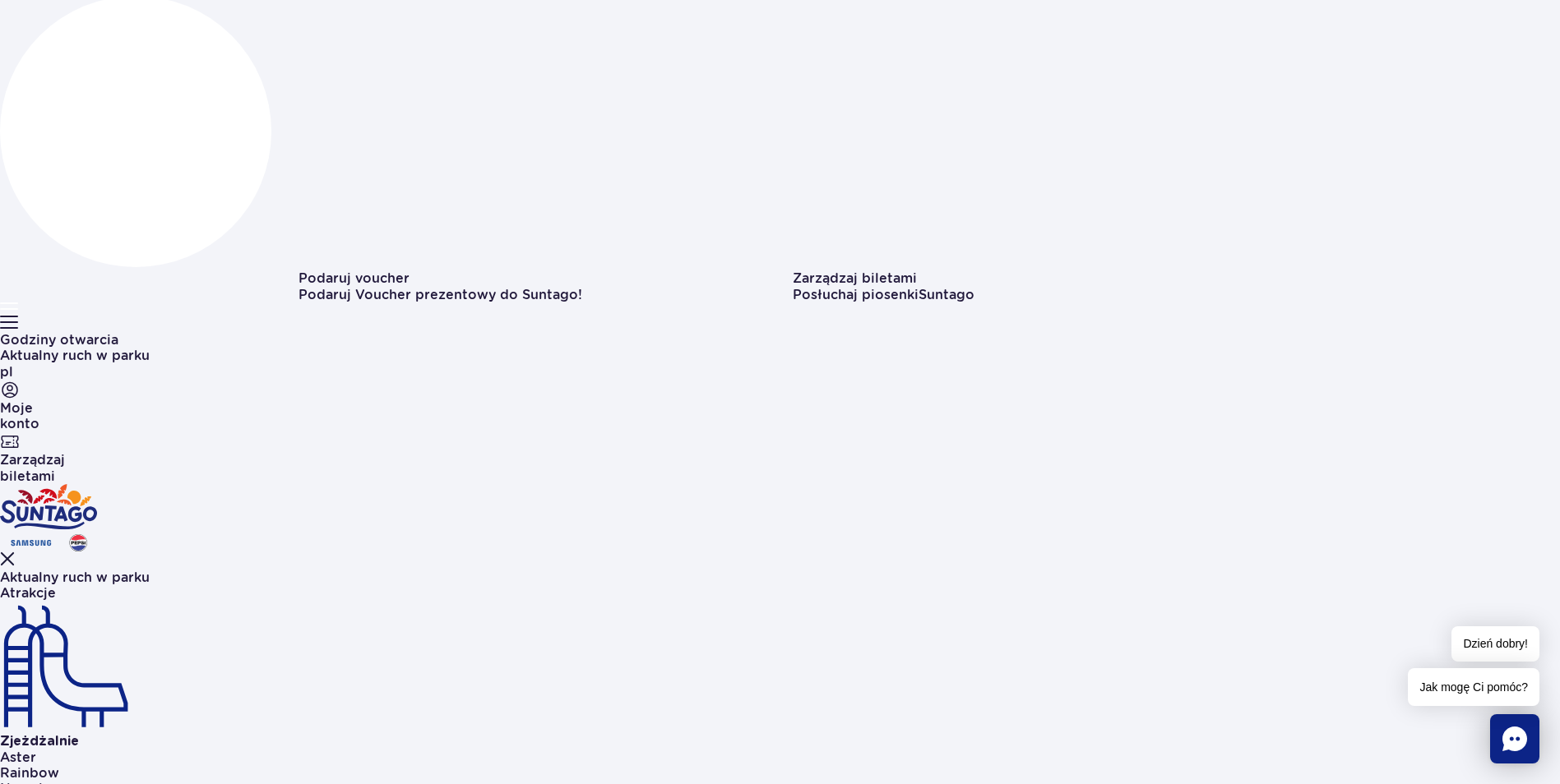
scroll to position [247, 0]
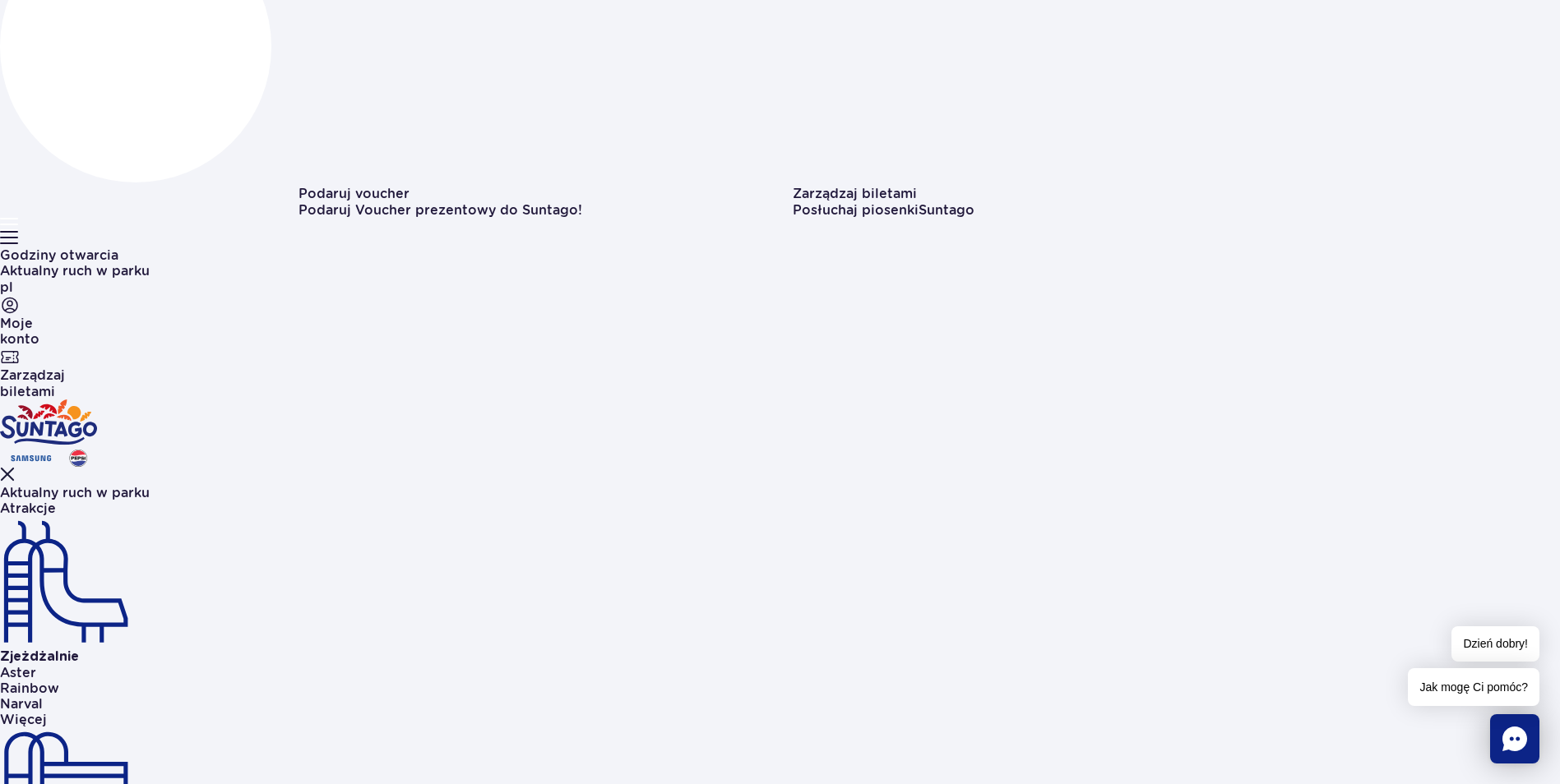
scroll to position [0, 0]
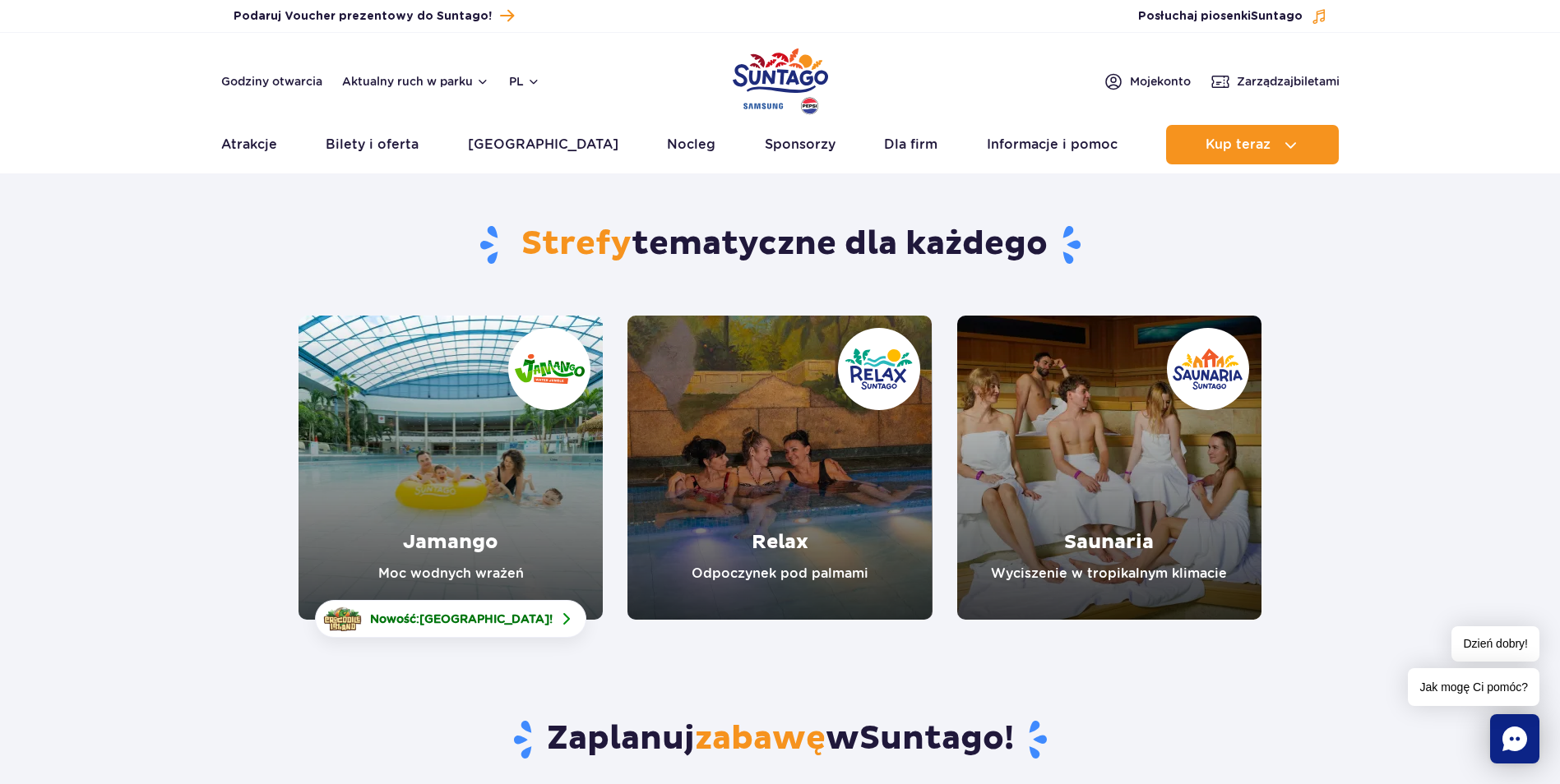
click at [1096, 539] on link "Saunaria" at bounding box center [1109, 467] width 304 height 304
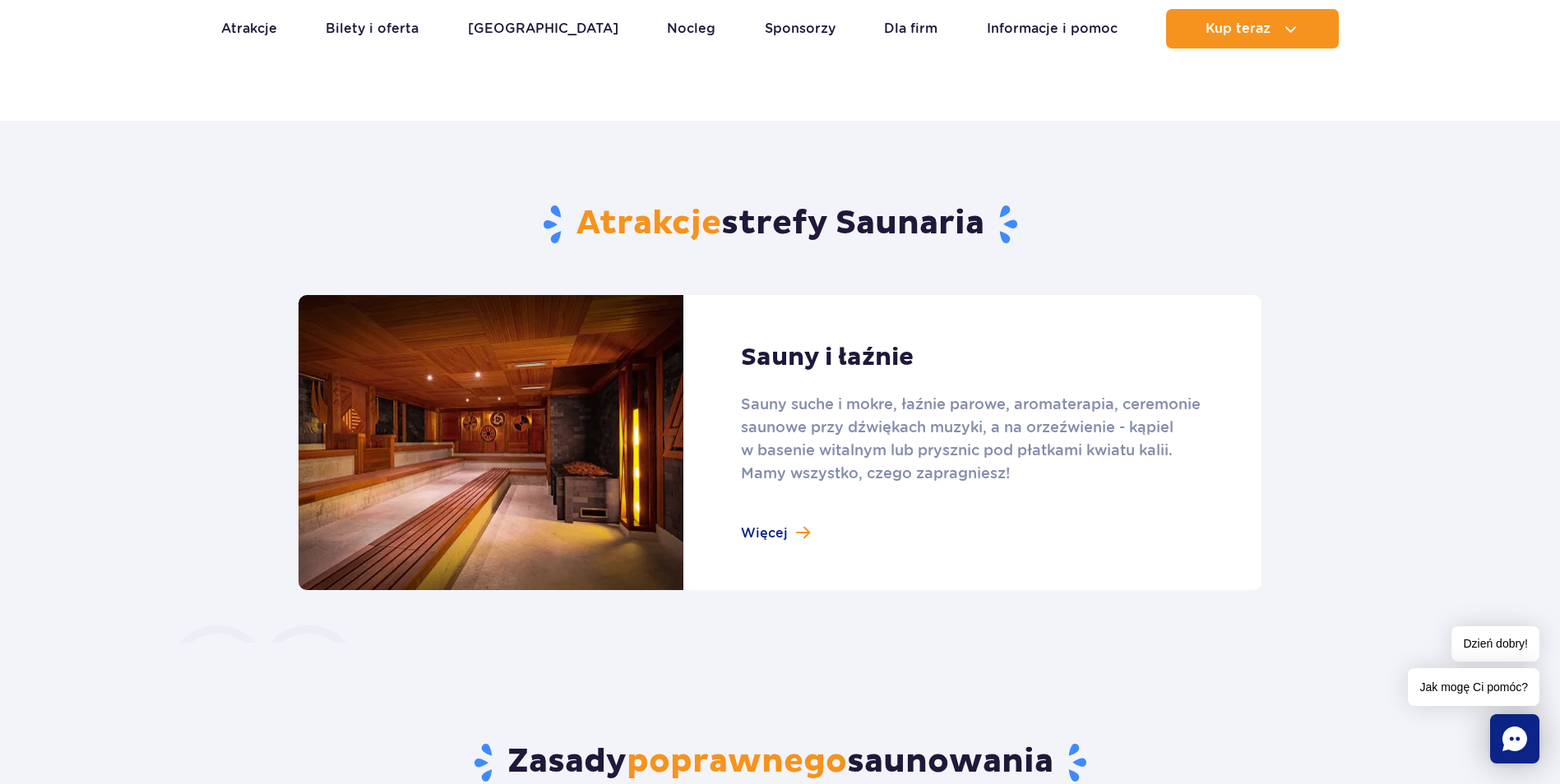
scroll to position [904, 0]
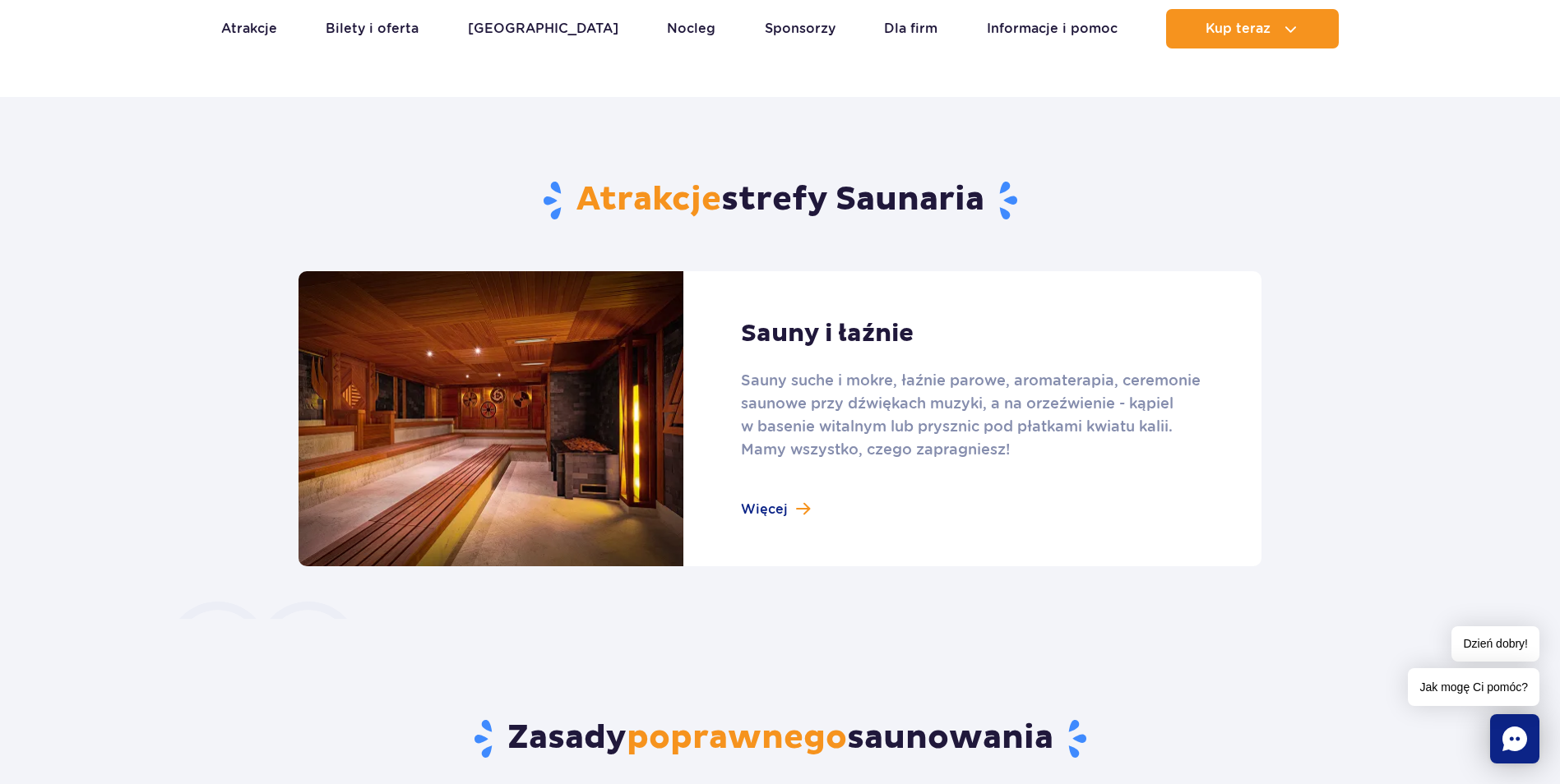
click at [774, 513] on link at bounding box center [780, 419] width 963 height 296
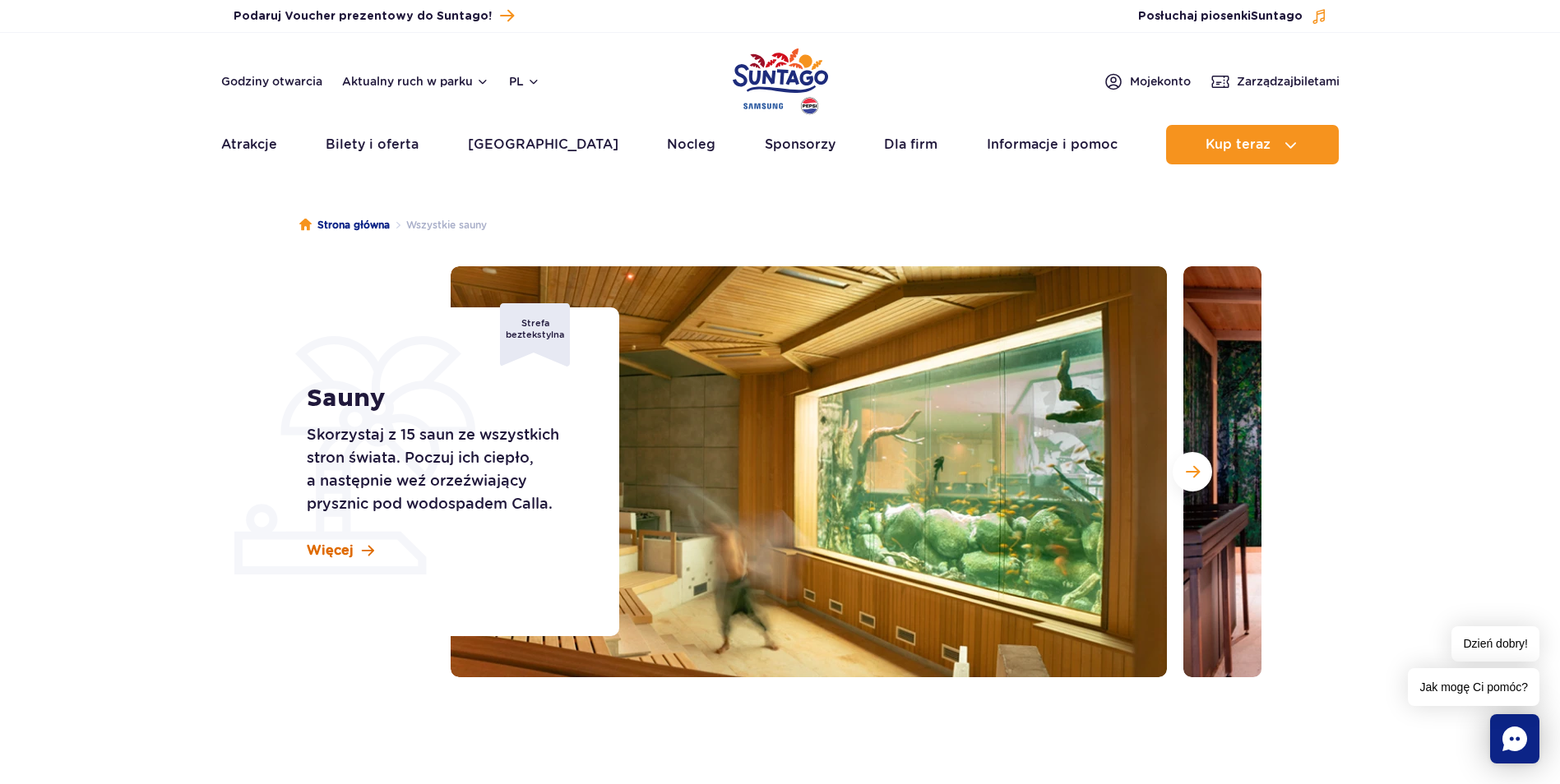
click at [343, 550] on span "Więcej" at bounding box center [330, 551] width 47 height 18
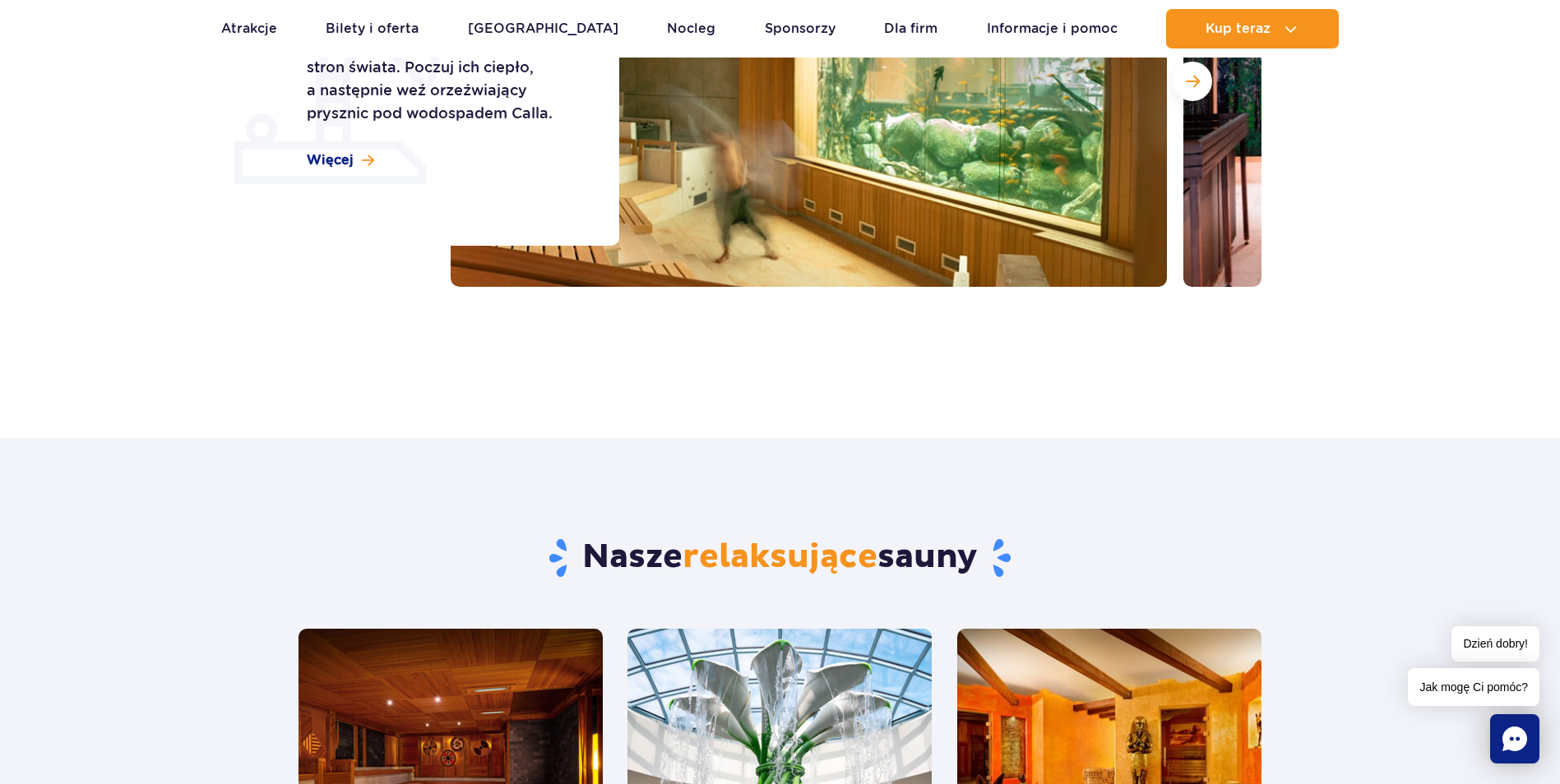
scroll to position [171, 0]
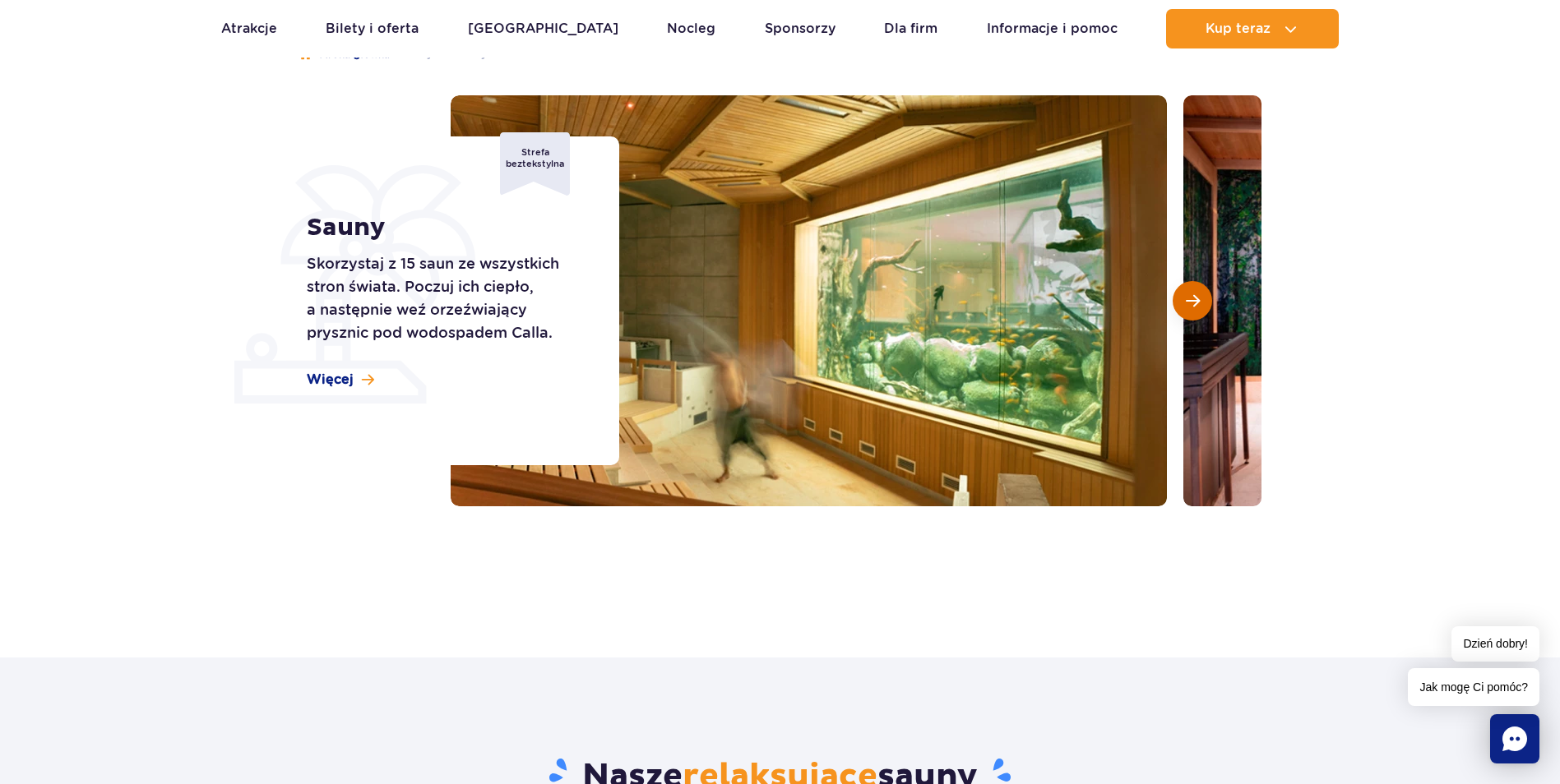
click at [1193, 299] on span "Następny slajd" at bounding box center [1192, 300] width 14 height 14
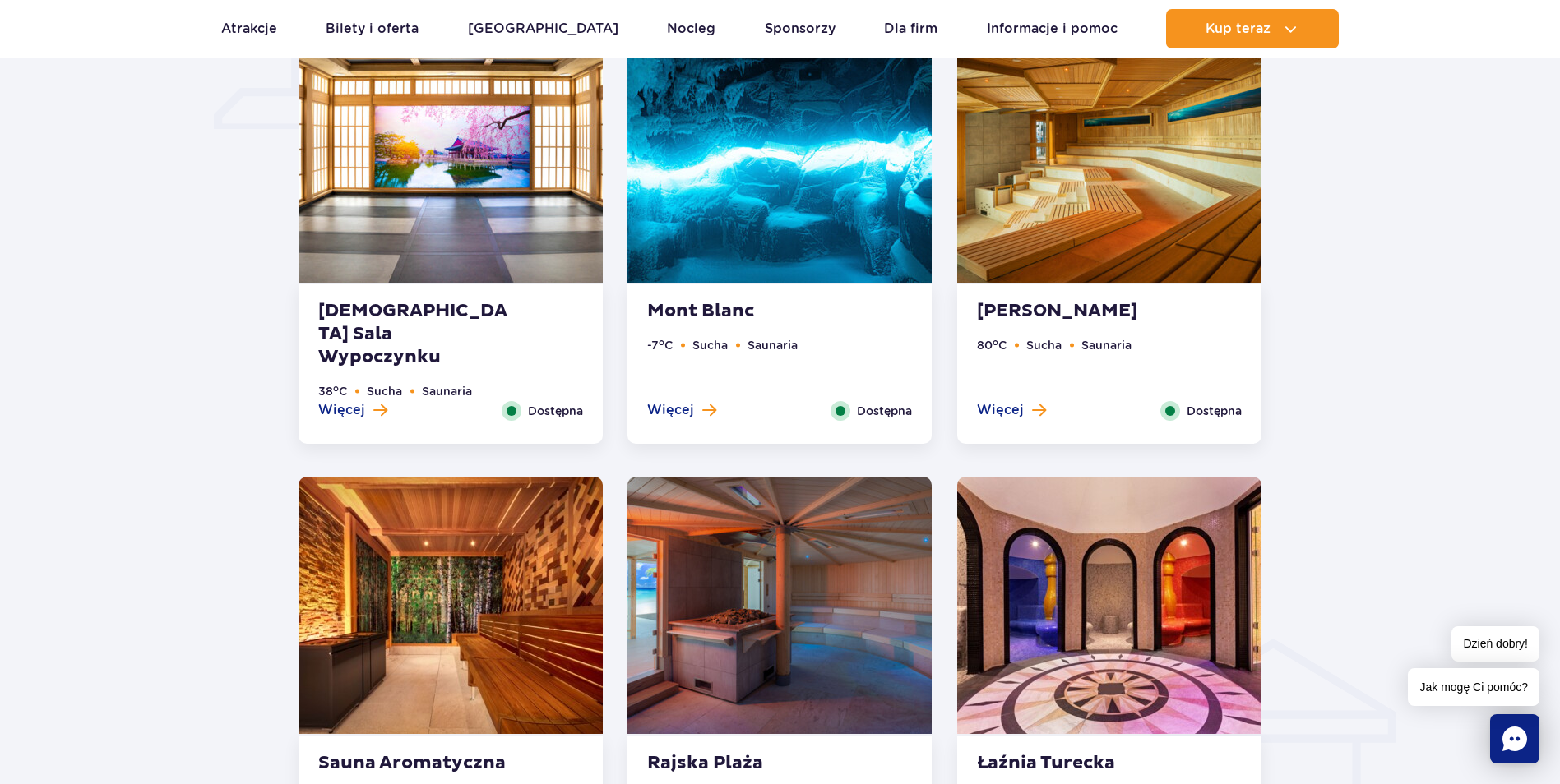
scroll to position [1486, 0]
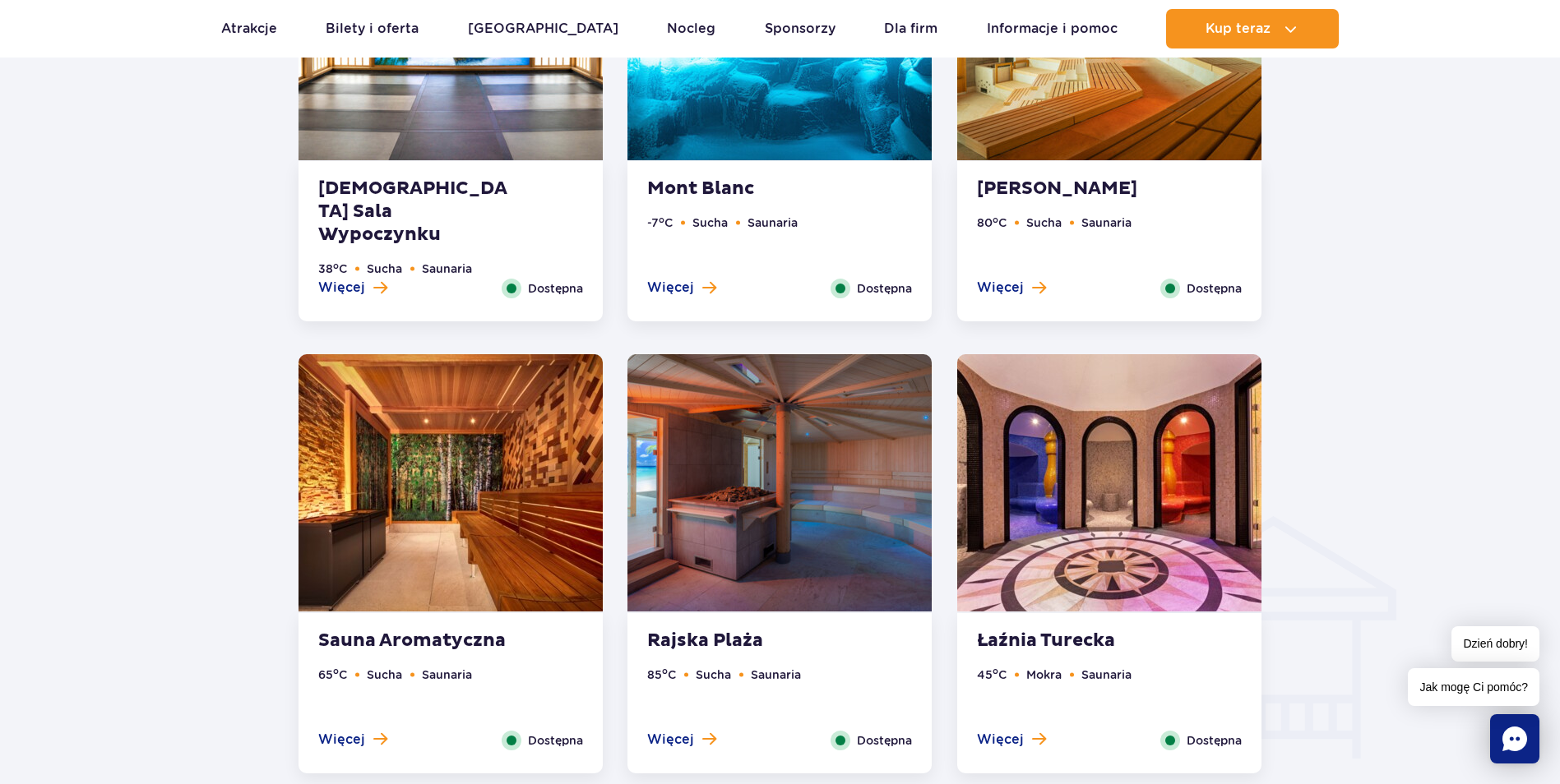
click at [1066, 178] on strong "Sauna Akwarium" at bounding box center [1076, 189] width 199 height 23
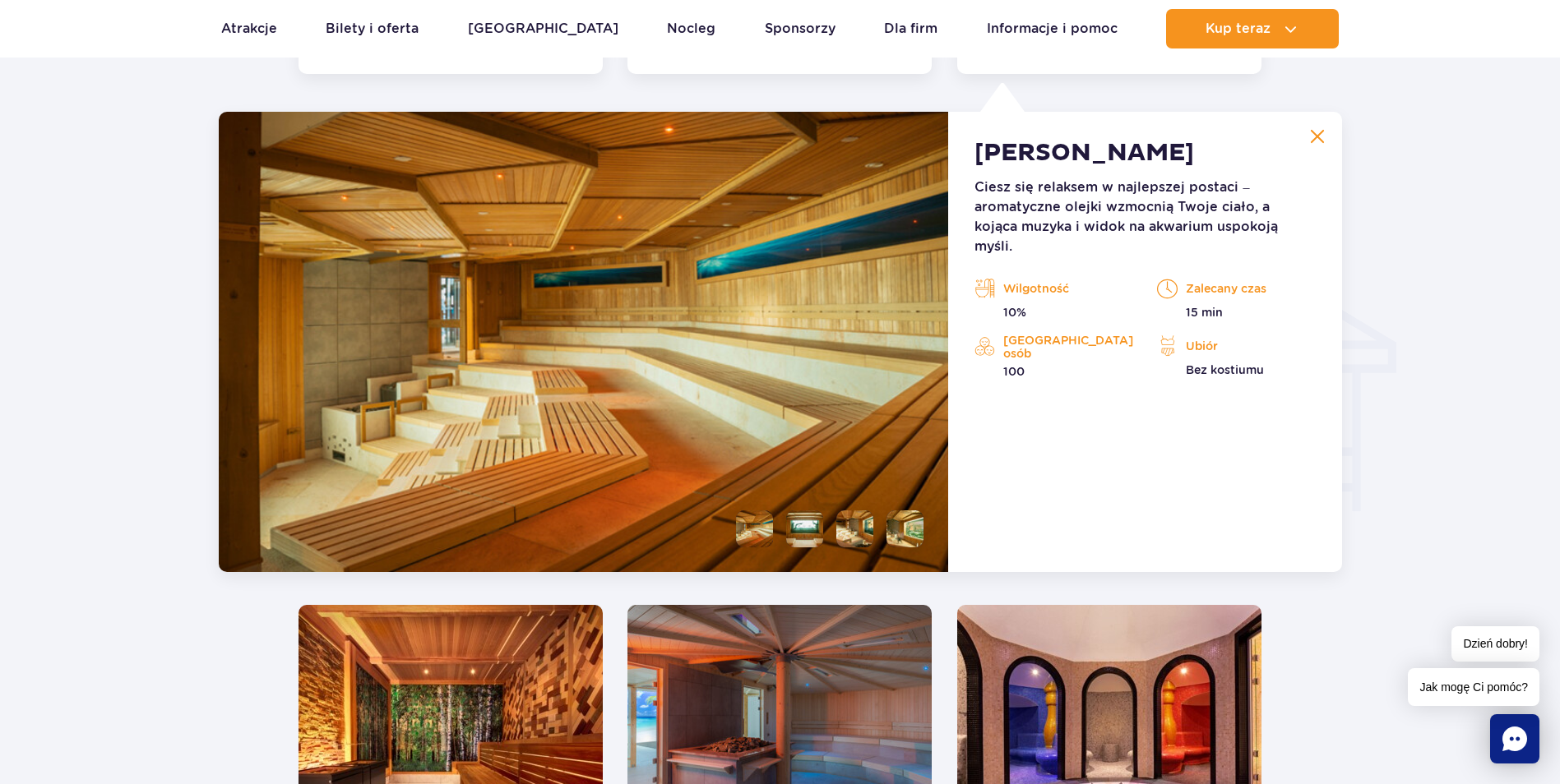
scroll to position [1829, 0]
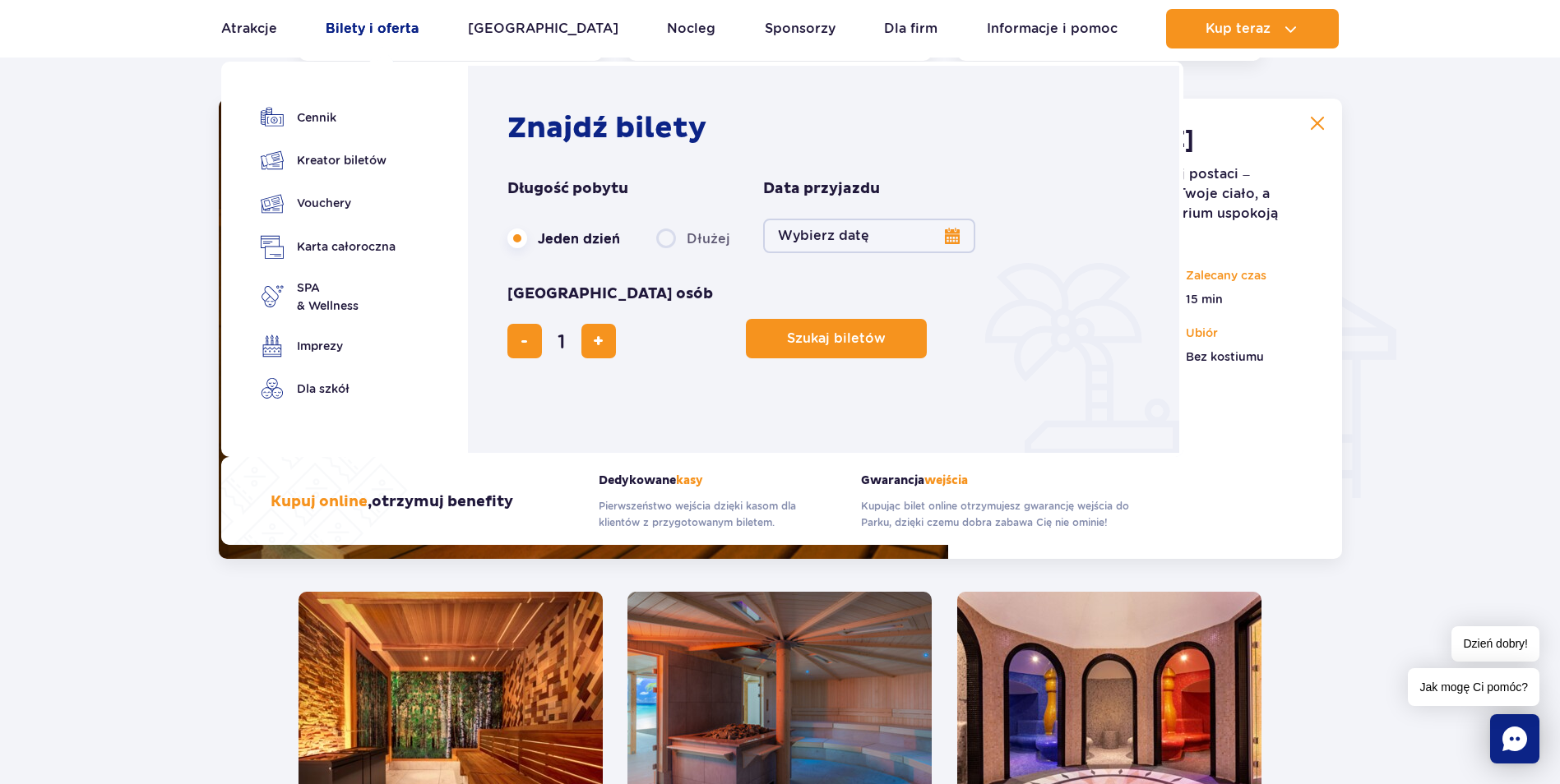
click at [397, 33] on link "Bilety i oferta" at bounding box center [372, 28] width 93 height 39
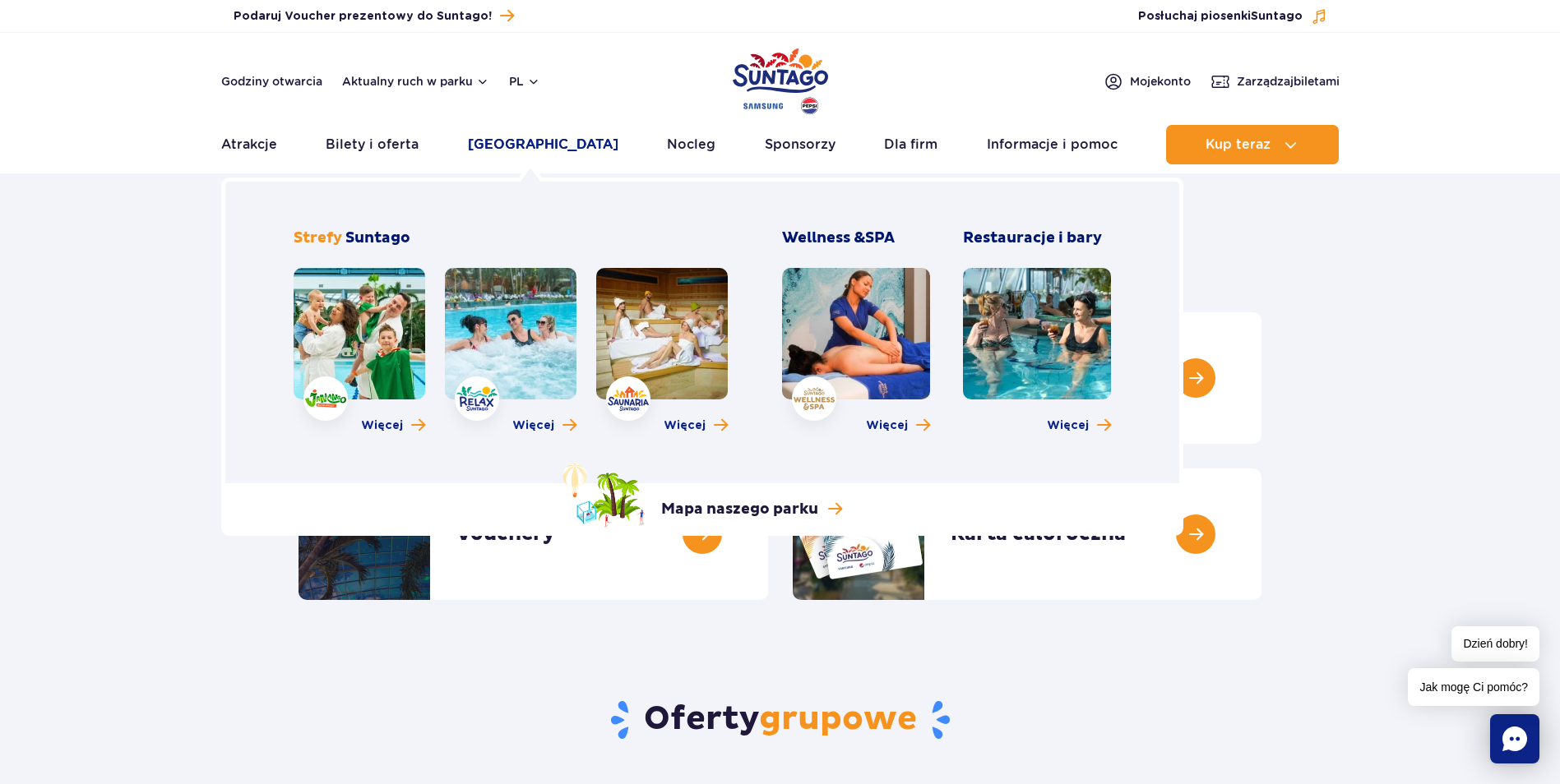
click at [541, 152] on link "[GEOGRAPHIC_DATA]" at bounding box center [542, 144] width 151 height 39
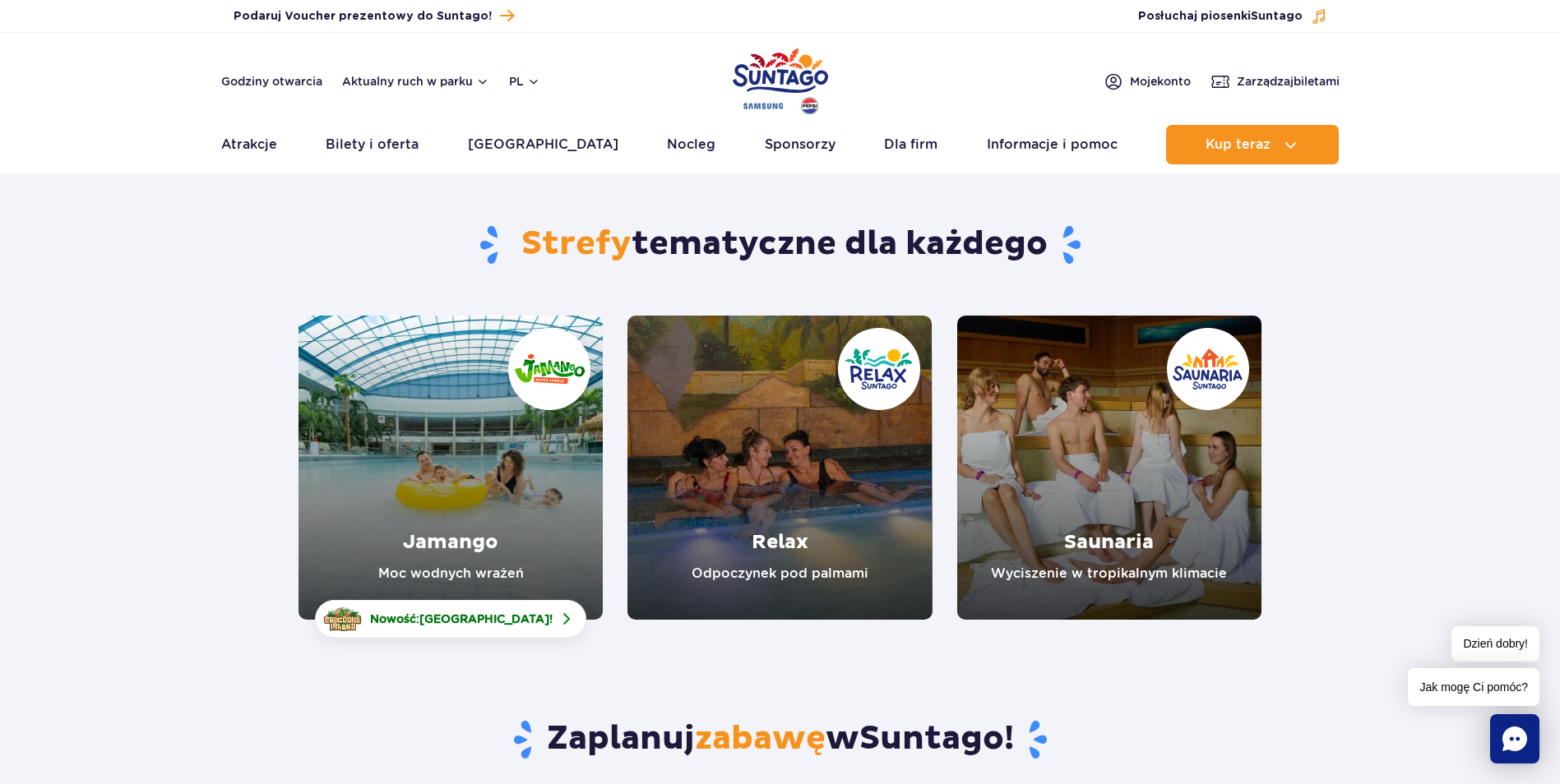
click at [785, 539] on link "Relax" at bounding box center [780, 467] width 304 height 304
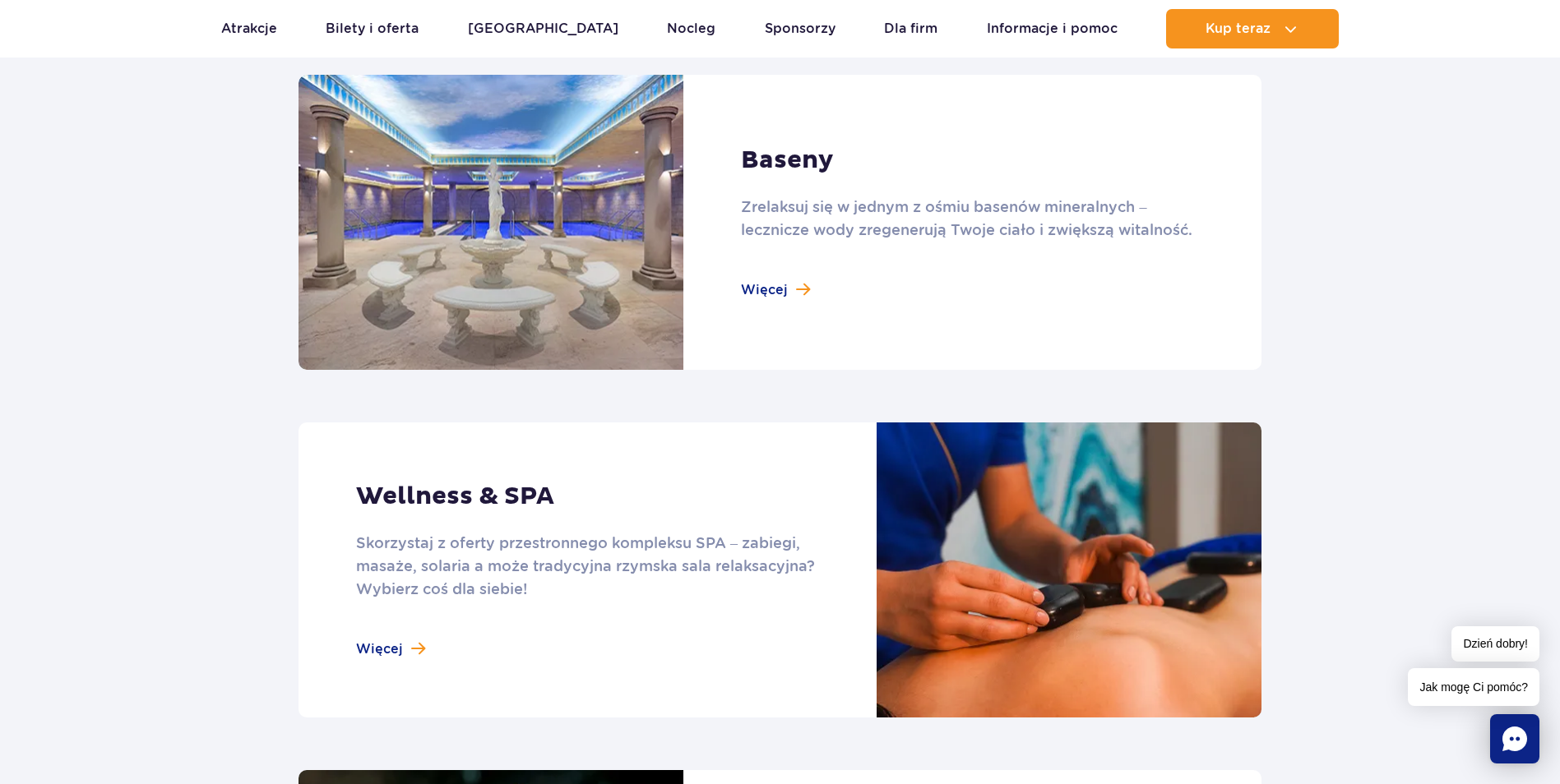
scroll to position [986, 0]
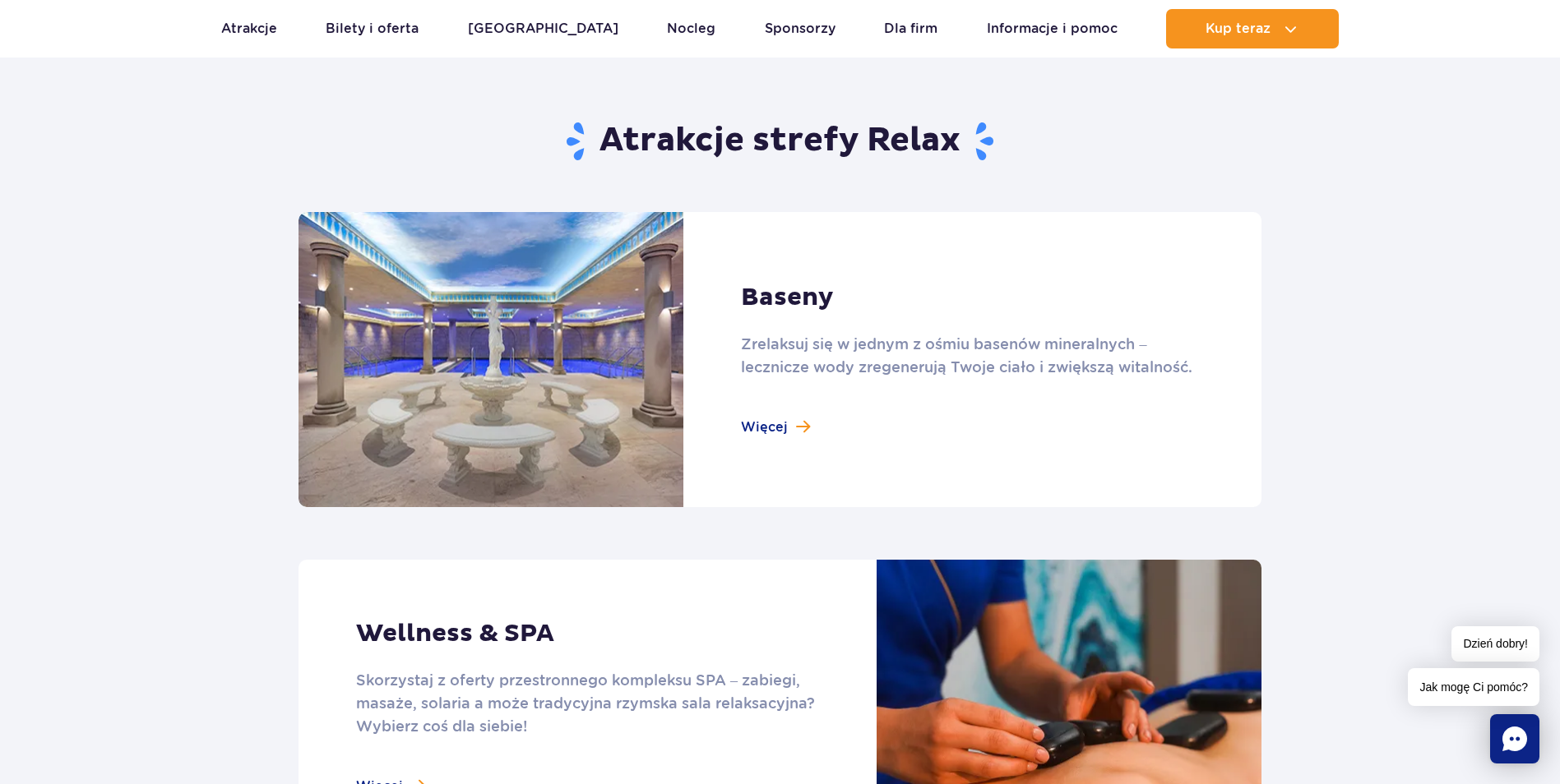
click at [772, 427] on link at bounding box center [780, 360] width 963 height 296
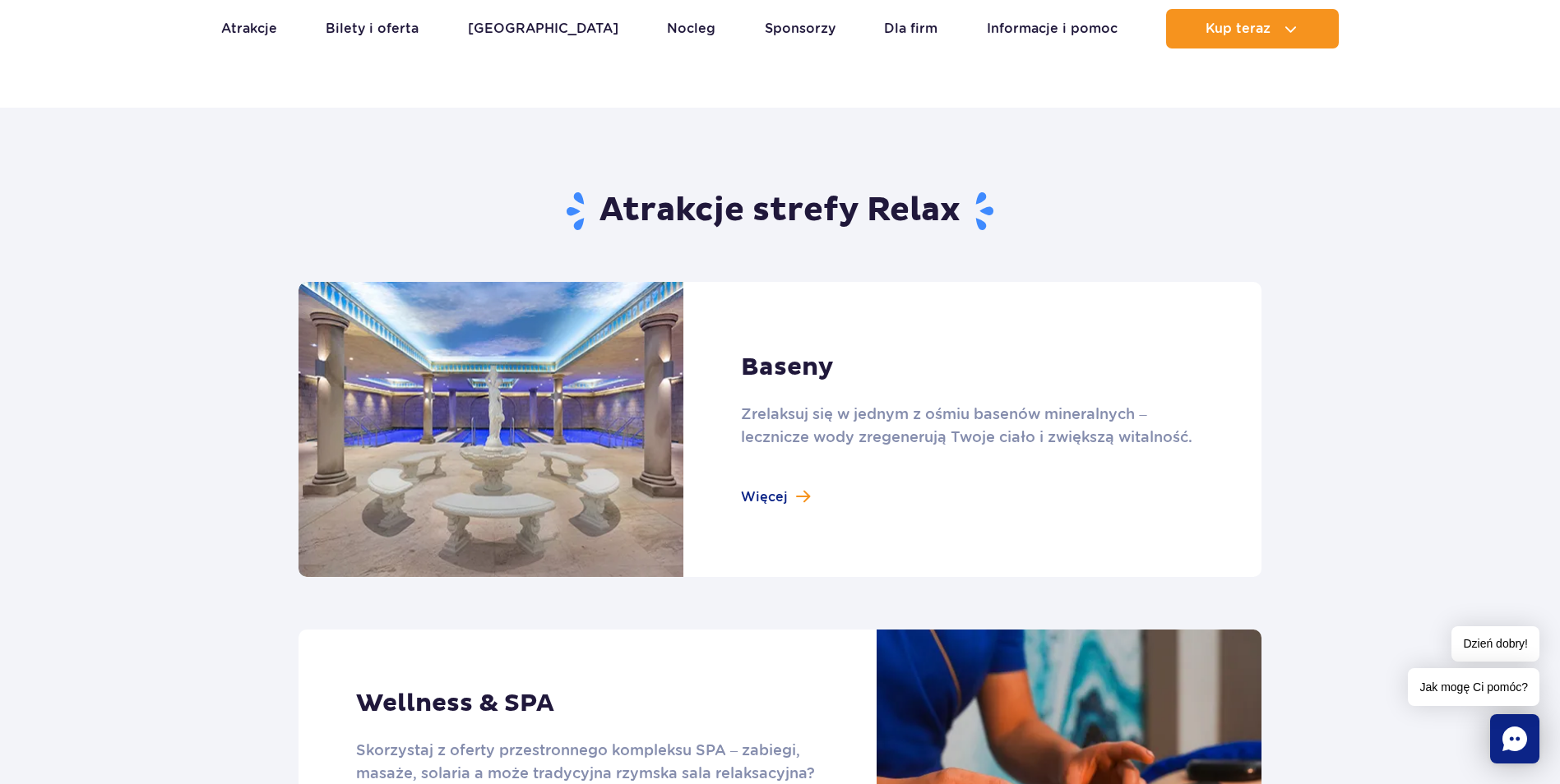
scroll to position [822, 0]
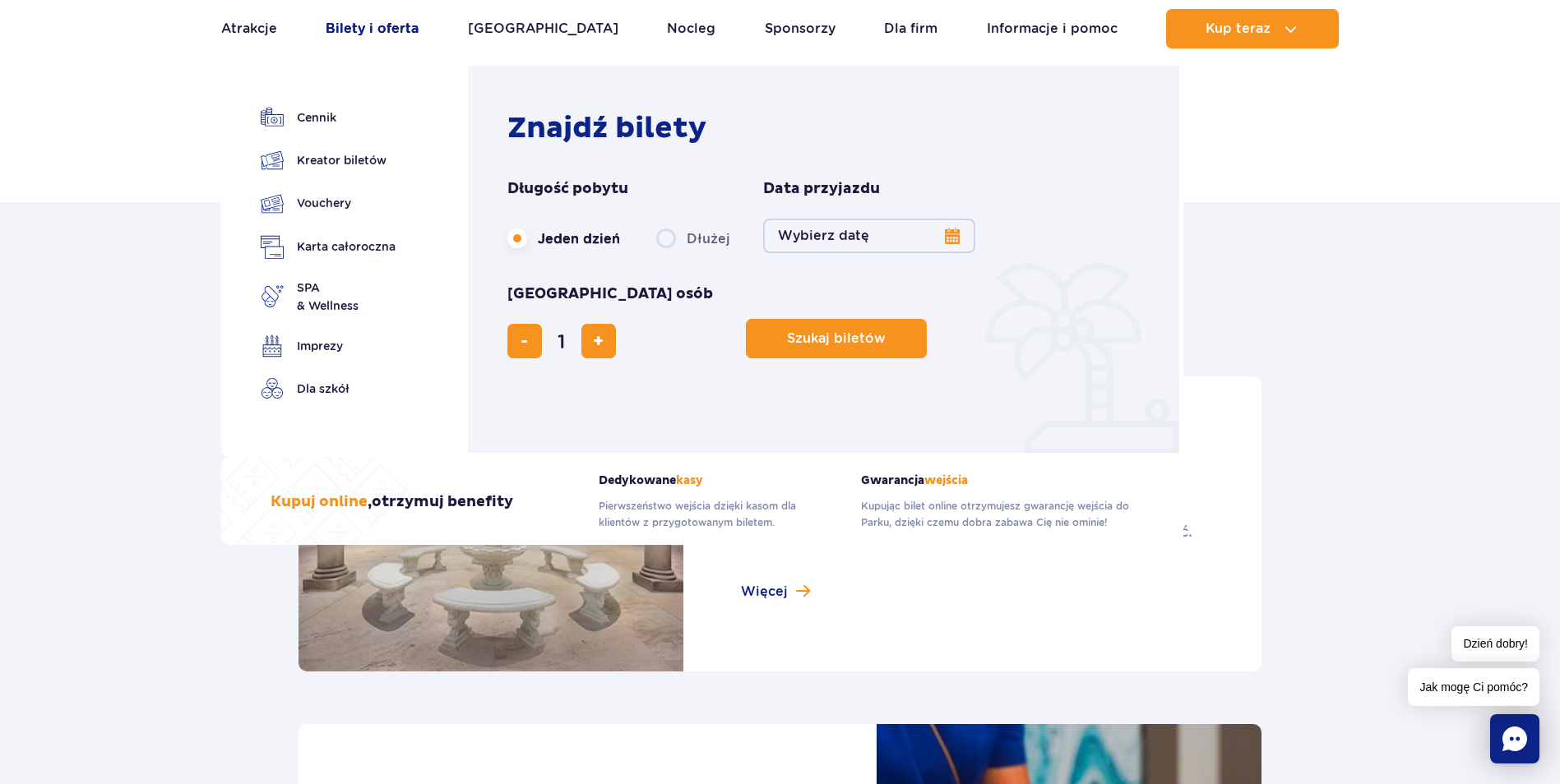
click at [411, 32] on link "Bilety i oferta" at bounding box center [372, 28] width 93 height 39
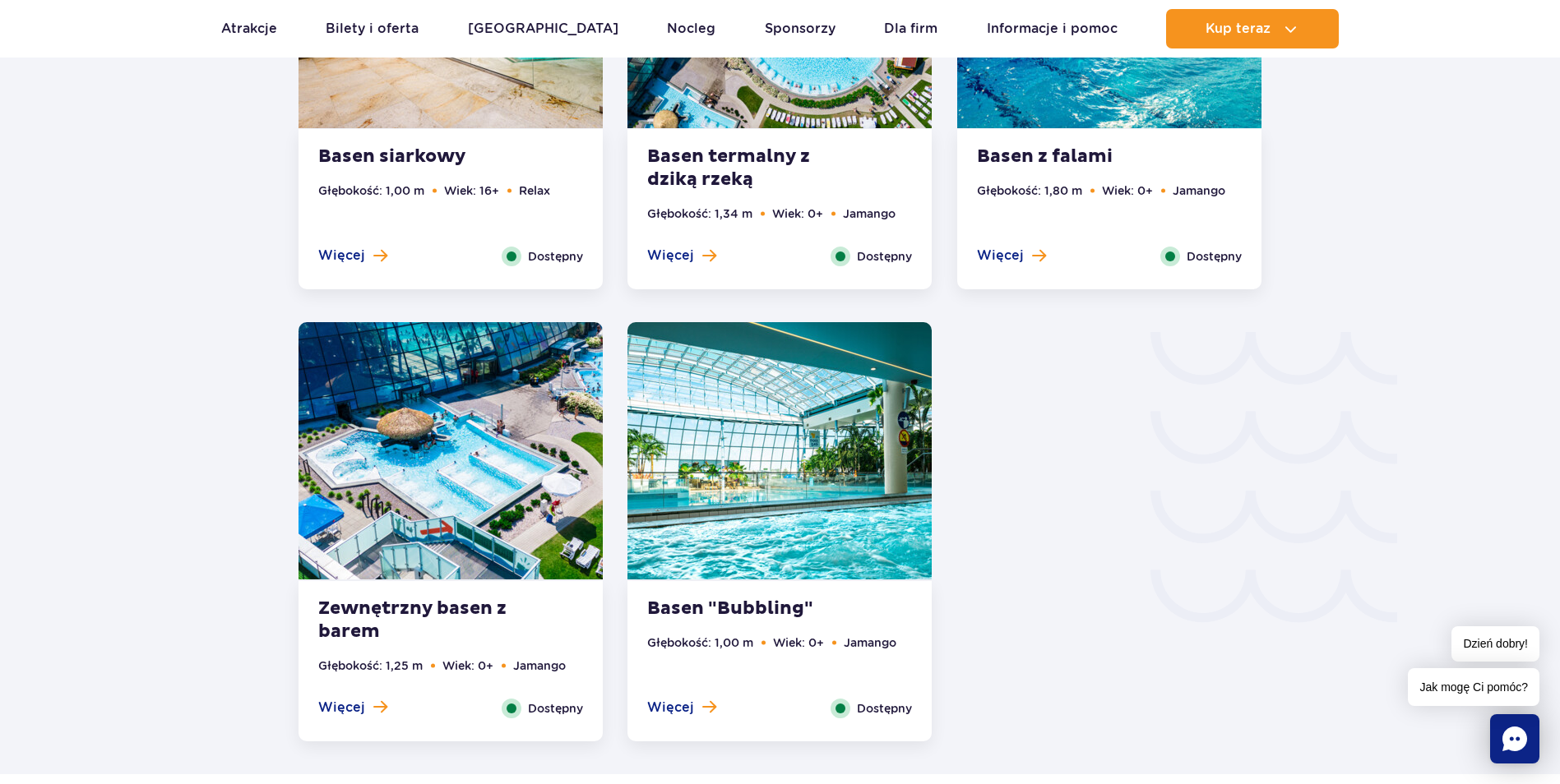
scroll to position [2549, 0]
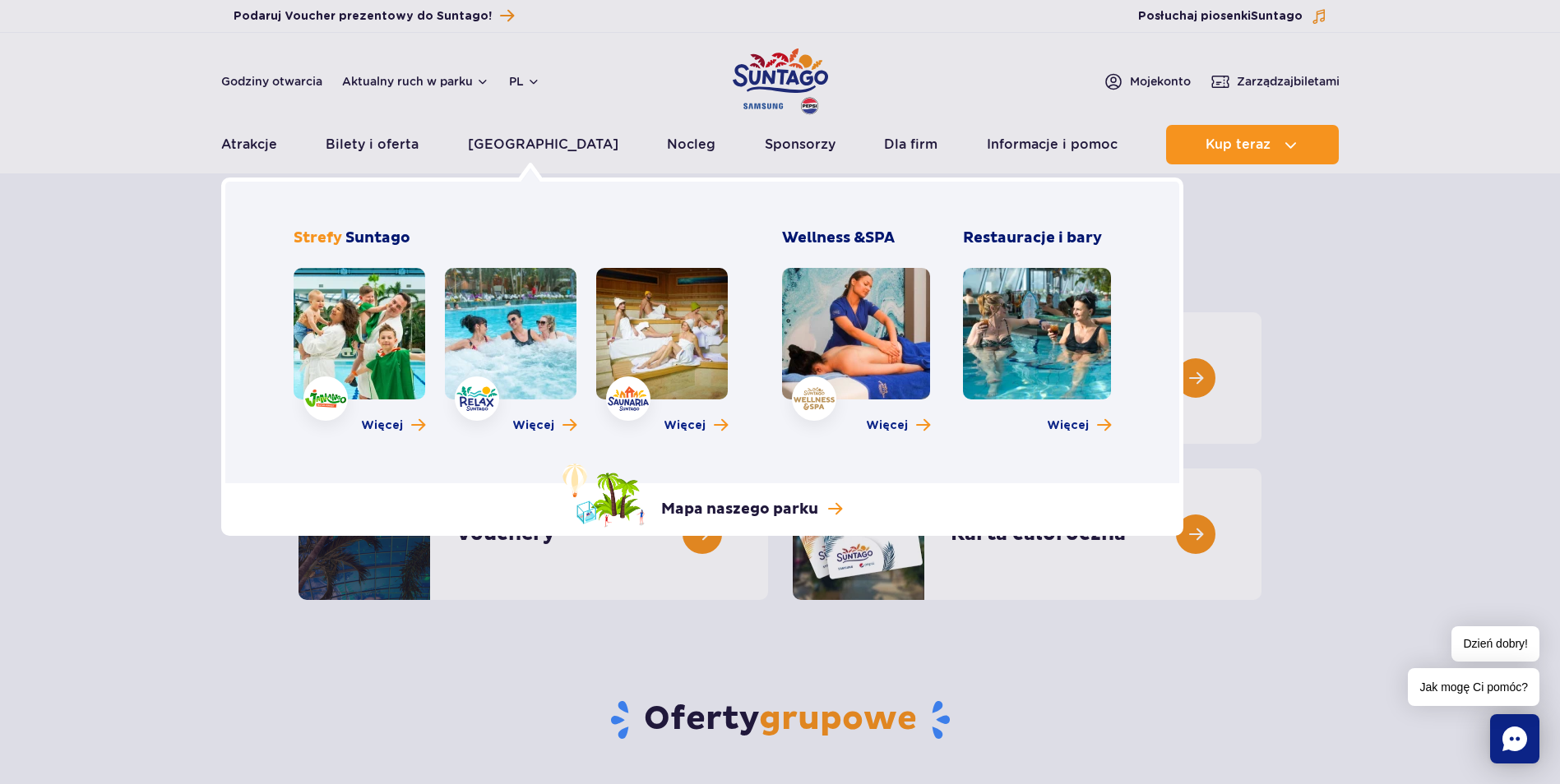
click at [658, 367] on link at bounding box center [661, 333] width 132 height 131
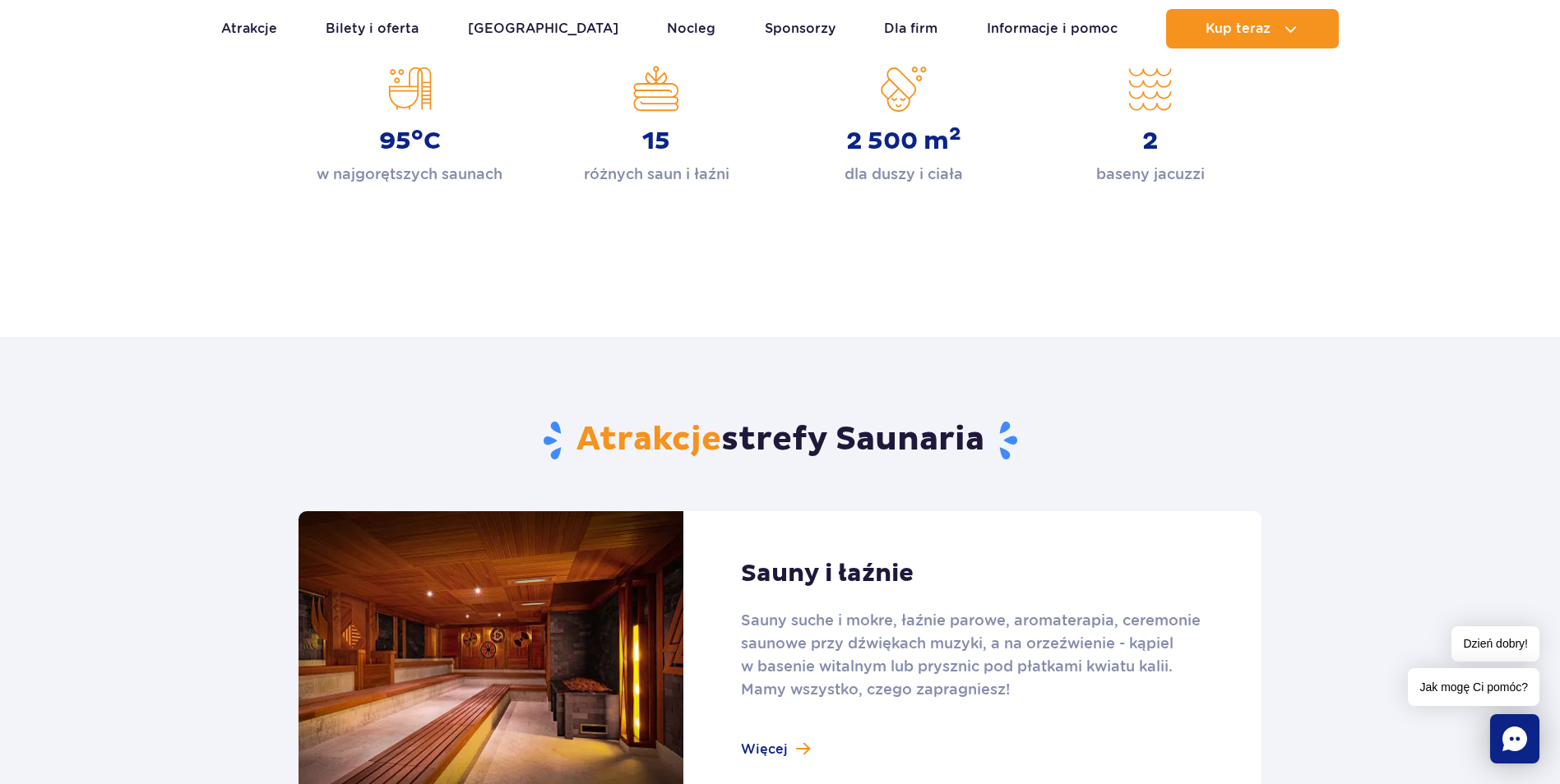
scroll to position [657, 0]
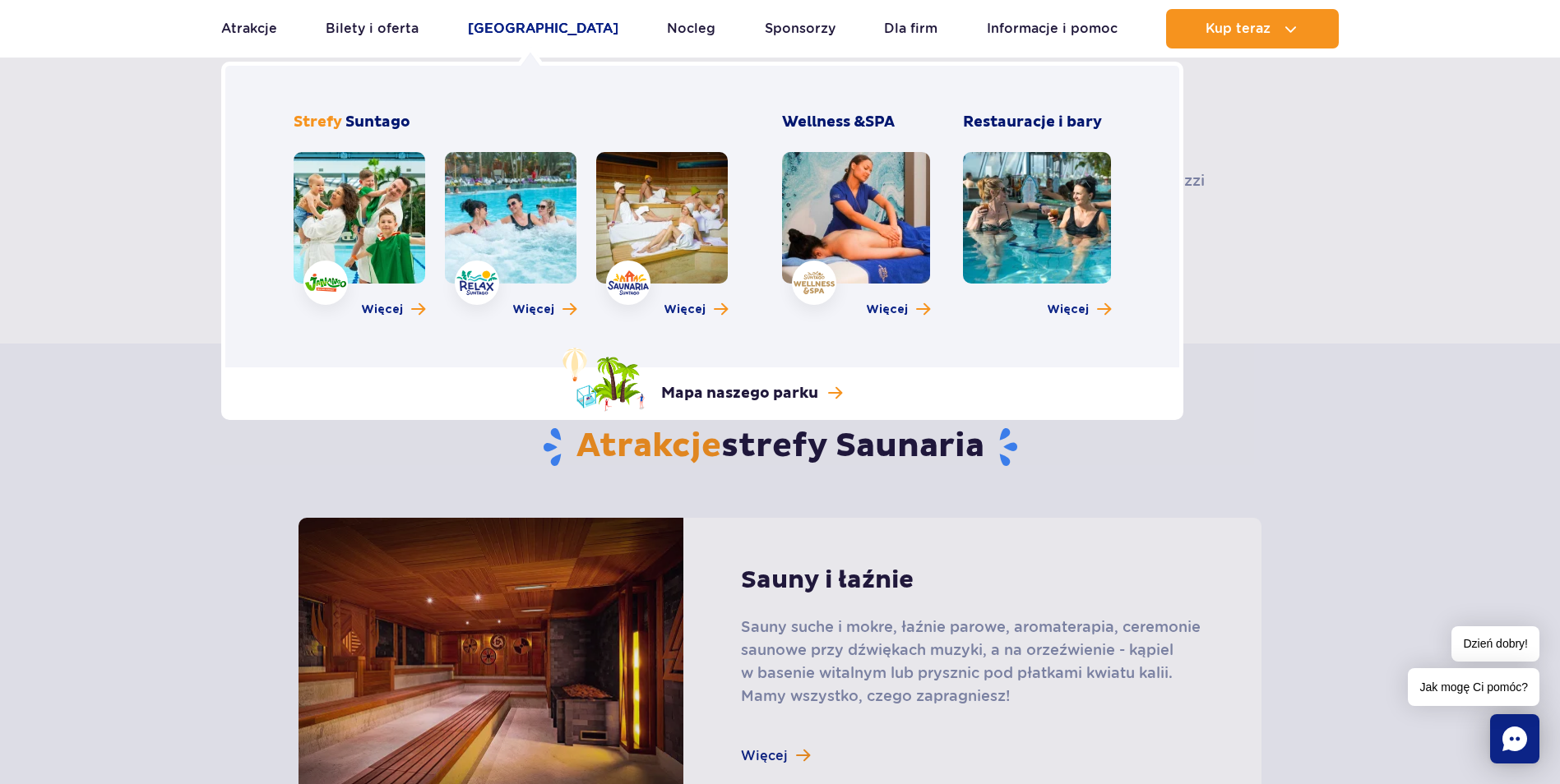
click at [545, 33] on link "[GEOGRAPHIC_DATA]" at bounding box center [542, 28] width 151 height 39
